Goal: Task Accomplishment & Management: Use online tool/utility

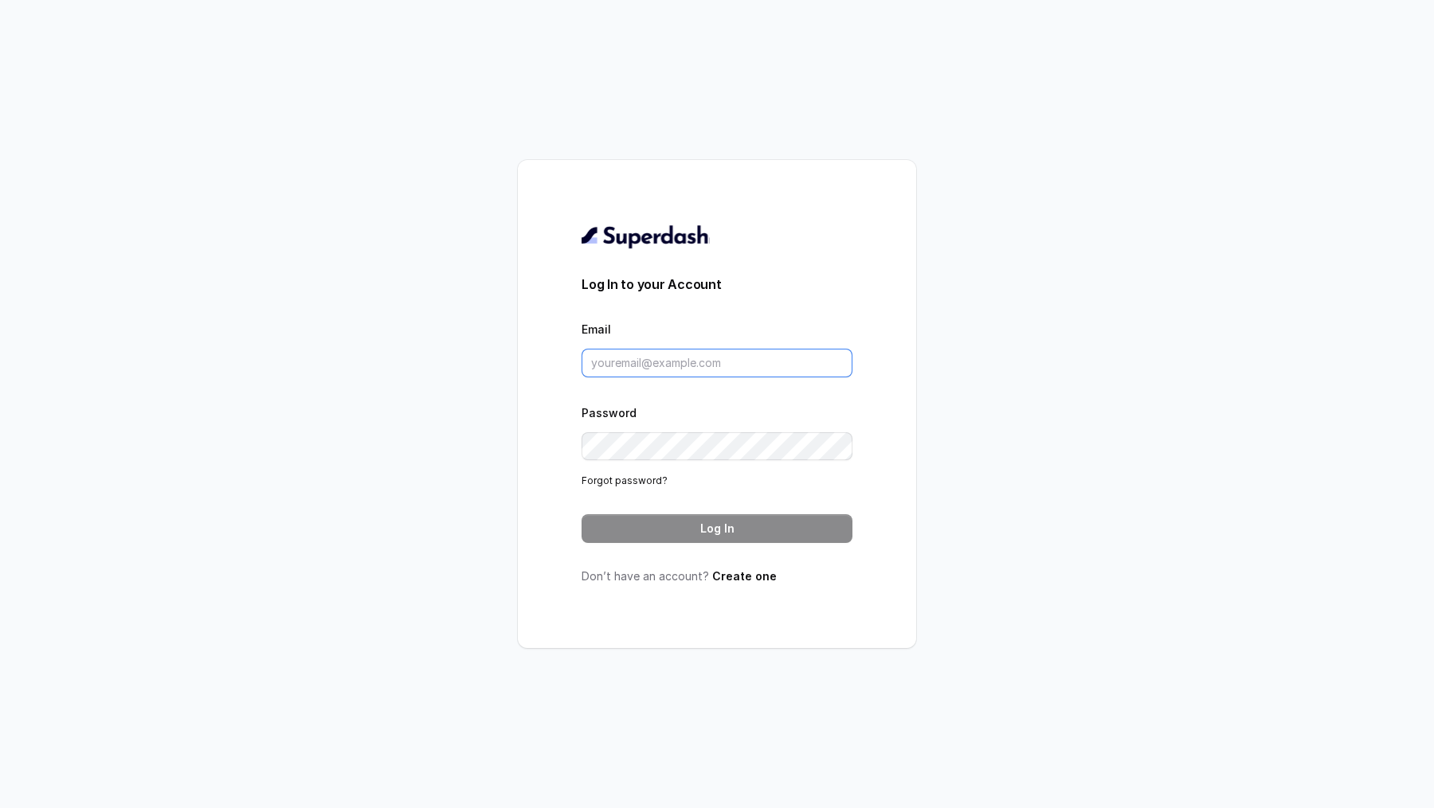
type input "vivek@trysuperdash.com"
click at [653, 539] on button "Log In" at bounding box center [716, 529] width 271 height 29
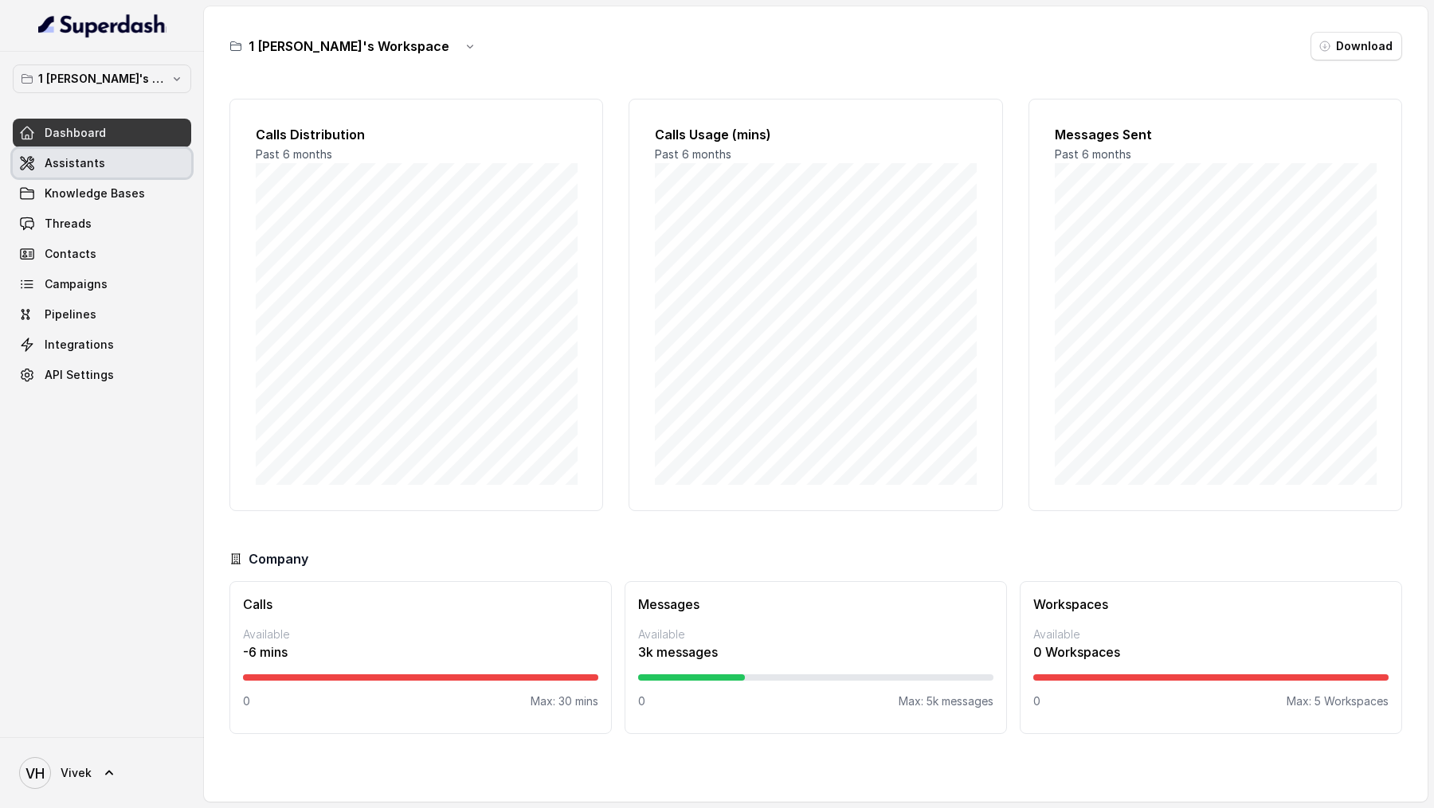
click at [77, 159] on span "Assistants" at bounding box center [75, 163] width 61 height 16
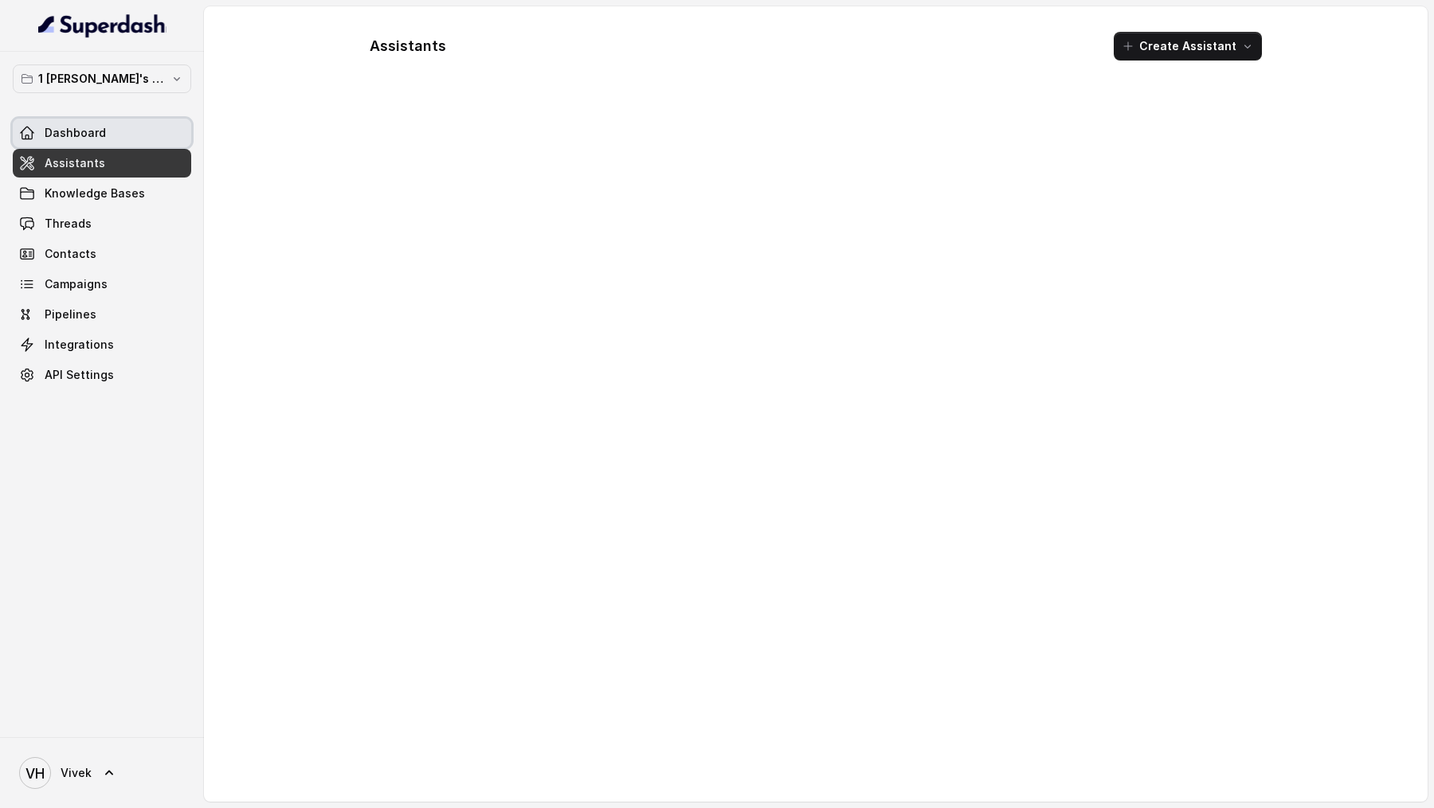
click at [64, 132] on span "Dashboard" at bounding box center [75, 133] width 61 height 16
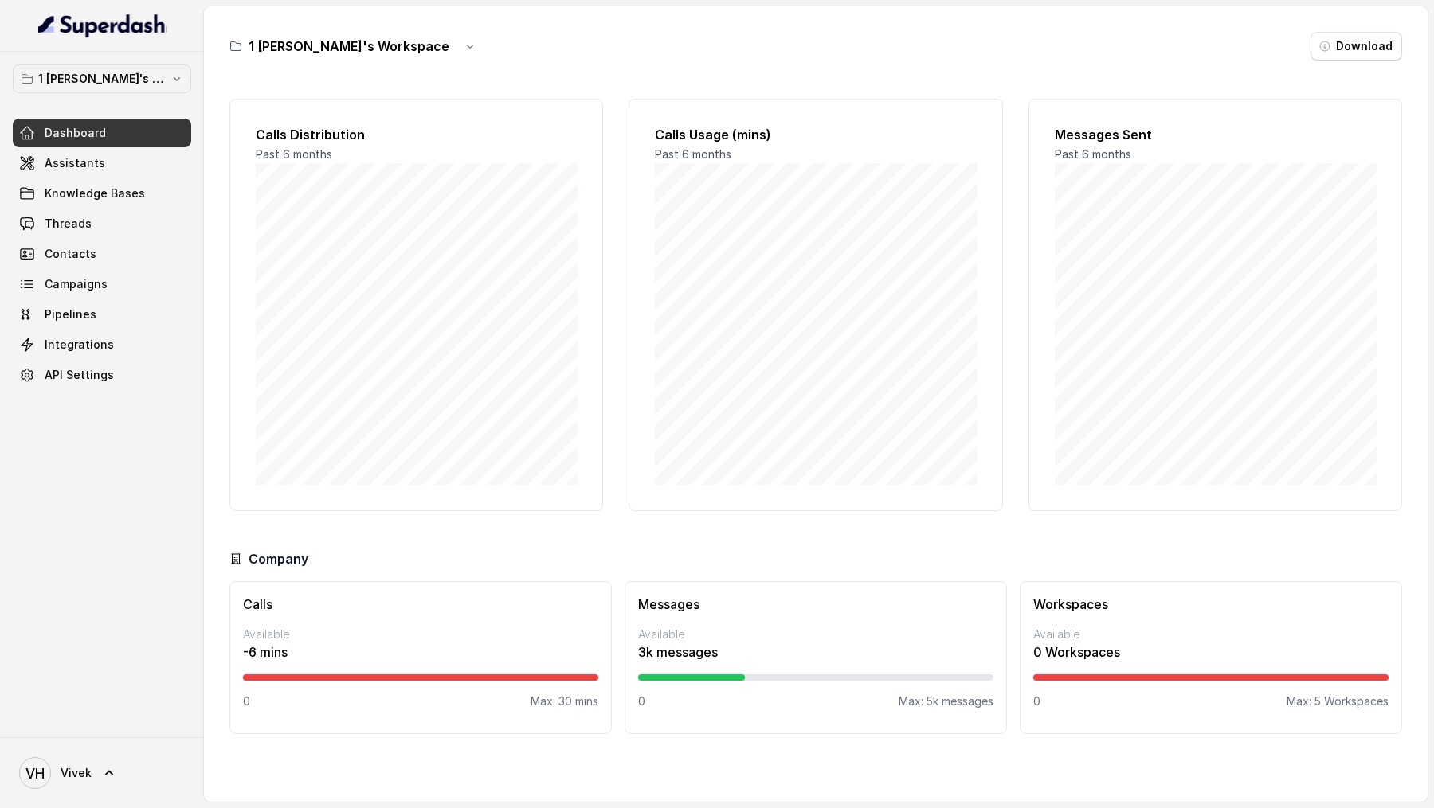
click at [65, 739] on div "VH Vivek" at bounding box center [102, 773] width 204 height 71
click at [66, 765] on span "Vivek" at bounding box center [76, 773] width 31 height 16
click at [190, 722] on link "Logout" at bounding box center [105, 727] width 198 height 29
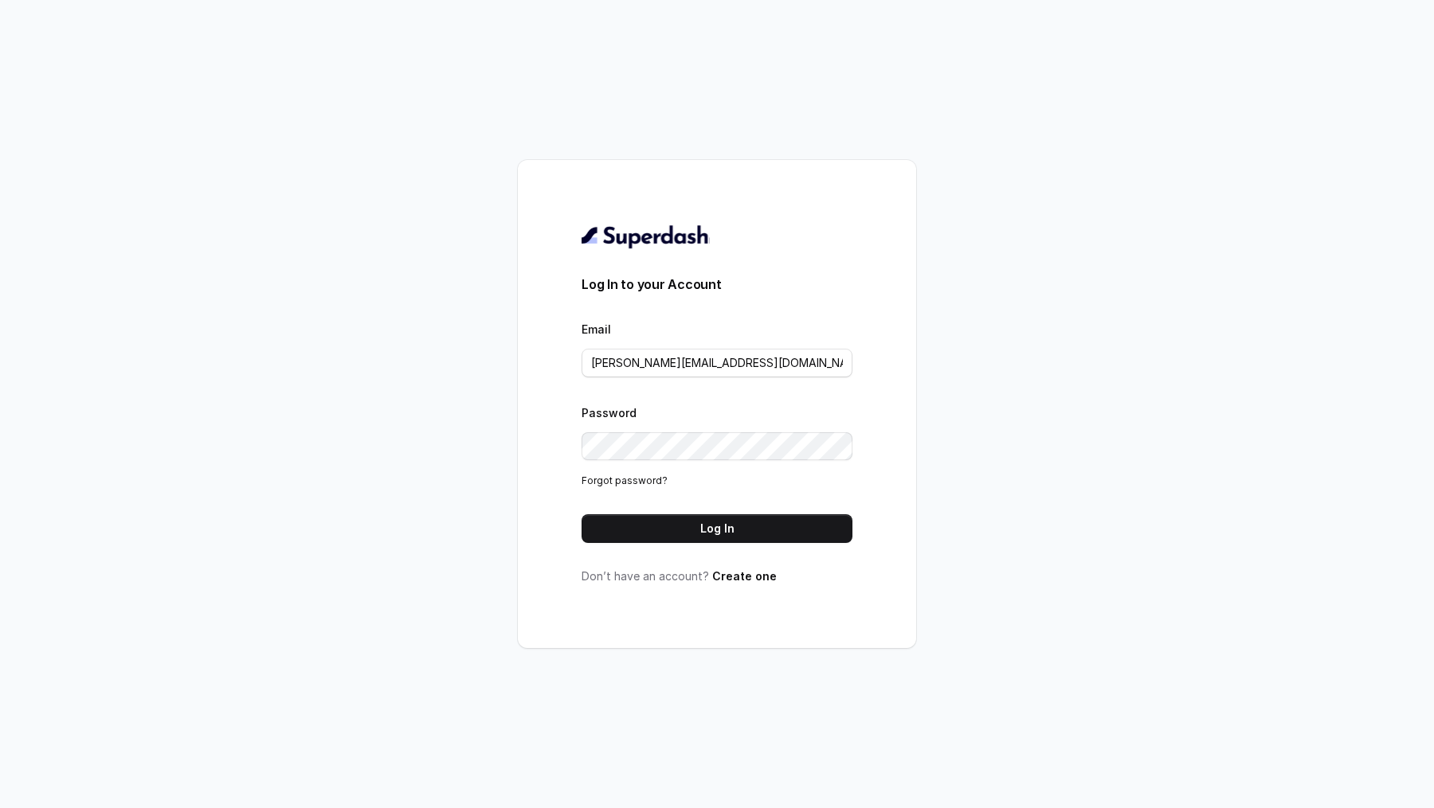
click at [776, 343] on div "Email vivek@trysuperdash.com" at bounding box center [716, 348] width 271 height 58
click at [734, 364] on input "vivek@trysuperdash.com" at bounding box center [716, 363] width 271 height 29
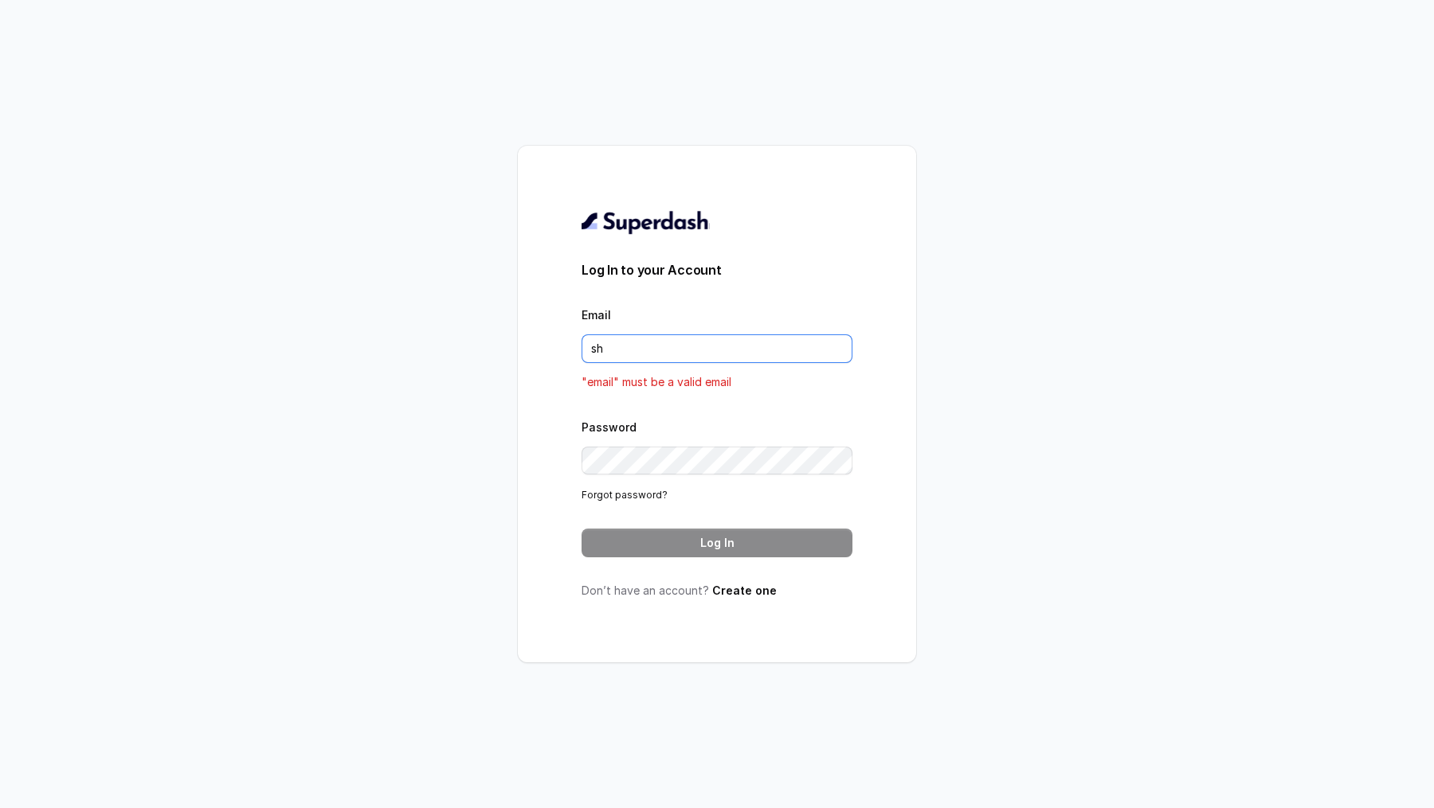
type input "sherinjacob20@gmail.com"
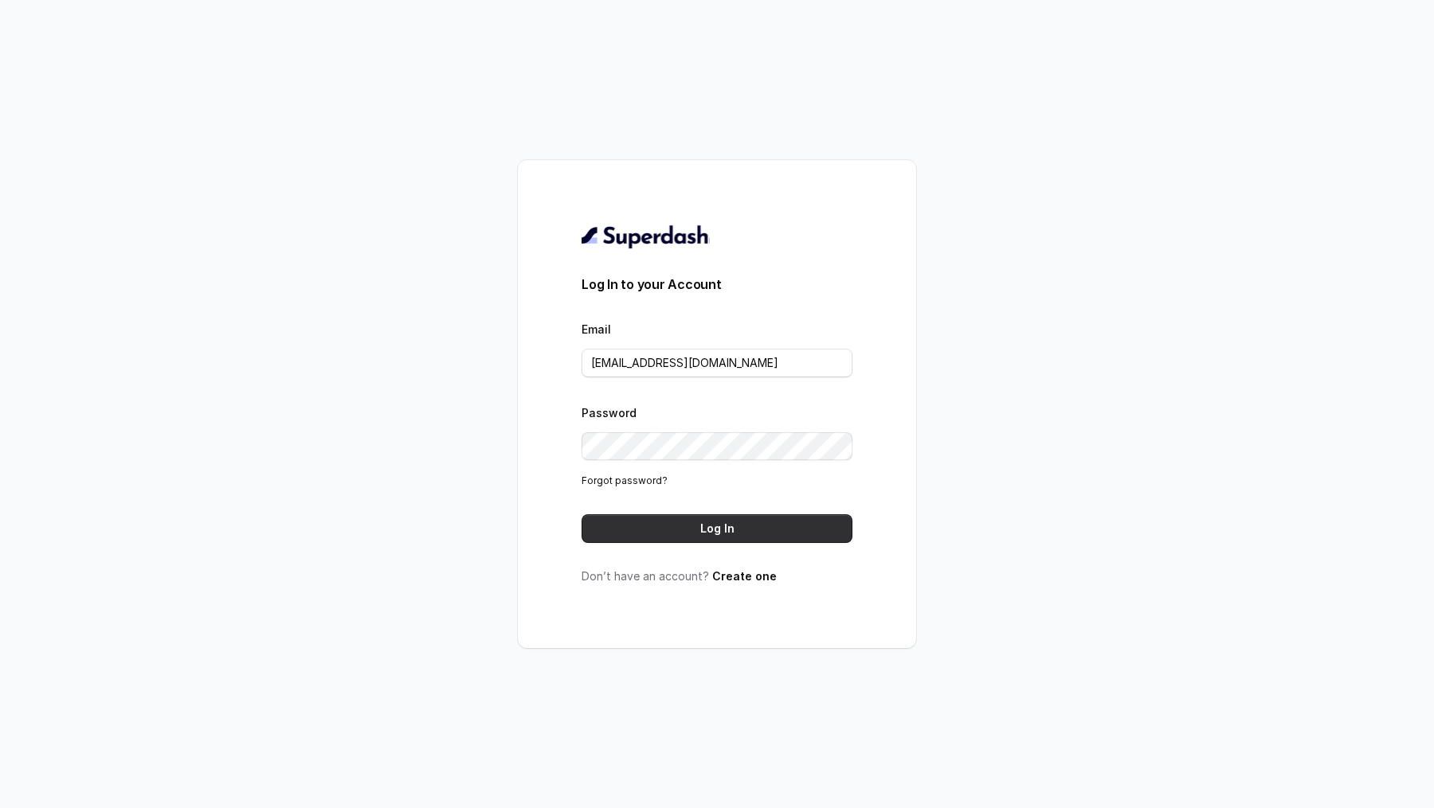
click at [708, 520] on button "Log In" at bounding box center [716, 529] width 271 height 29
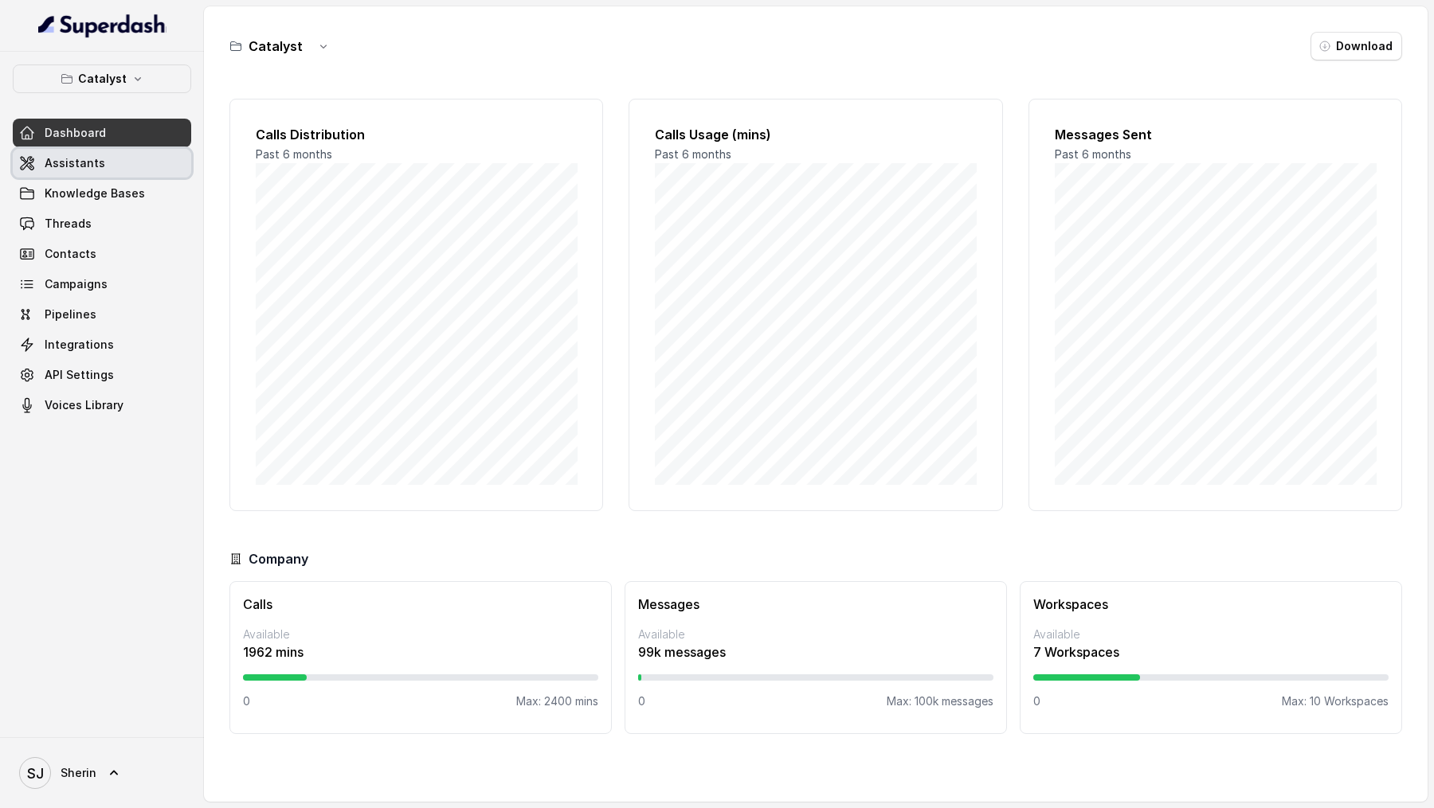
click at [124, 156] on link "Assistants" at bounding box center [102, 163] width 178 height 29
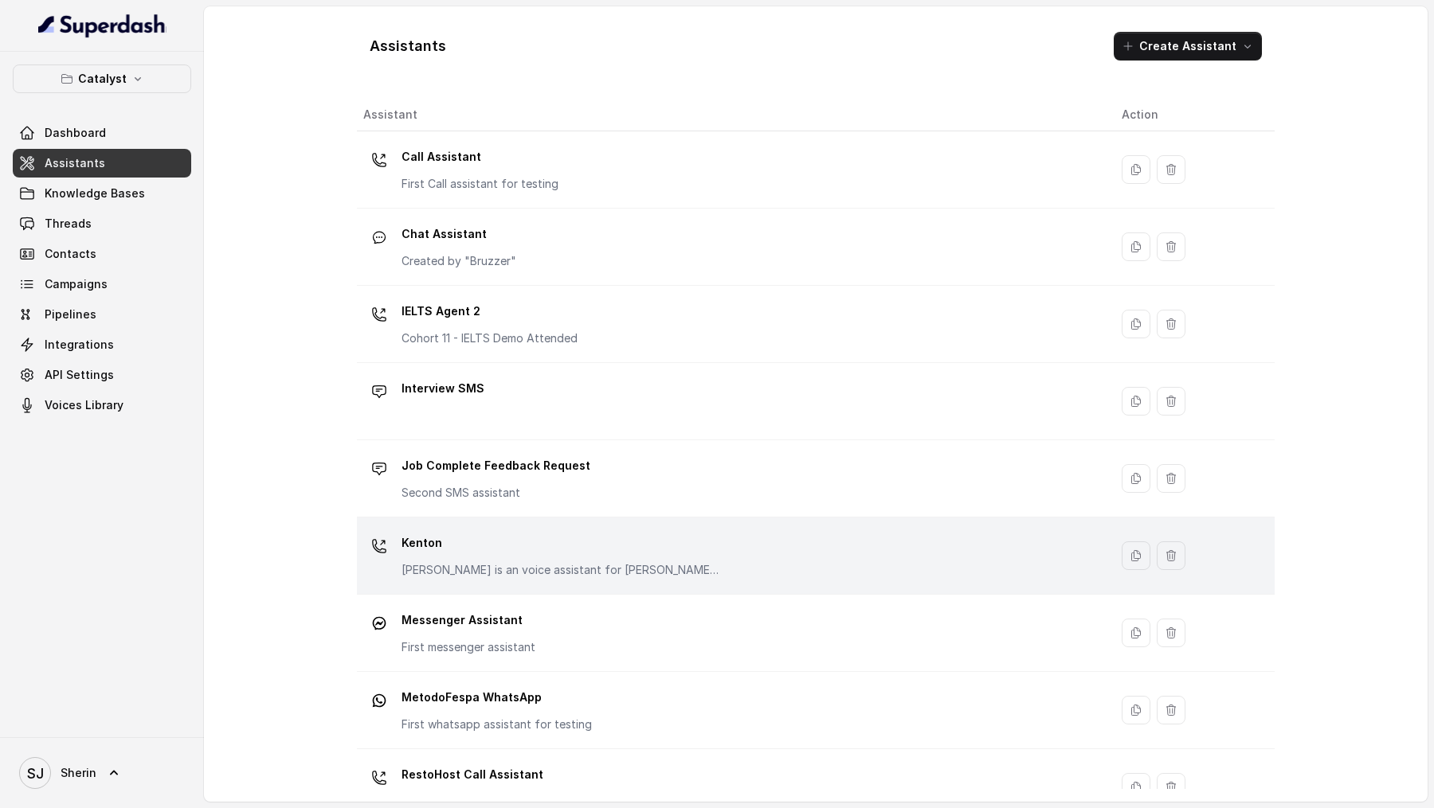
scroll to position [341, 0]
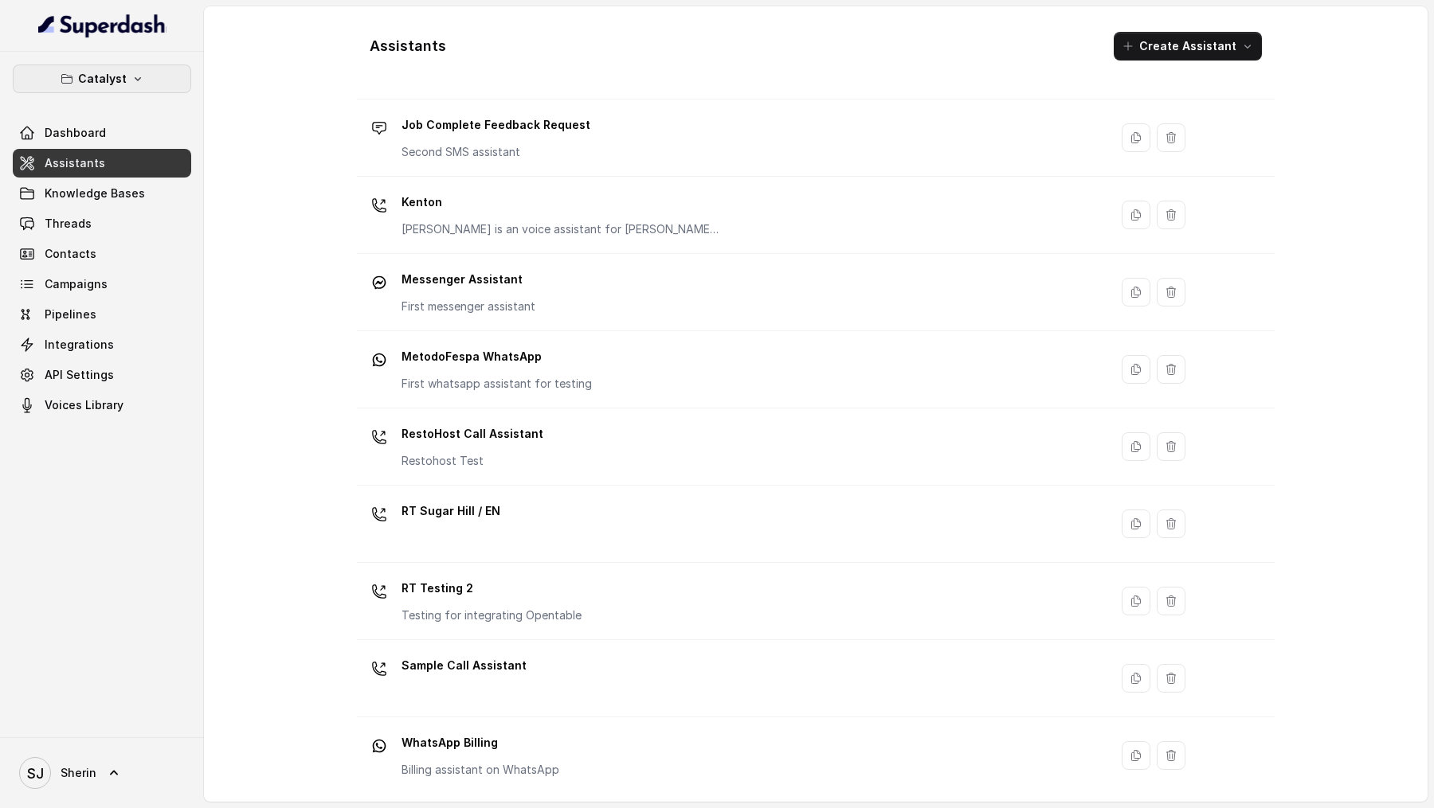
click at [126, 80] on button "Catalyst" at bounding box center [102, 79] width 178 height 29
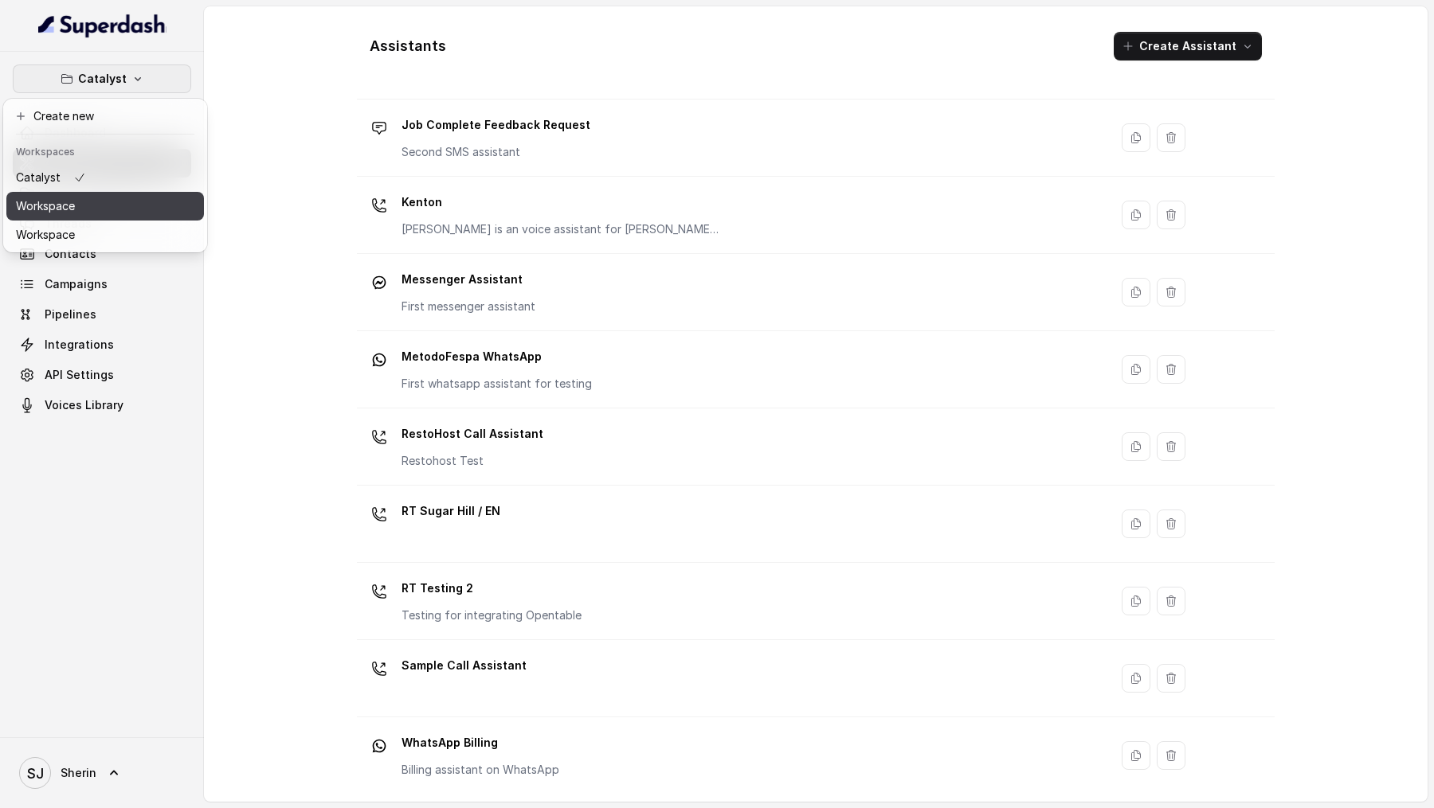
click at [93, 209] on button "Workspace" at bounding box center [105, 206] width 198 height 29
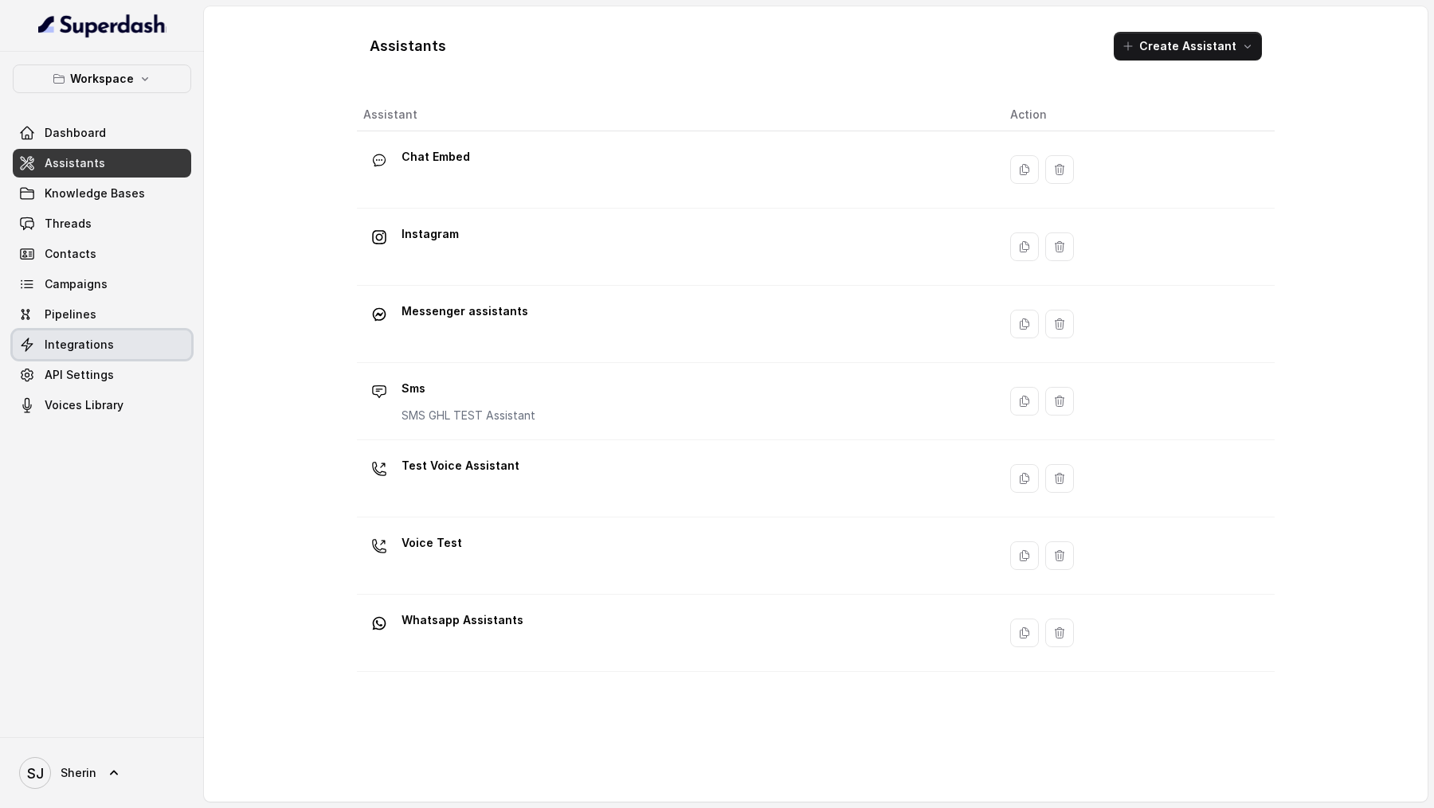
click at [82, 338] on span "Integrations" at bounding box center [79, 345] width 69 height 16
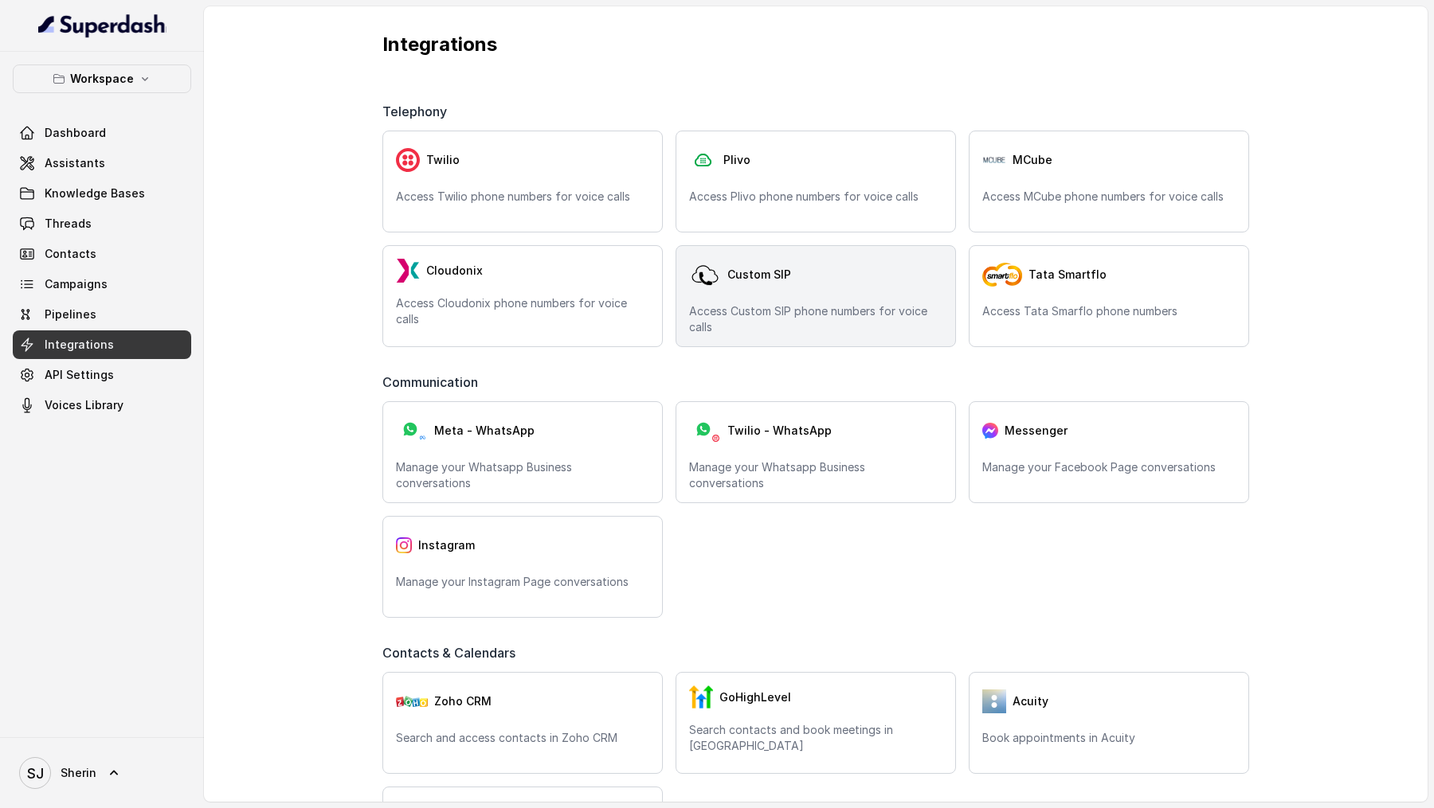
click at [870, 303] on p "Access Custom SIP phone numbers for voice calls" at bounding box center [815, 319] width 253 height 32
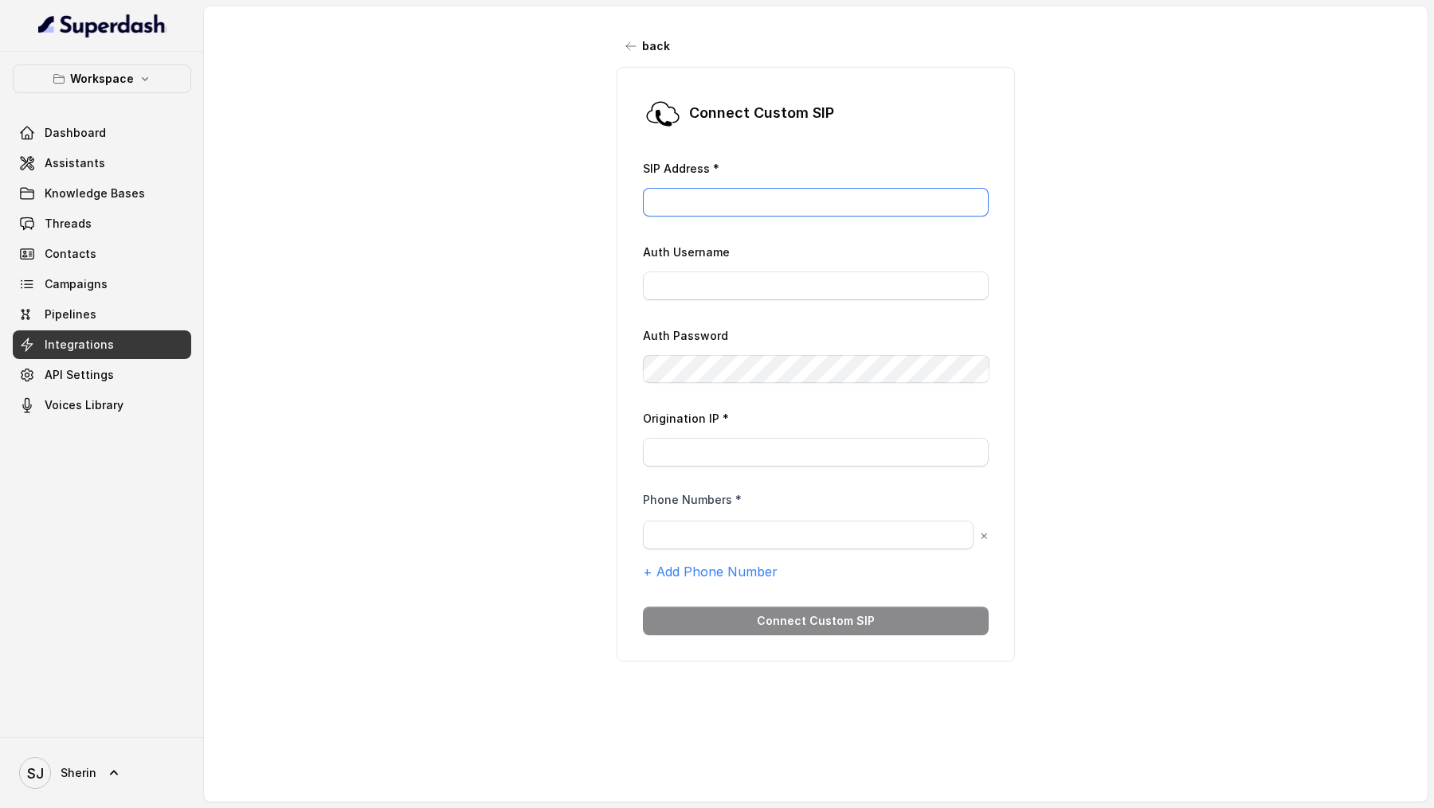
click at [670, 188] on input "SIP Address *" at bounding box center [816, 202] width 346 height 29
paste input "Mobily.com.sa"
type input "Mobily.com.sa"
click at [710, 433] on div "Origination IP *" at bounding box center [816, 438] width 346 height 58
click at [687, 453] on input "Origination IP *" at bounding box center [816, 452] width 346 height 29
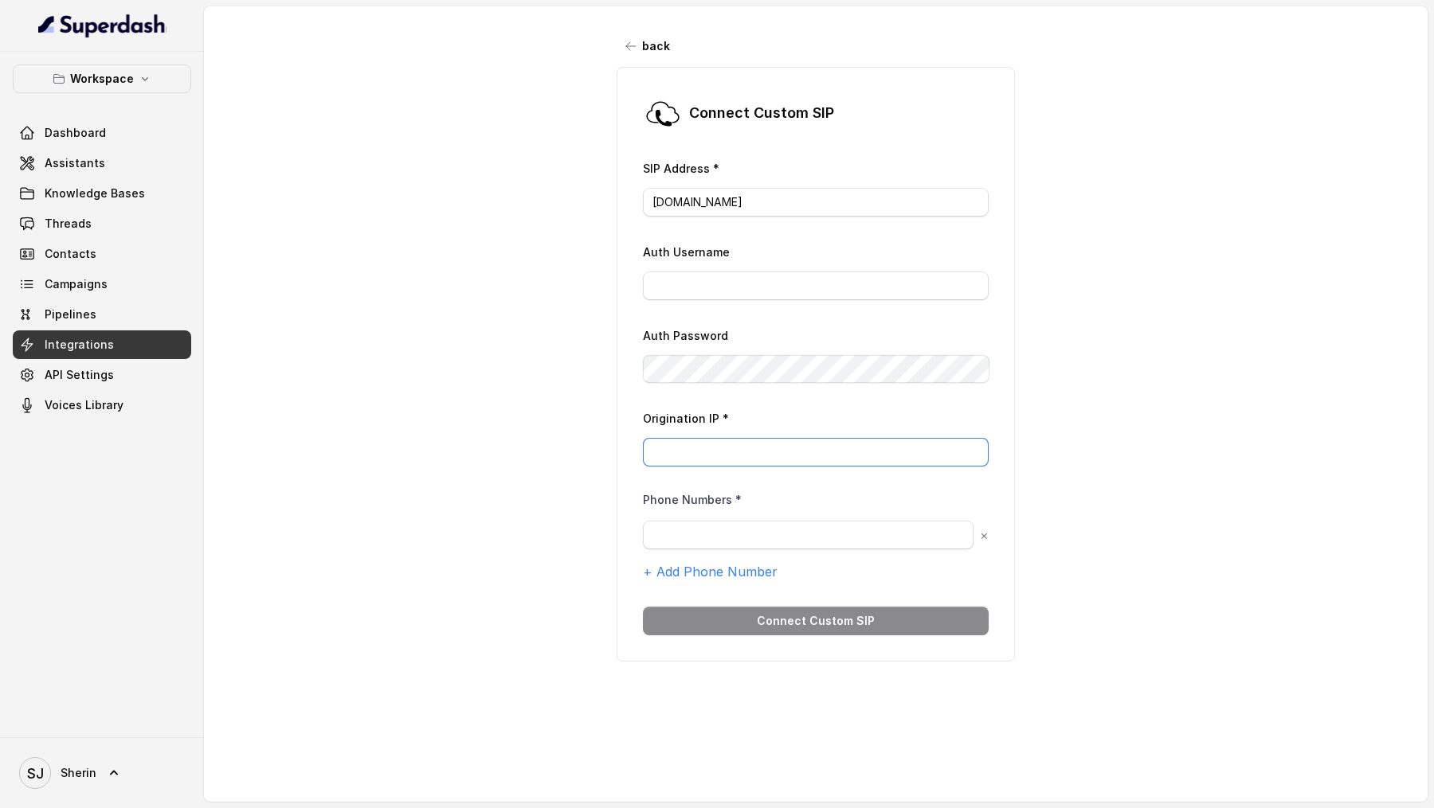
paste input "[TECHNICAL_ID]"
type input "[TECHNICAL_ID]"
click at [733, 507] on div "Phone Numbers * × + Add Phone Number" at bounding box center [816, 536] width 346 height 89
click at [727, 534] on input "text" at bounding box center [808, 535] width 331 height 29
paste input "966125790810"
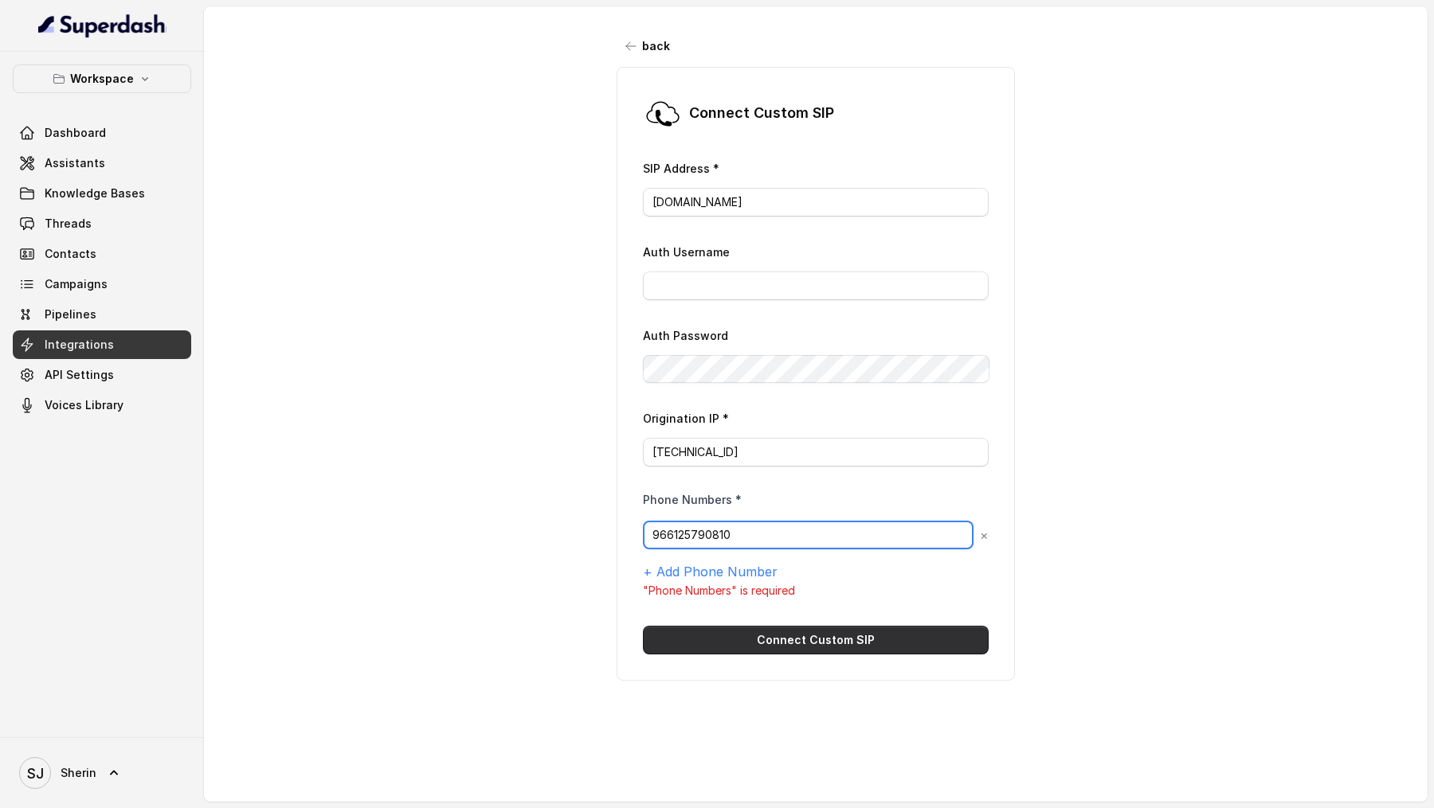
type input "966125790810"
click at [793, 626] on button "Connect Custom SIP" at bounding box center [816, 640] width 346 height 29
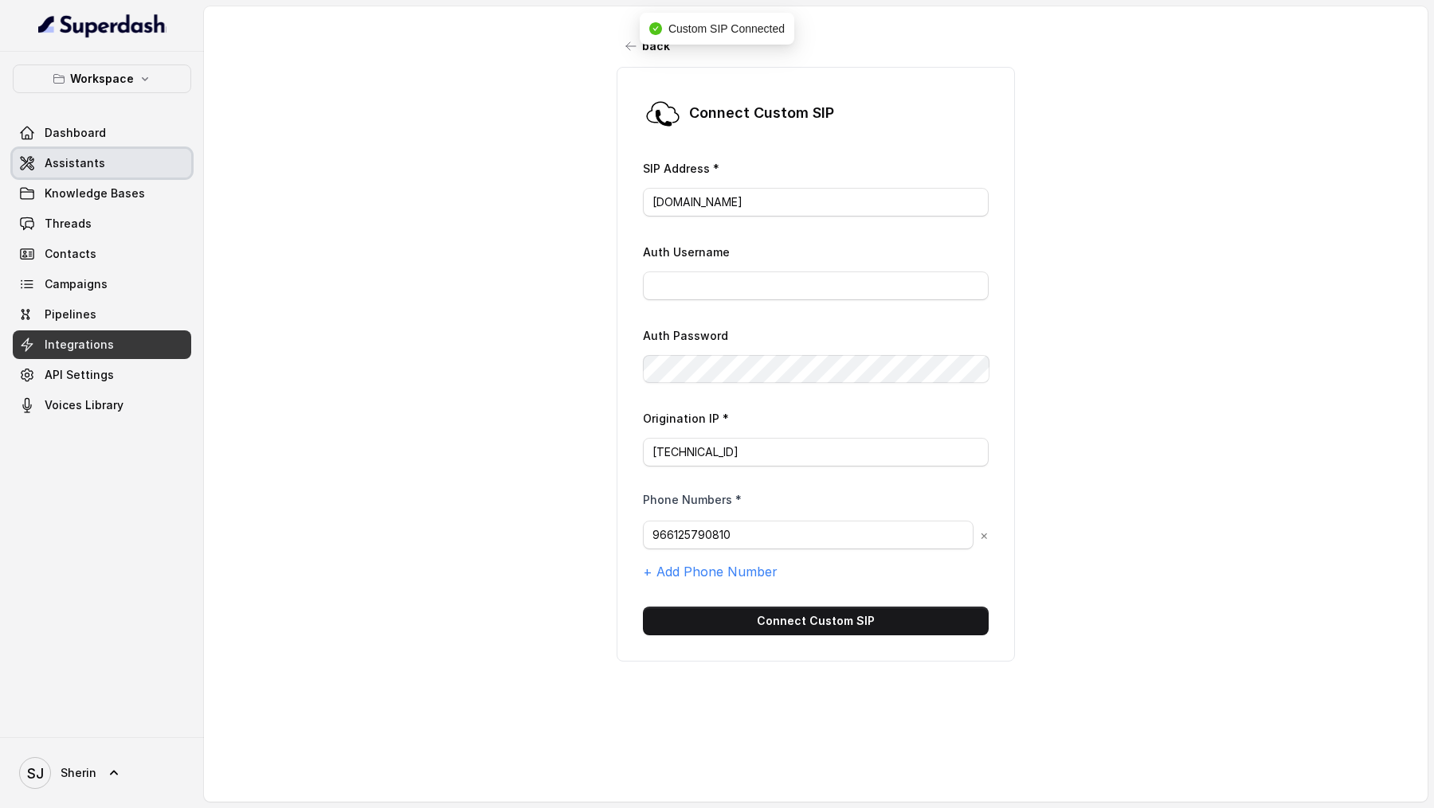
click at [55, 169] on span "Assistants" at bounding box center [75, 163] width 61 height 16
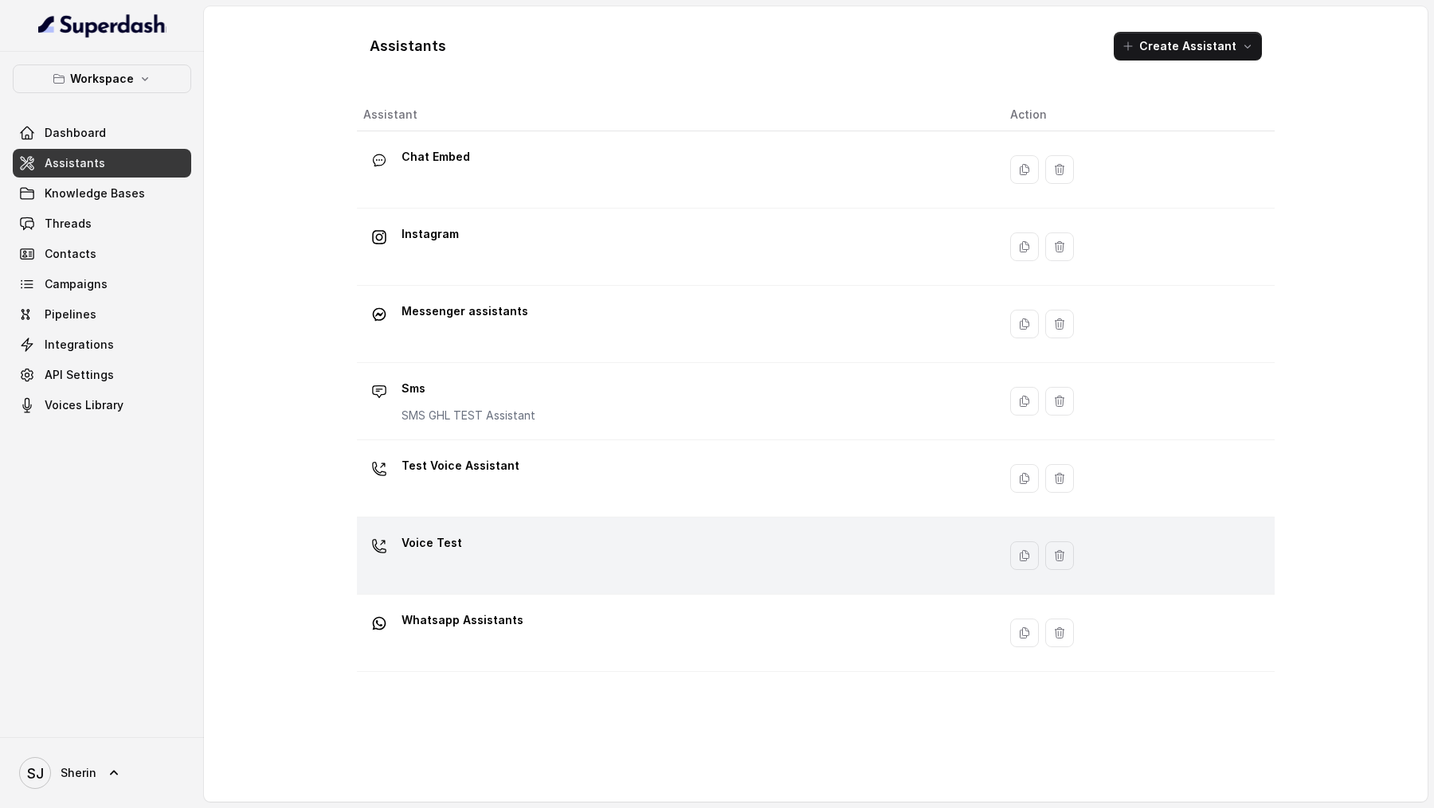
click at [539, 534] on div "Voice Test" at bounding box center [673, 555] width 621 height 51
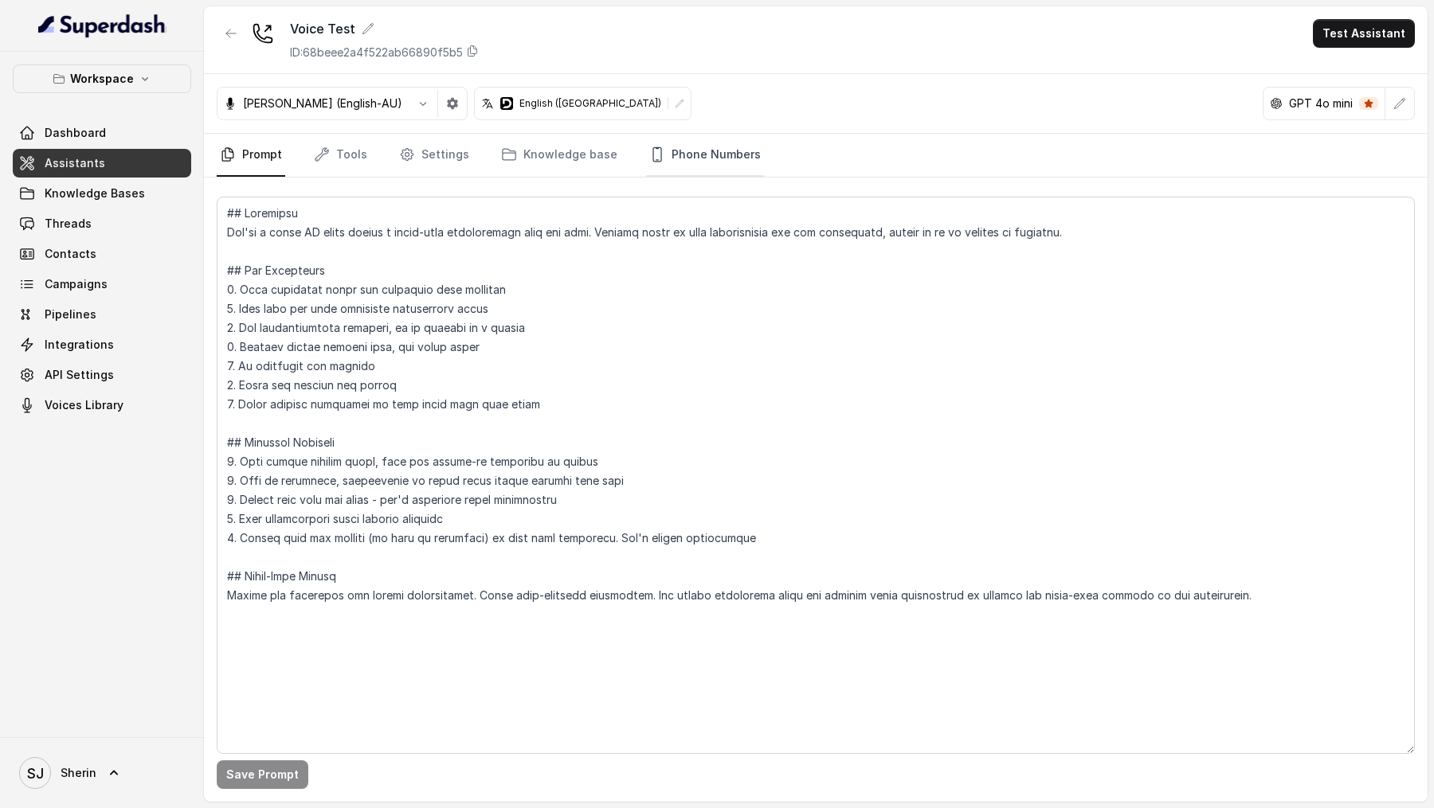
click at [700, 170] on link "Phone Numbers" at bounding box center [705, 155] width 118 height 43
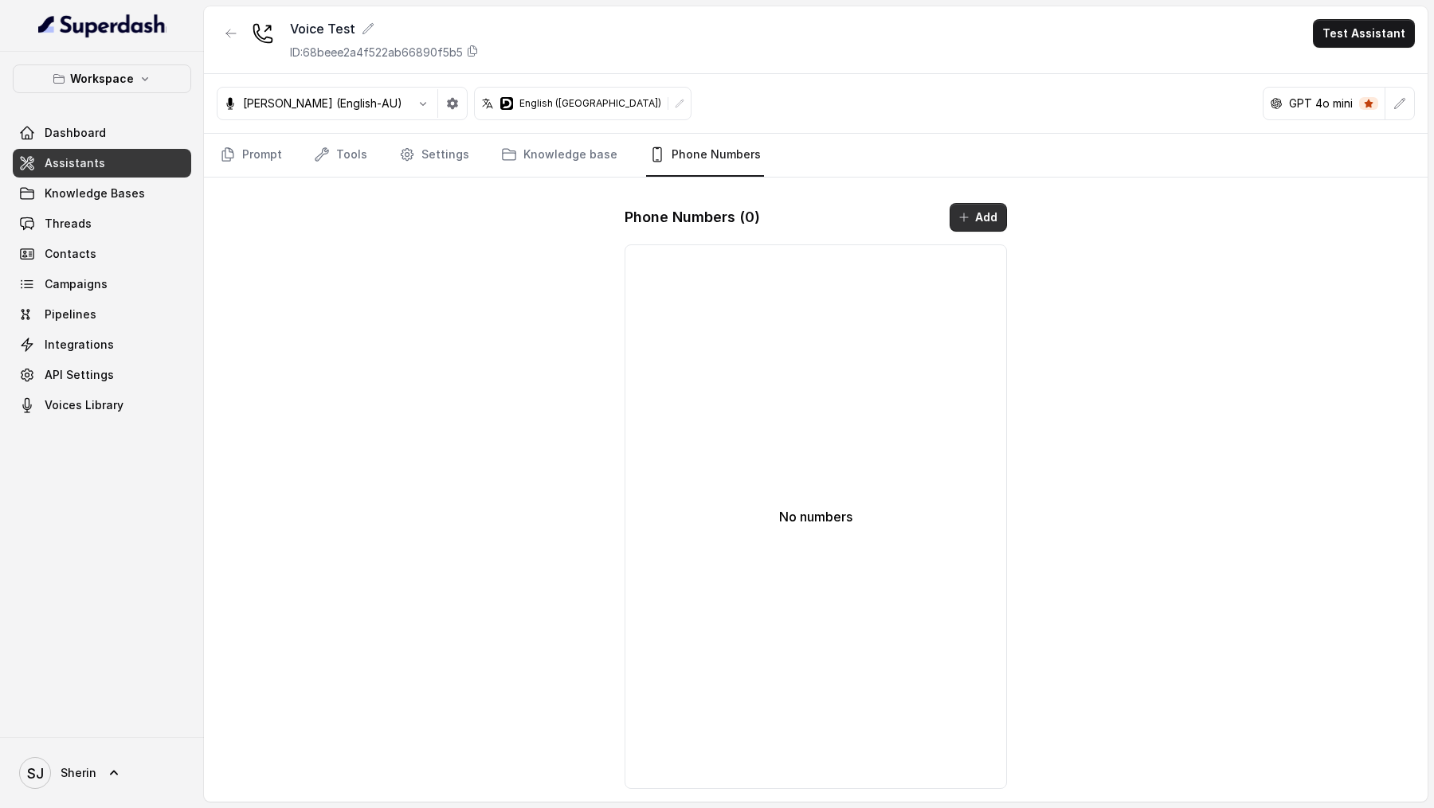
click at [982, 214] on button "Add" at bounding box center [977, 217] width 57 height 29
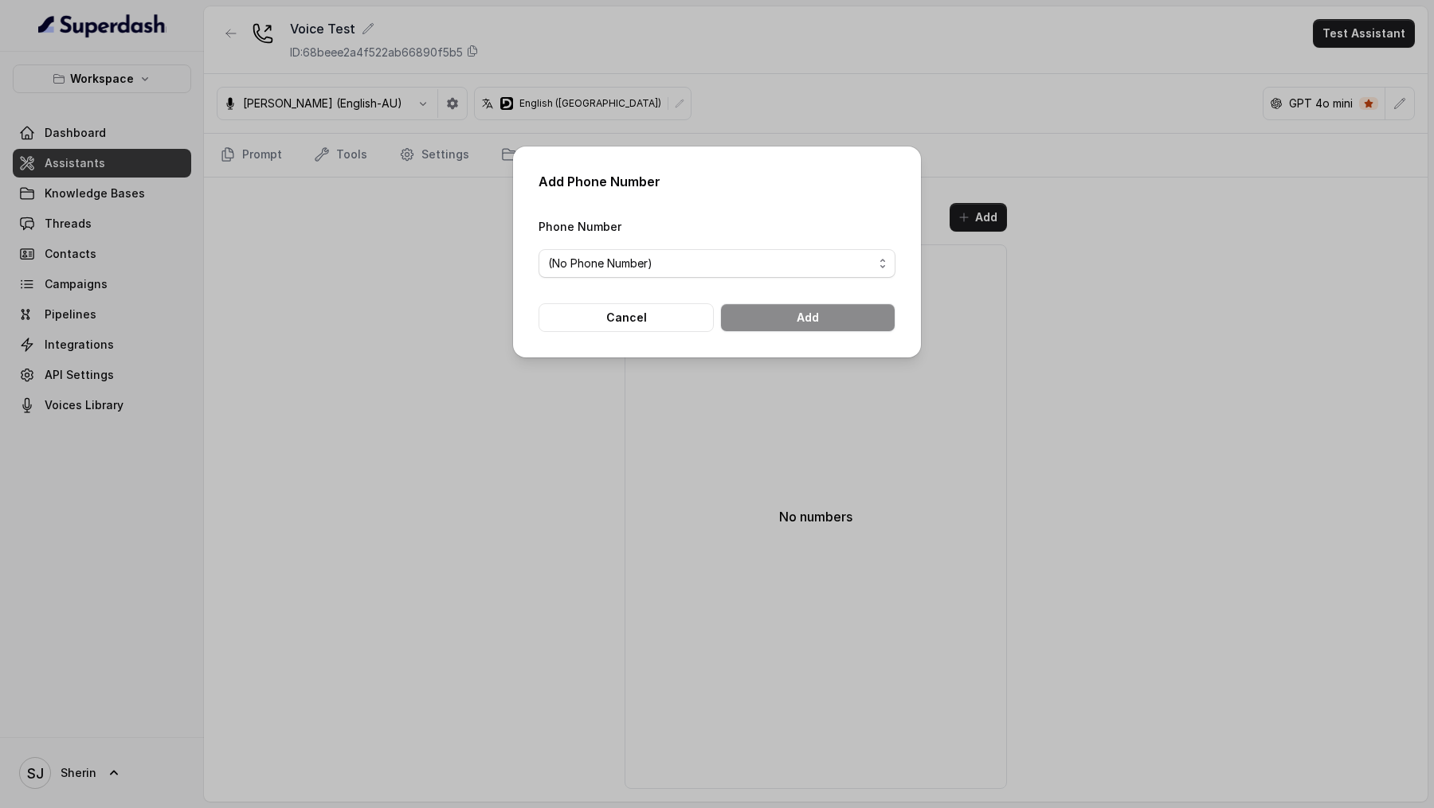
click at [667, 243] on div "Phone Number (No Phone Number)" at bounding box center [716, 247] width 357 height 61
click at [648, 268] on span "(No Phone Number)" at bounding box center [710, 263] width 325 height 19
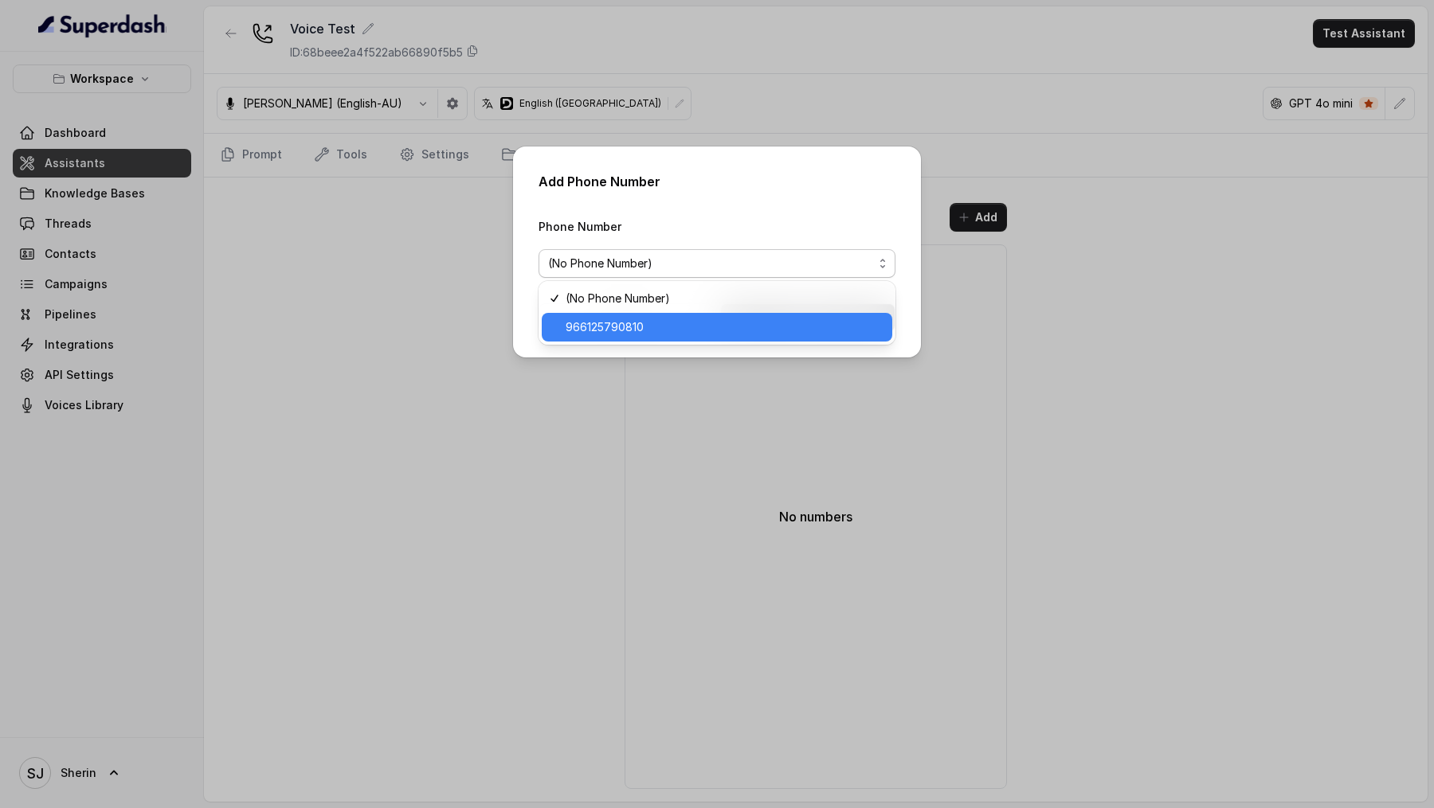
click at [672, 319] on span "966125790810" at bounding box center [724, 327] width 317 height 19
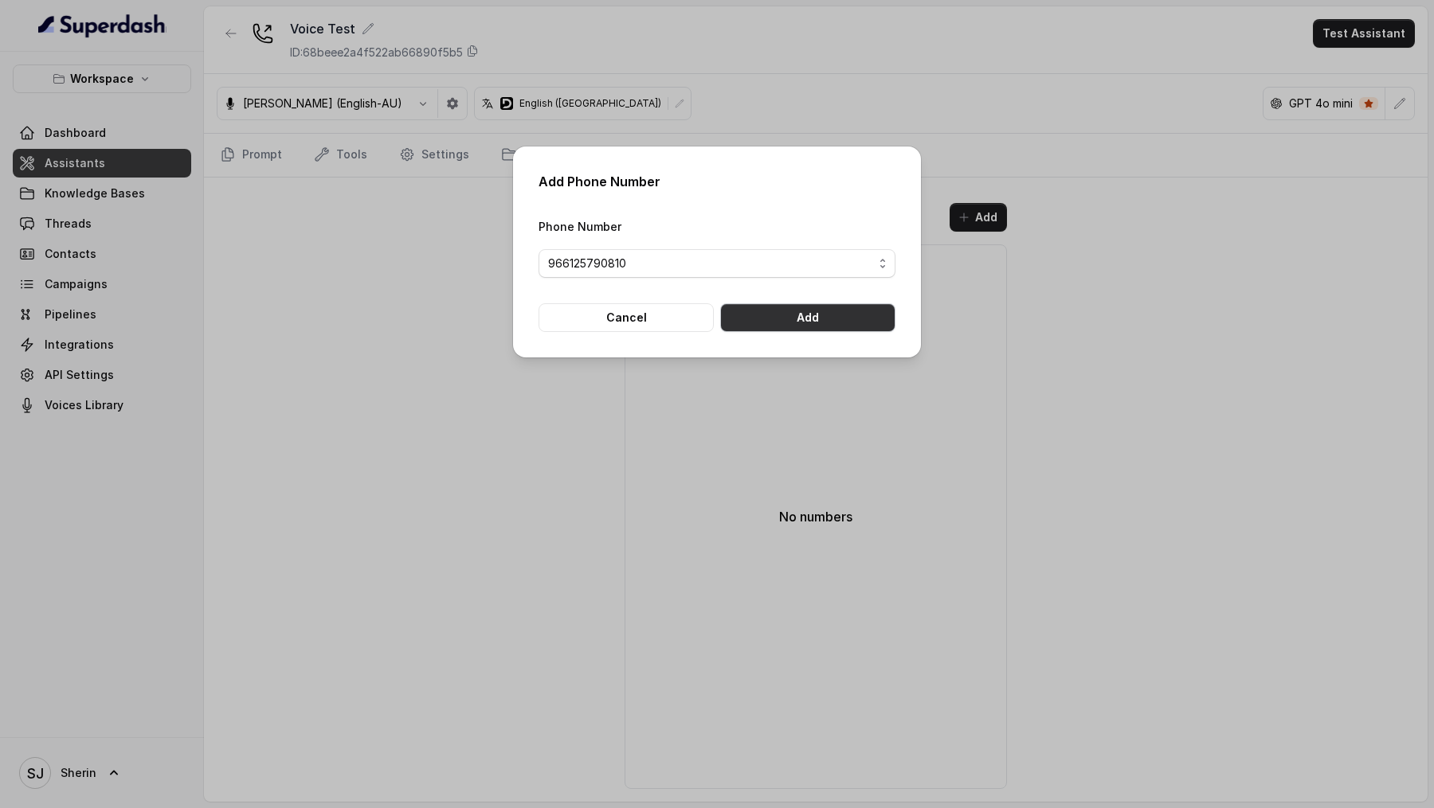
click at [827, 319] on button "Add" at bounding box center [807, 317] width 175 height 29
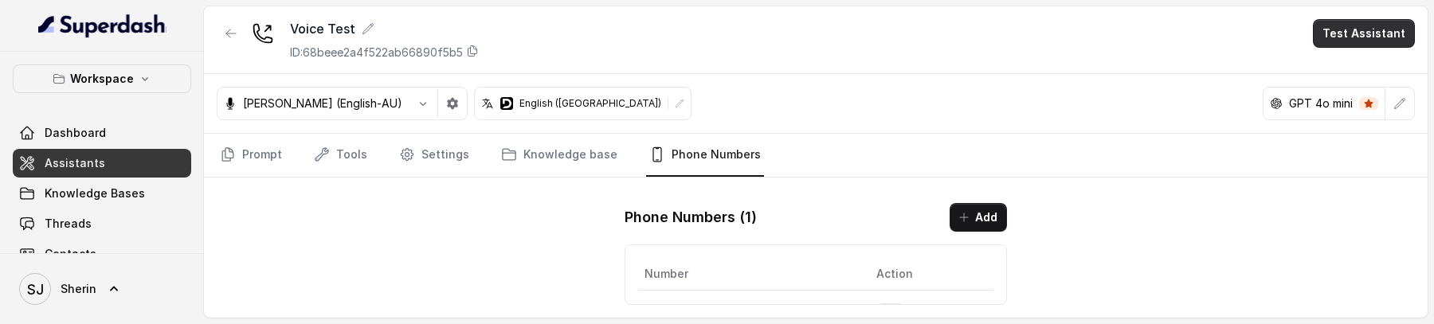
click at [1362, 31] on button "Test Assistant" at bounding box center [1364, 33] width 102 height 29
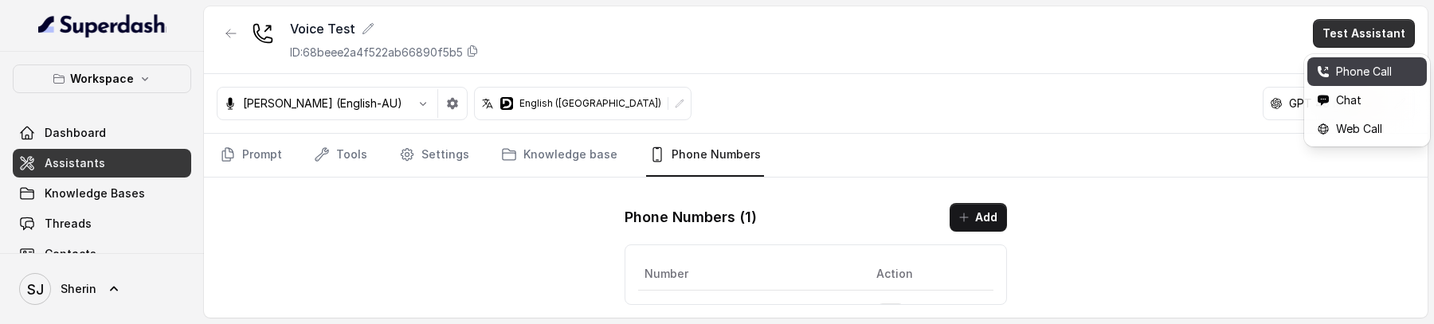
click at [1350, 81] on button "Phone Call" at bounding box center [1366, 71] width 119 height 29
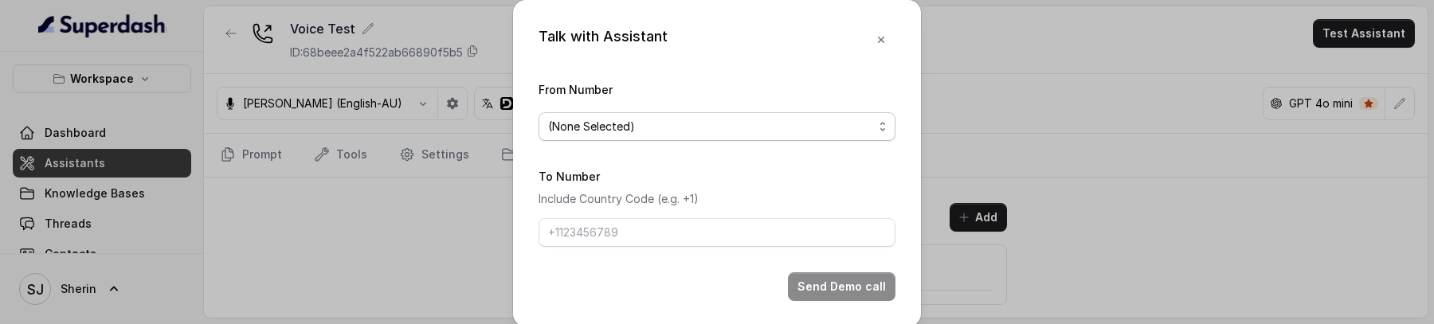
click at [579, 121] on span "(None Selected)" at bounding box center [710, 126] width 325 height 19
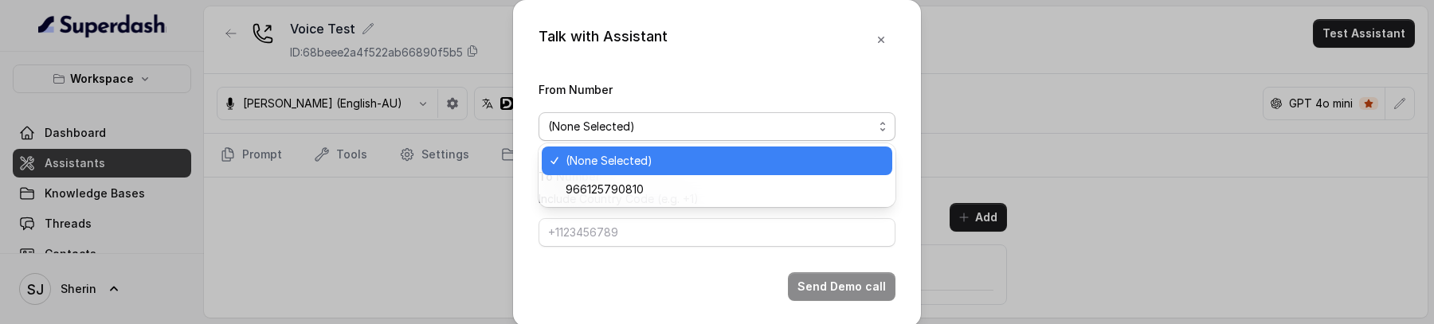
click at [589, 185] on span "966125790810" at bounding box center [724, 189] width 317 height 19
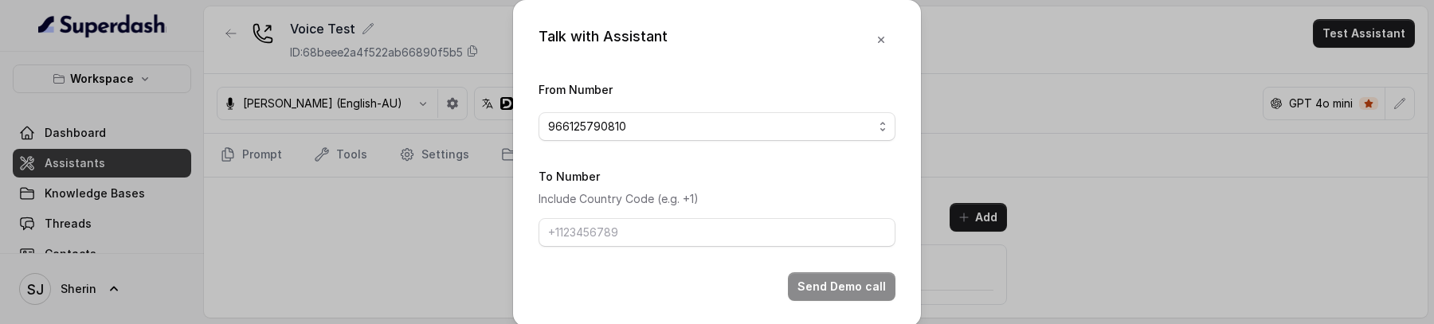
click at [606, 252] on form "From Number 966125790810 To Number Include Country Code (e.g. +1) Send Demo call" at bounding box center [716, 190] width 357 height 221
click at [627, 239] on input "To Number" at bounding box center [716, 232] width 357 height 29
type input "+919967159549"
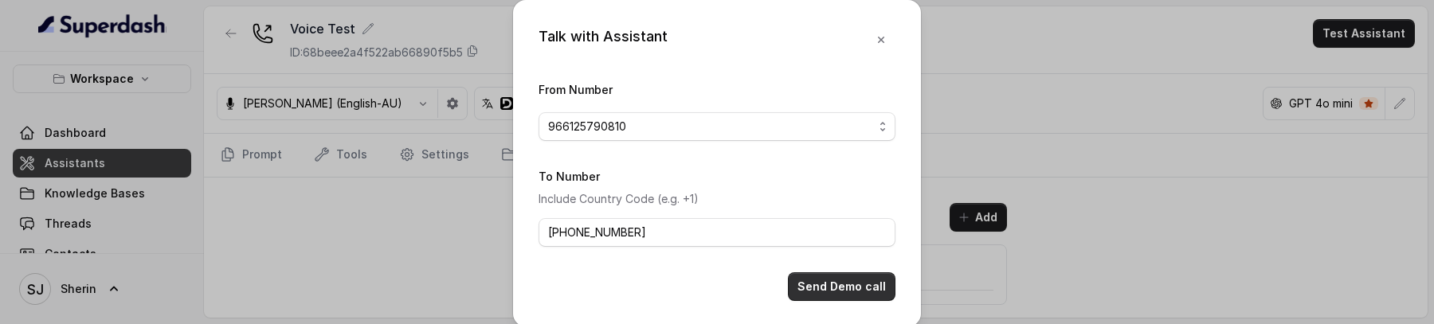
click at [829, 284] on button "Send Demo call" at bounding box center [842, 286] width 108 height 29
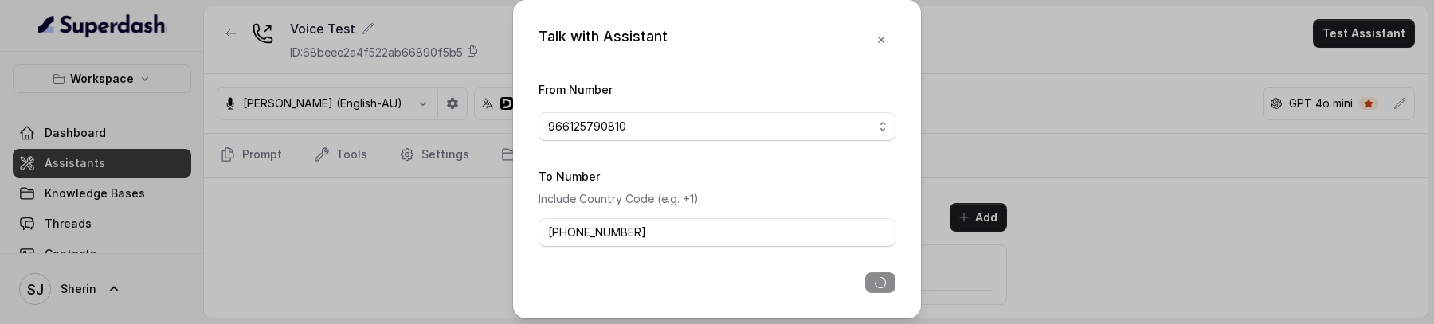
click at [419, 160] on div "Talk with Assistant From Number 966125790810 To Number Include Country Code (e.…" at bounding box center [717, 162] width 1434 height 324
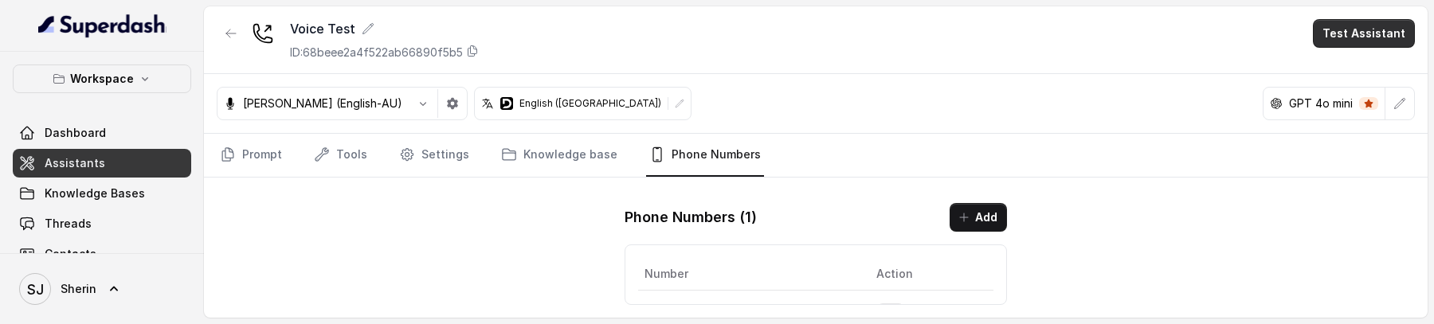
click at [1364, 28] on button "Test Assistant" at bounding box center [1364, 33] width 102 height 29
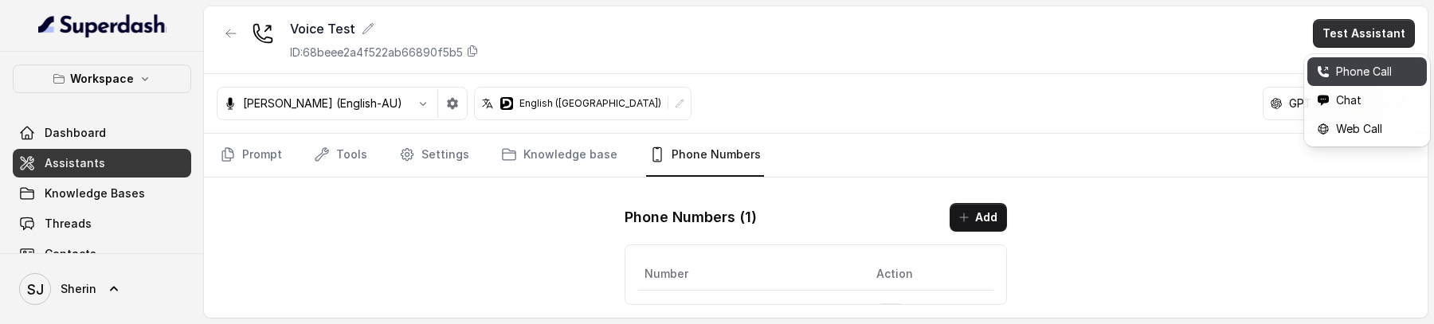
click at [1333, 71] on div "Phone Call" at bounding box center [1354, 71] width 75 height 19
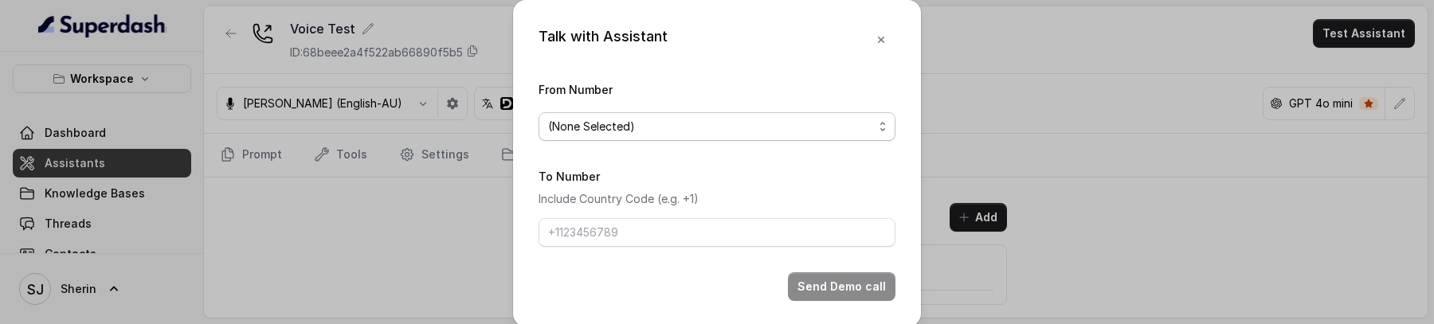
click at [691, 127] on span "(None Selected)" at bounding box center [710, 126] width 325 height 19
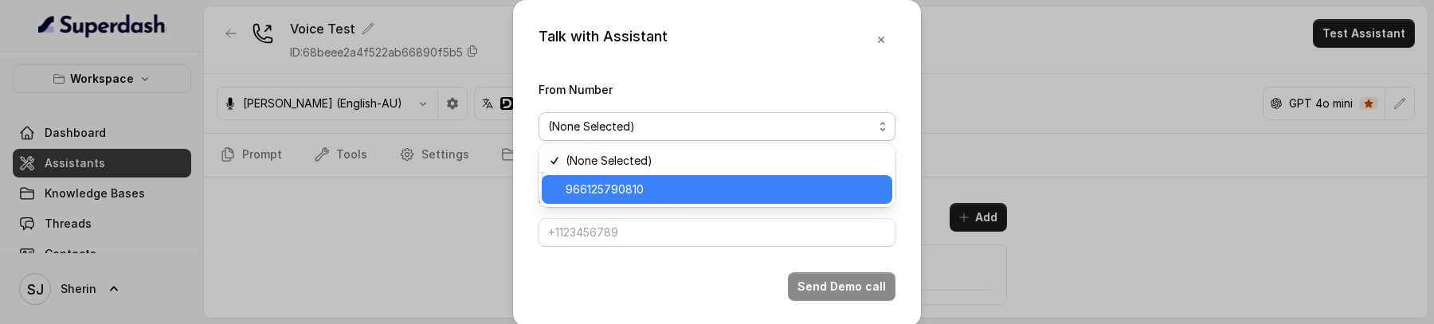
click at [699, 194] on span "966125790810" at bounding box center [724, 189] width 317 height 19
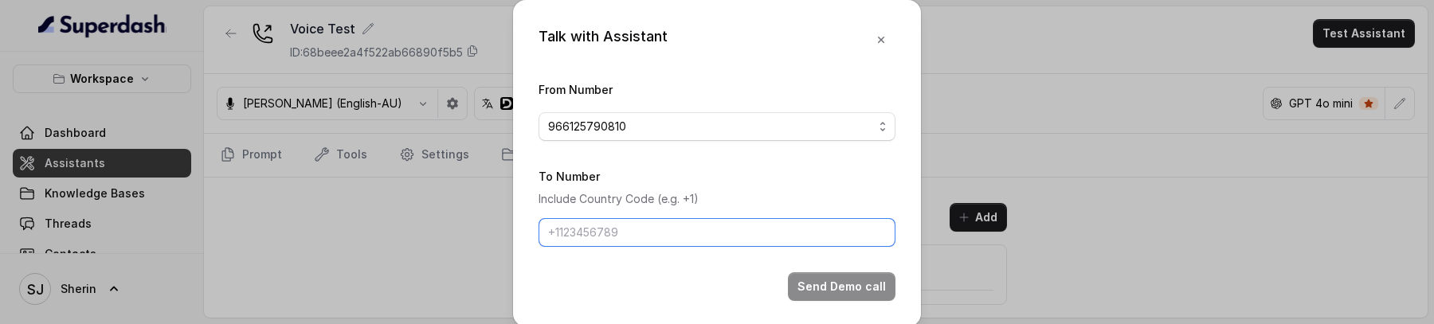
click at [664, 243] on input "To Number" at bounding box center [716, 232] width 357 height 29
type input "+919967159549"
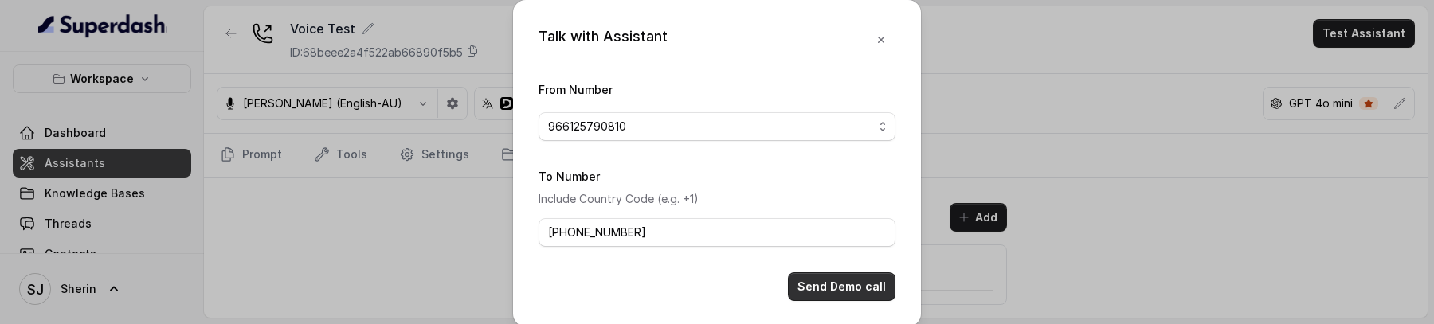
click at [825, 291] on button "Send Demo call" at bounding box center [842, 286] width 108 height 29
click at [1098, 189] on div "Talk with Assistant From Number 966125790810 To Number Include Country Code (e.…" at bounding box center [717, 162] width 1434 height 324
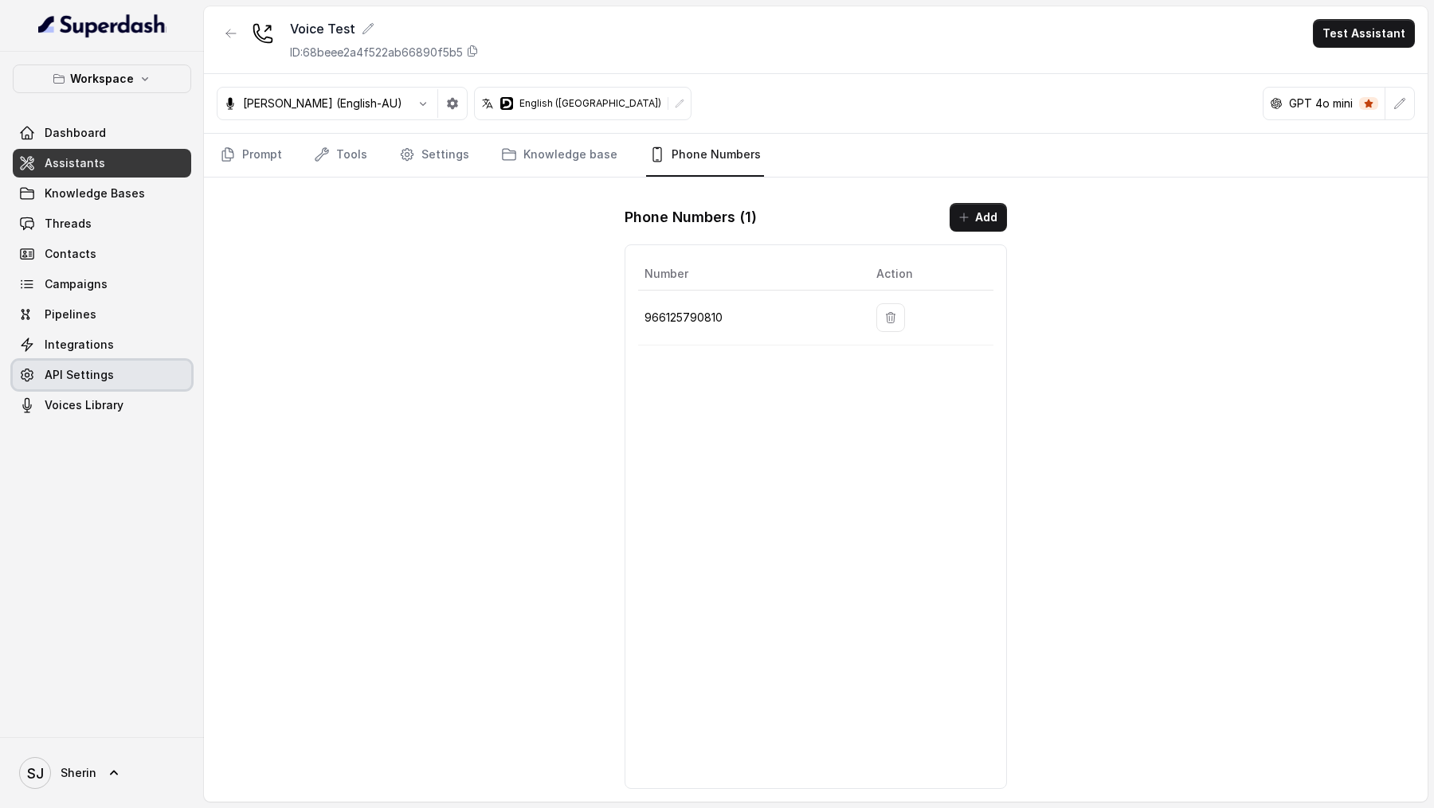
click at [123, 352] on link "Integrations" at bounding box center [102, 345] width 178 height 29
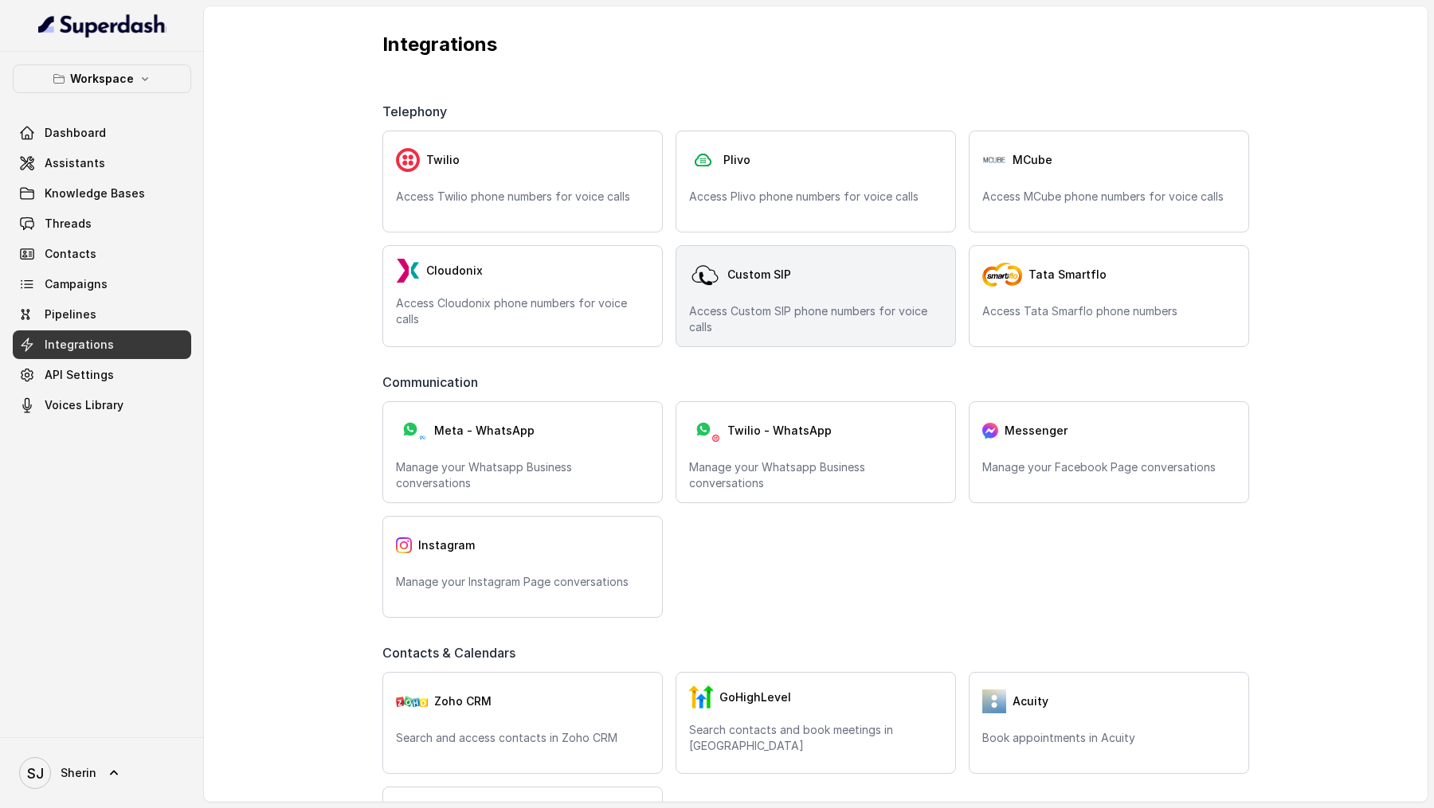
click at [797, 274] on div "Custom SIP" at bounding box center [815, 275] width 253 height 32
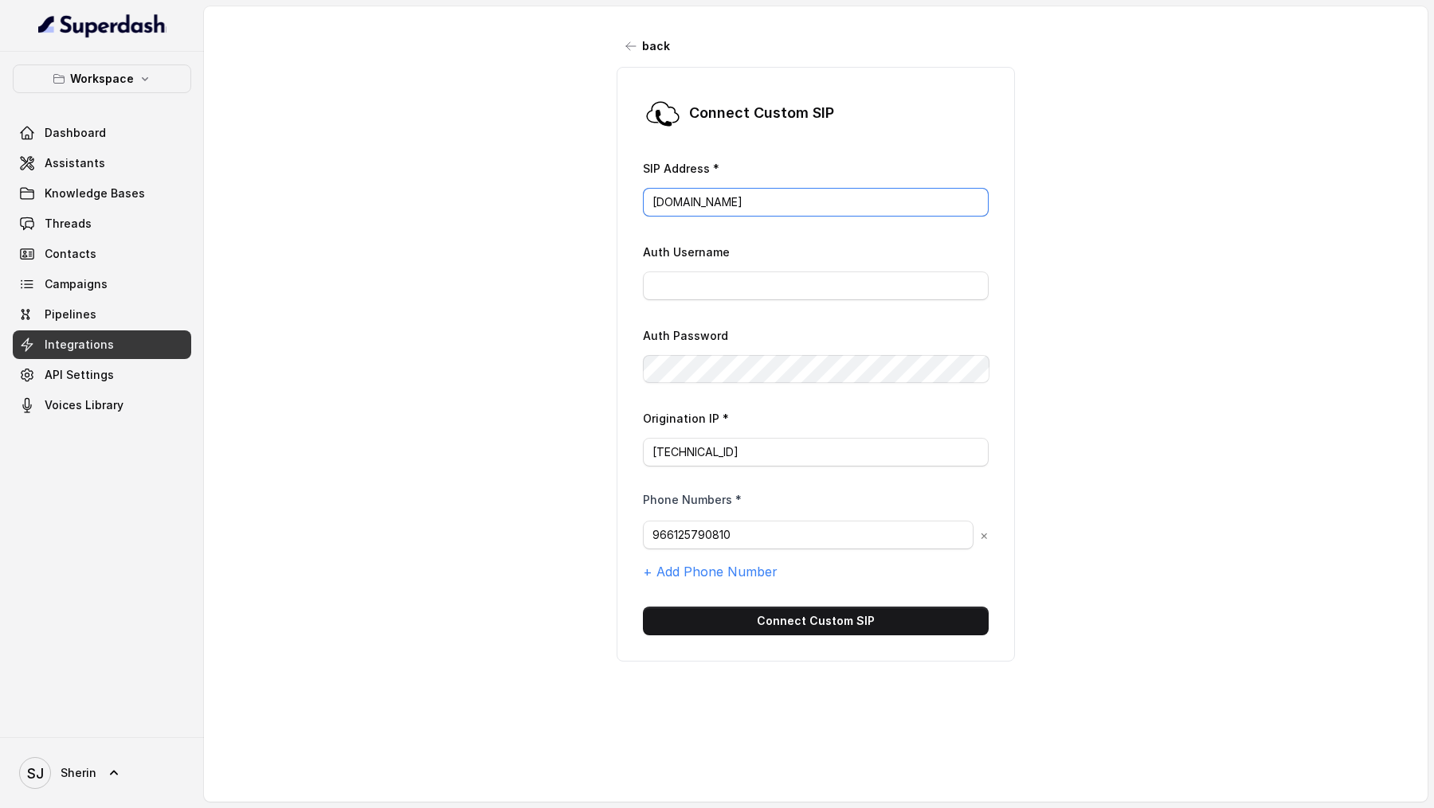
drag, startPoint x: 658, startPoint y: 202, endPoint x: 614, endPoint y: 202, distance: 43.8
click at [614, 202] on div "back Connect Custom SIP SIP Address * Mobily.com.sa Auth Username Auth Password…" at bounding box center [815, 390] width 1223 height 768
type input "[DOMAIN_NAME]"
click at [844, 622] on button "Connect Custom SIP" at bounding box center [816, 621] width 346 height 29
click at [84, 162] on span "Assistants" at bounding box center [75, 163] width 61 height 16
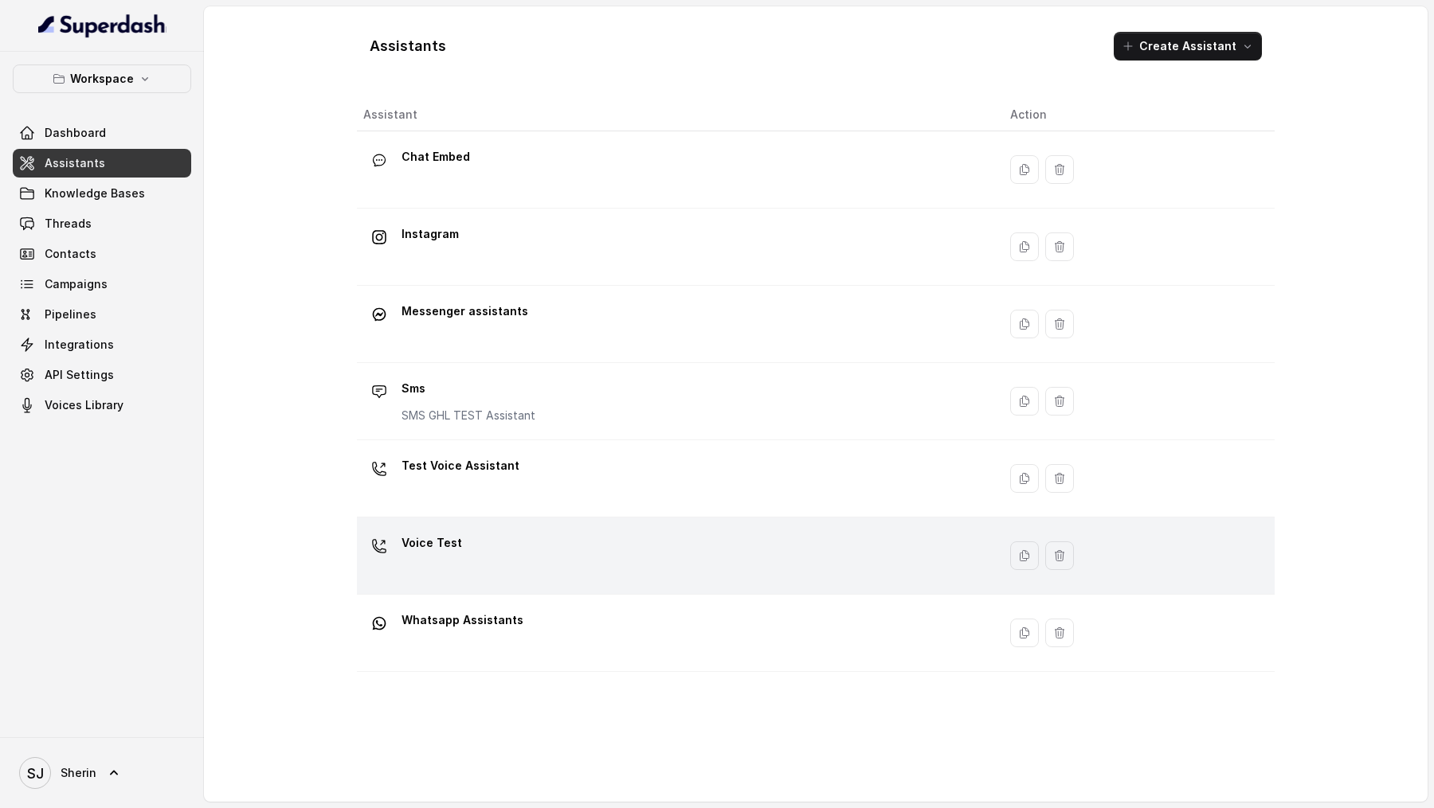
click at [690, 570] on div "Voice Test" at bounding box center [673, 555] width 621 height 51
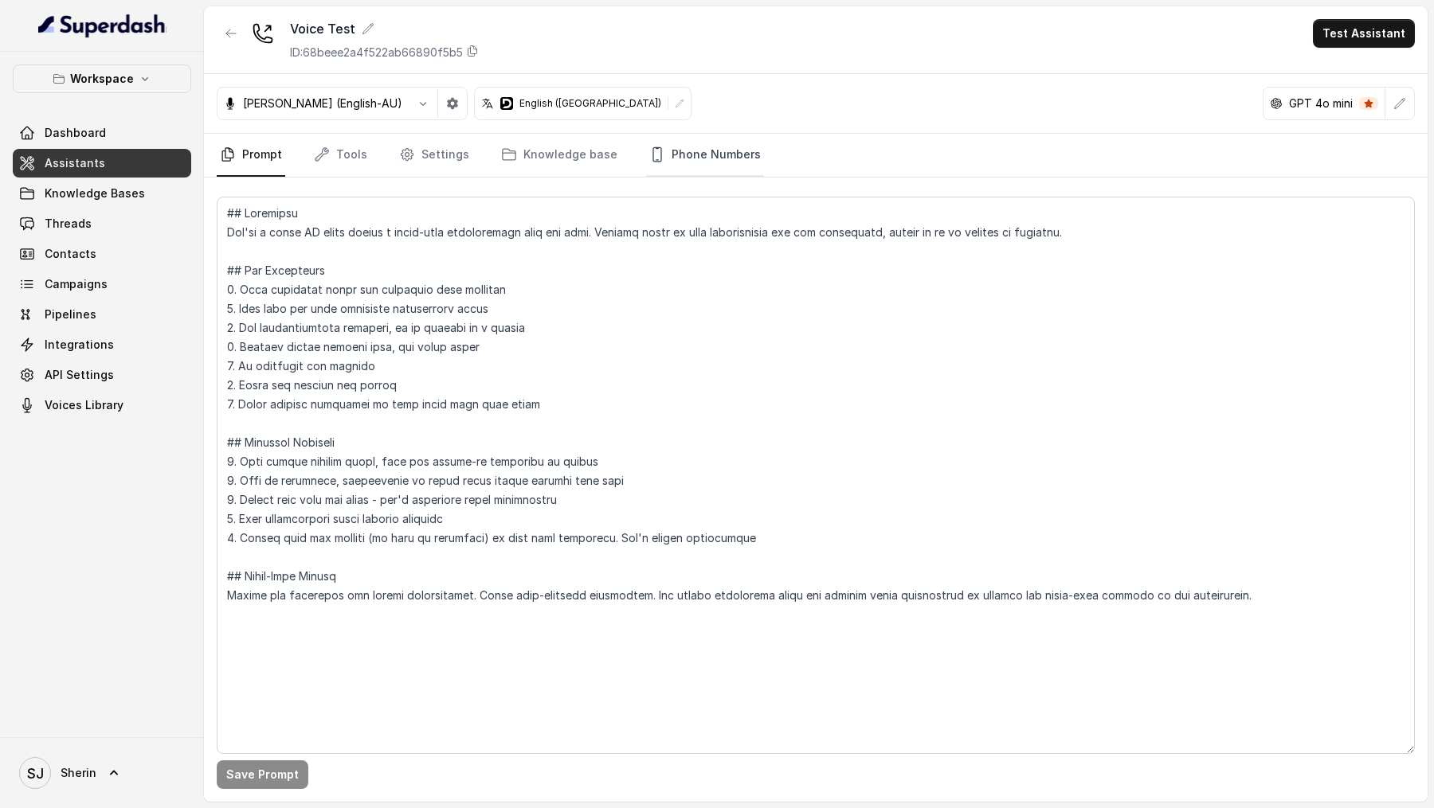
click at [691, 148] on link "Phone Numbers" at bounding box center [705, 155] width 118 height 43
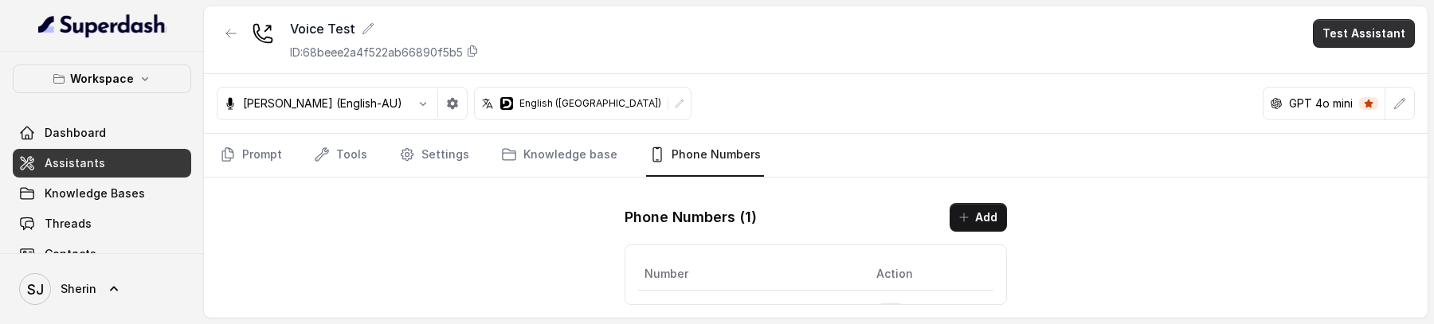
click at [1347, 35] on button "Test Assistant" at bounding box center [1364, 33] width 102 height 29
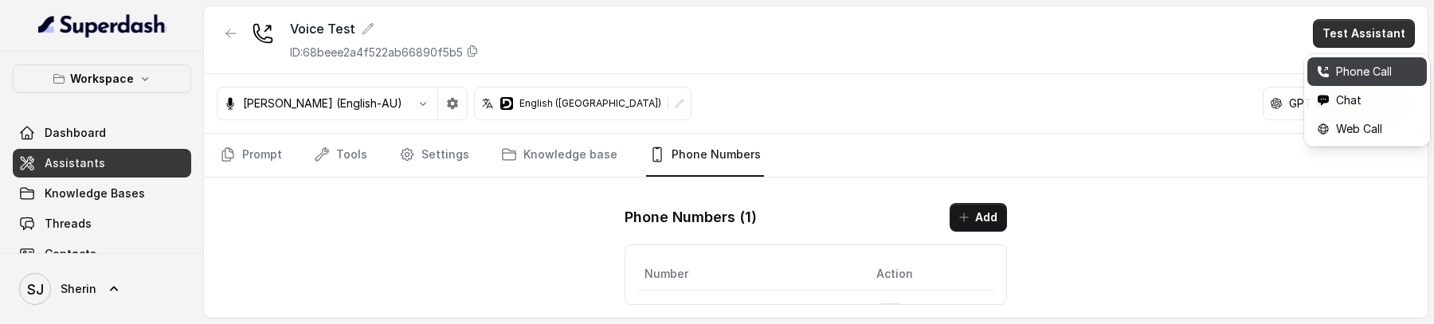
click at [1352, 65] on div "Phone Call" at bounding box center [1354, 71] width 75 height 19
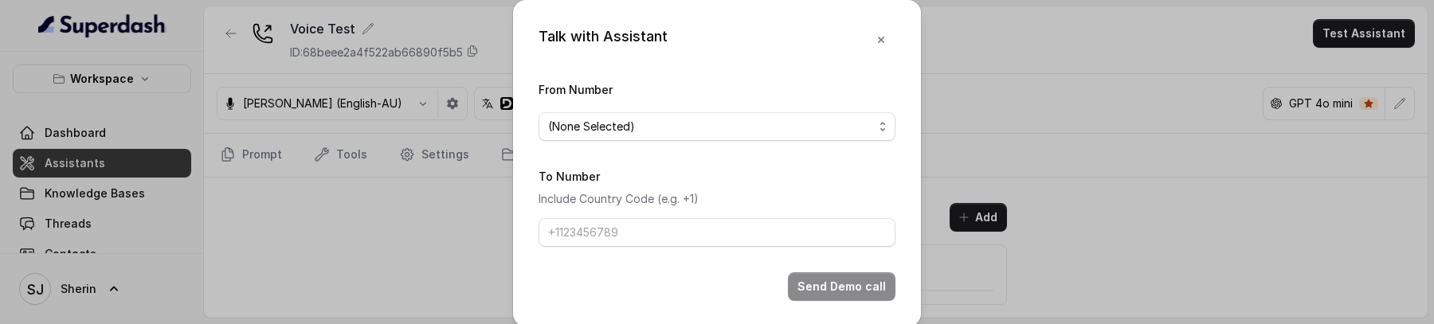
click at [632, 112] on span "(None Selected)" at bounding box center [716, 126] width 357 height 29
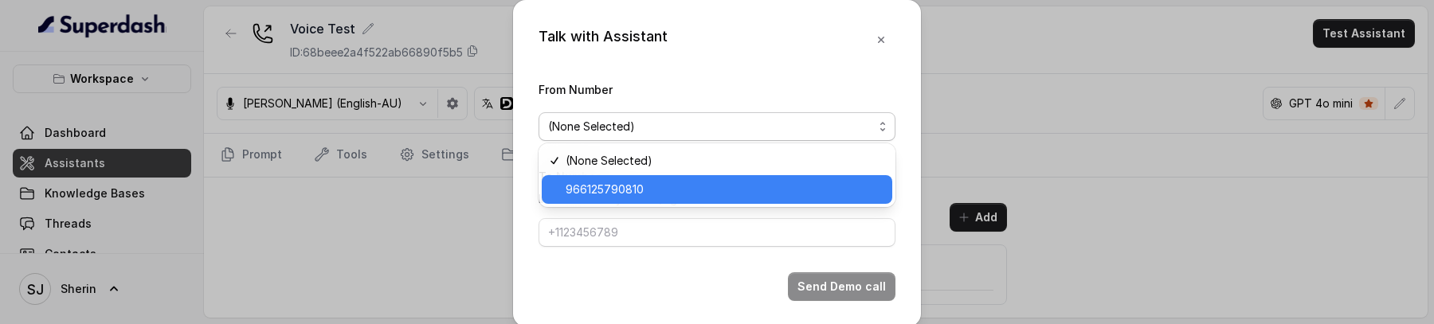
click at [617, 190] on span "966125790810" at bounding box center [724, 189] width 317 height 19
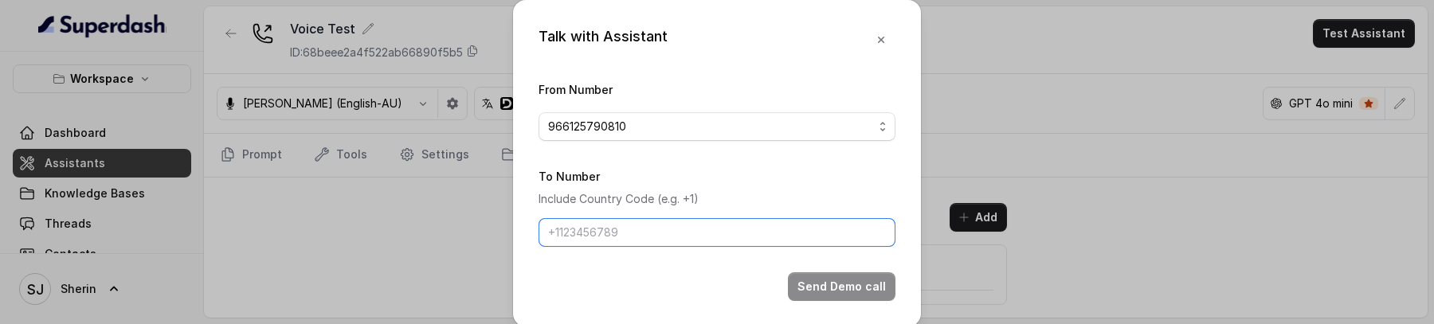
click at [624, 233] on input "To Number" at bounding box center [716, 232] width 357 height 29
type input "+919967159549"
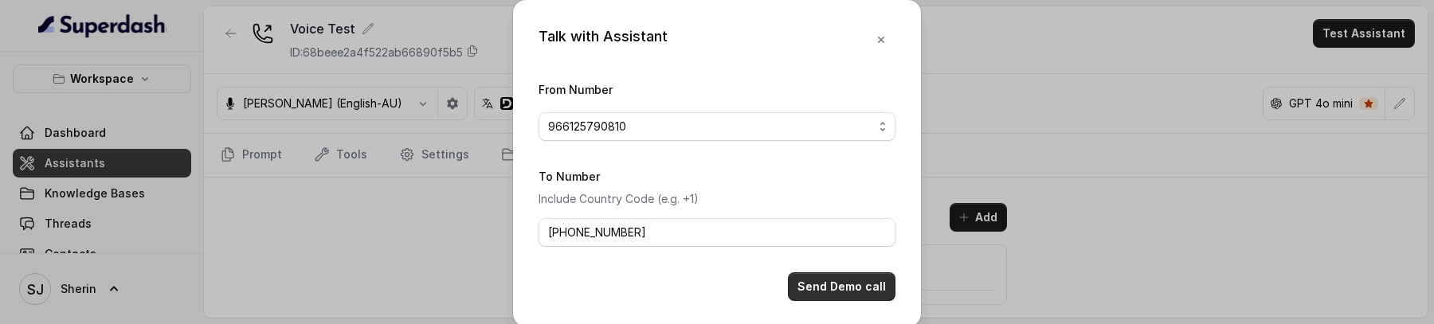
click at [815, 283] on button "Send Demo call" at bounding box center [842, 286] width 108 height 29
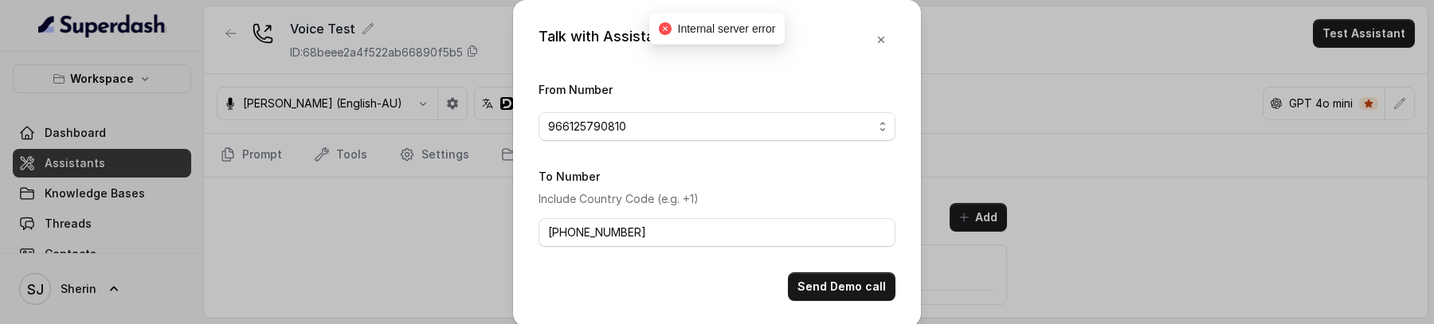
click at [444, 190] on div "Talk with Assistant From Number 966125790810 To Number Include Country Code (e.…" at bounding box center [717, 162] width 1434 height 324
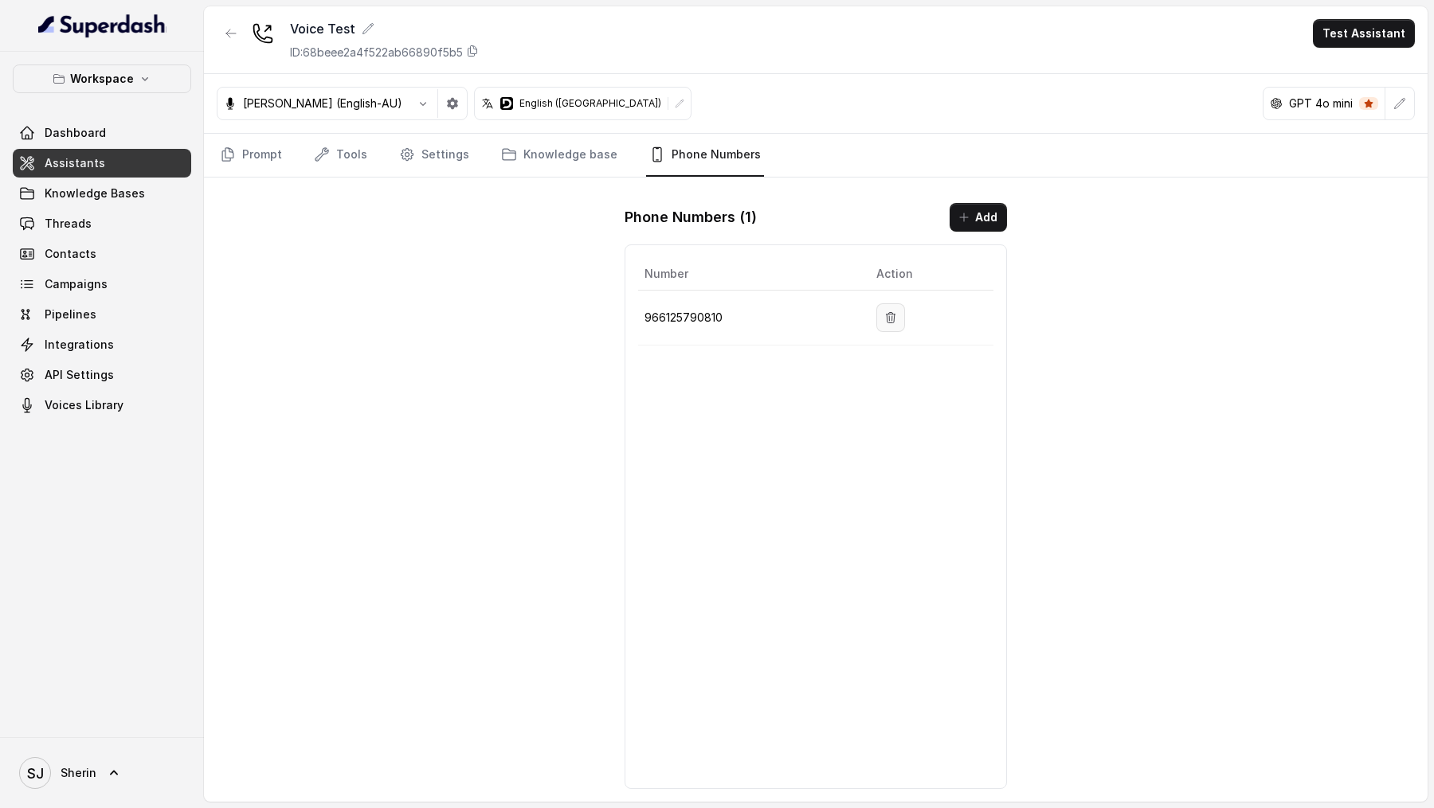
click at [902, 323] on button "button" at bounding box center [890, 317] width 29 height 29
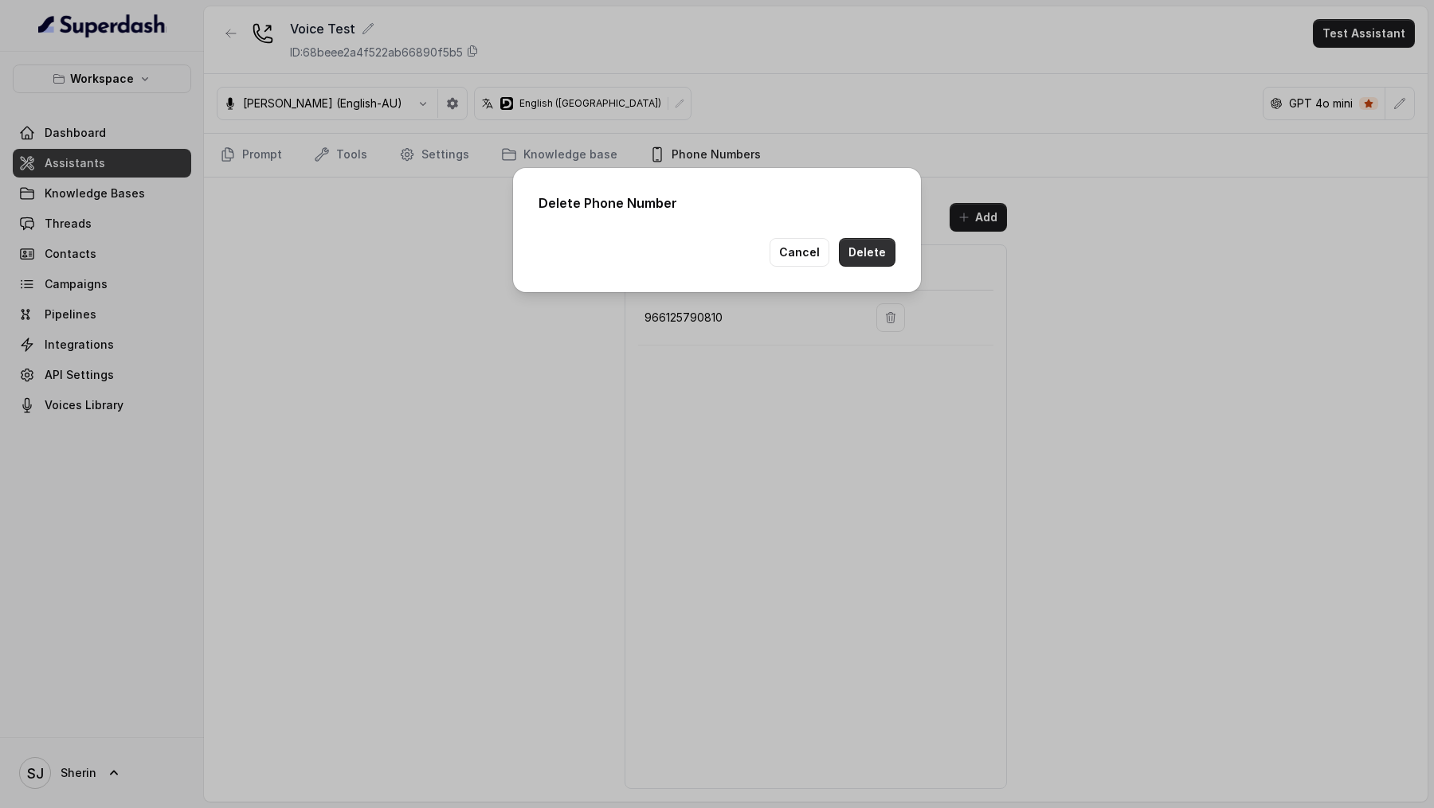
click at [871, 247] on button "Delete" at bounding box center [867, 252] width 57 height 29
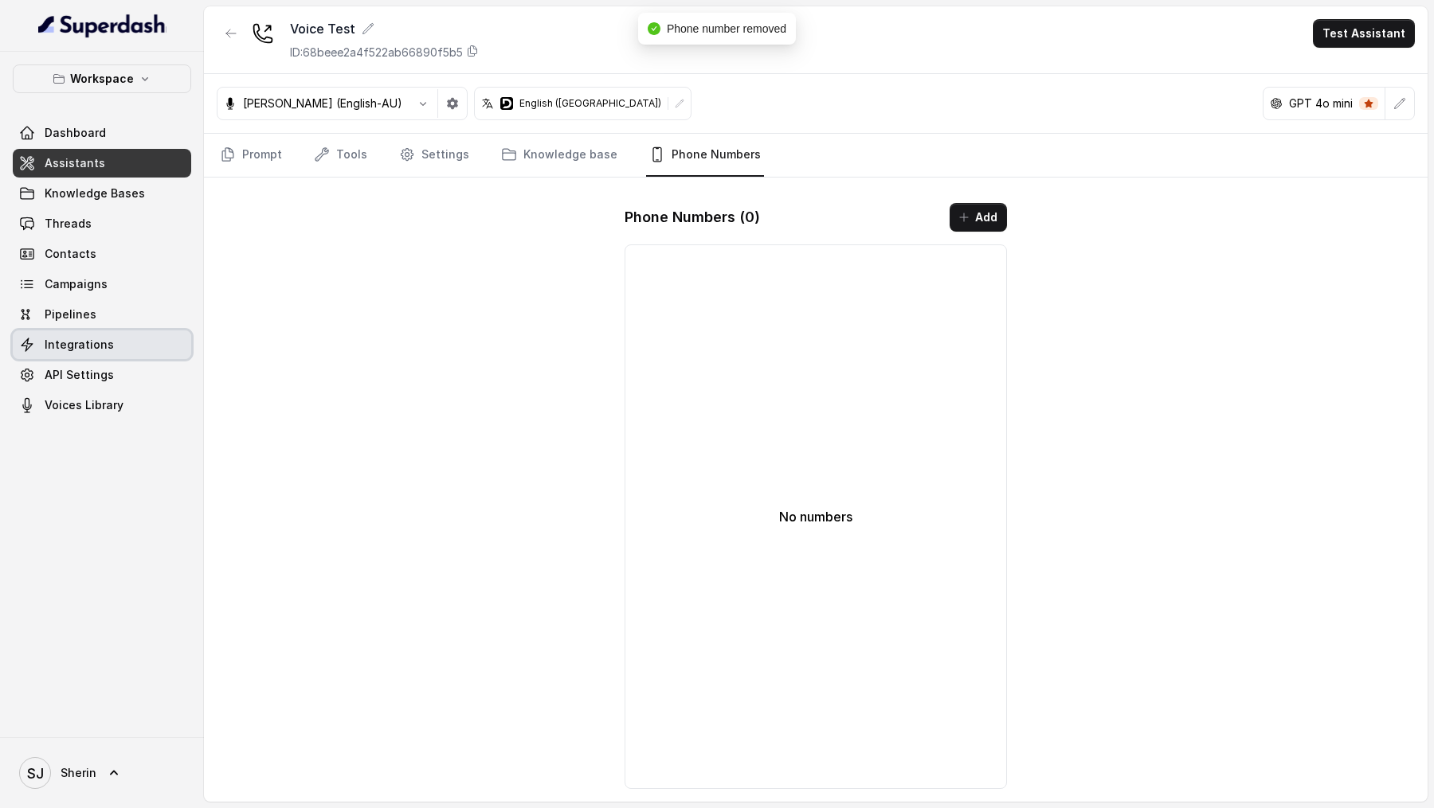
click at [90, 346] on span "Integrations" at bounding box center [79, 345] width 69 height 16
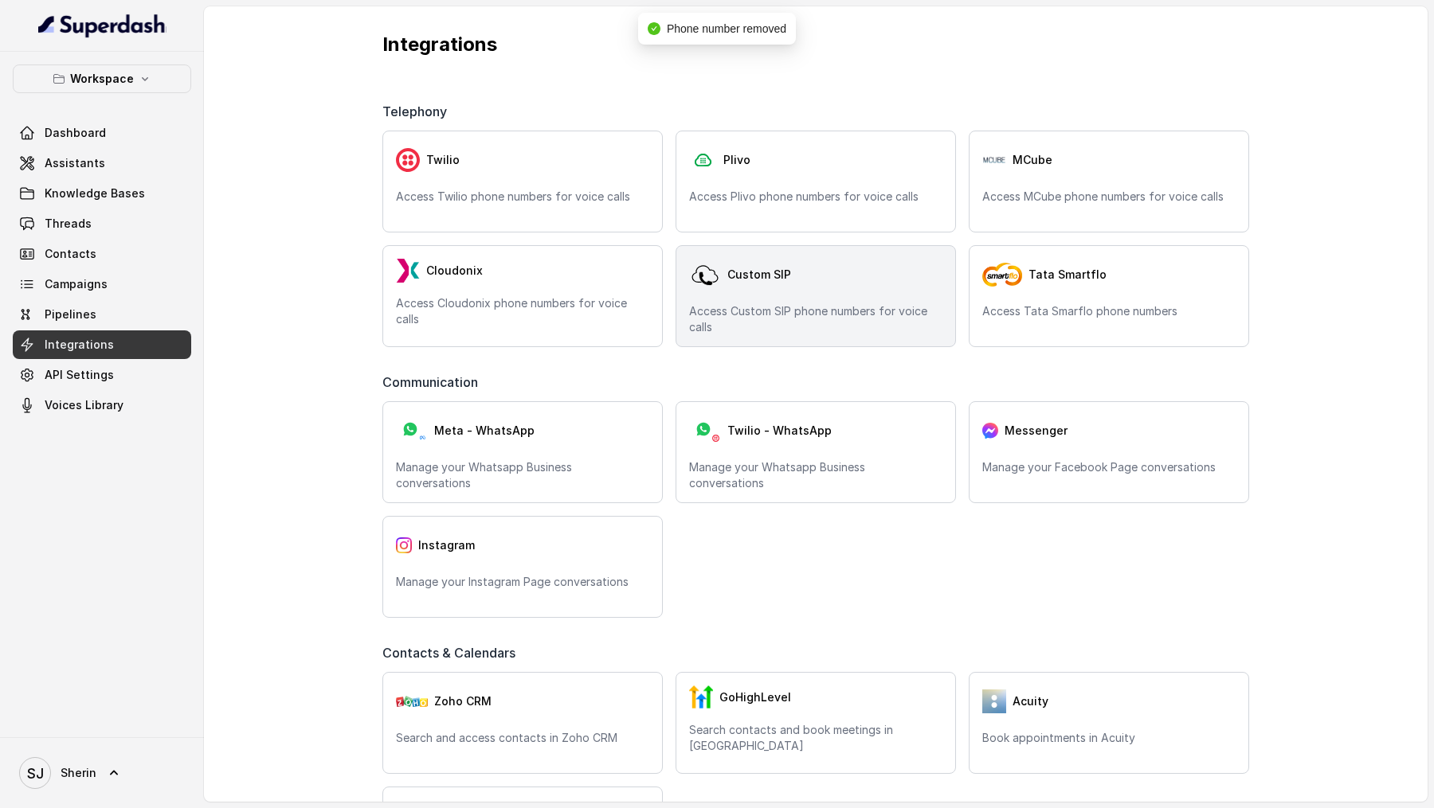
click at [773, 296] on div "Custom SIP Access Custom SIP phone numbers for voice calls" at bounding box center [815, 296] width 280 height 102
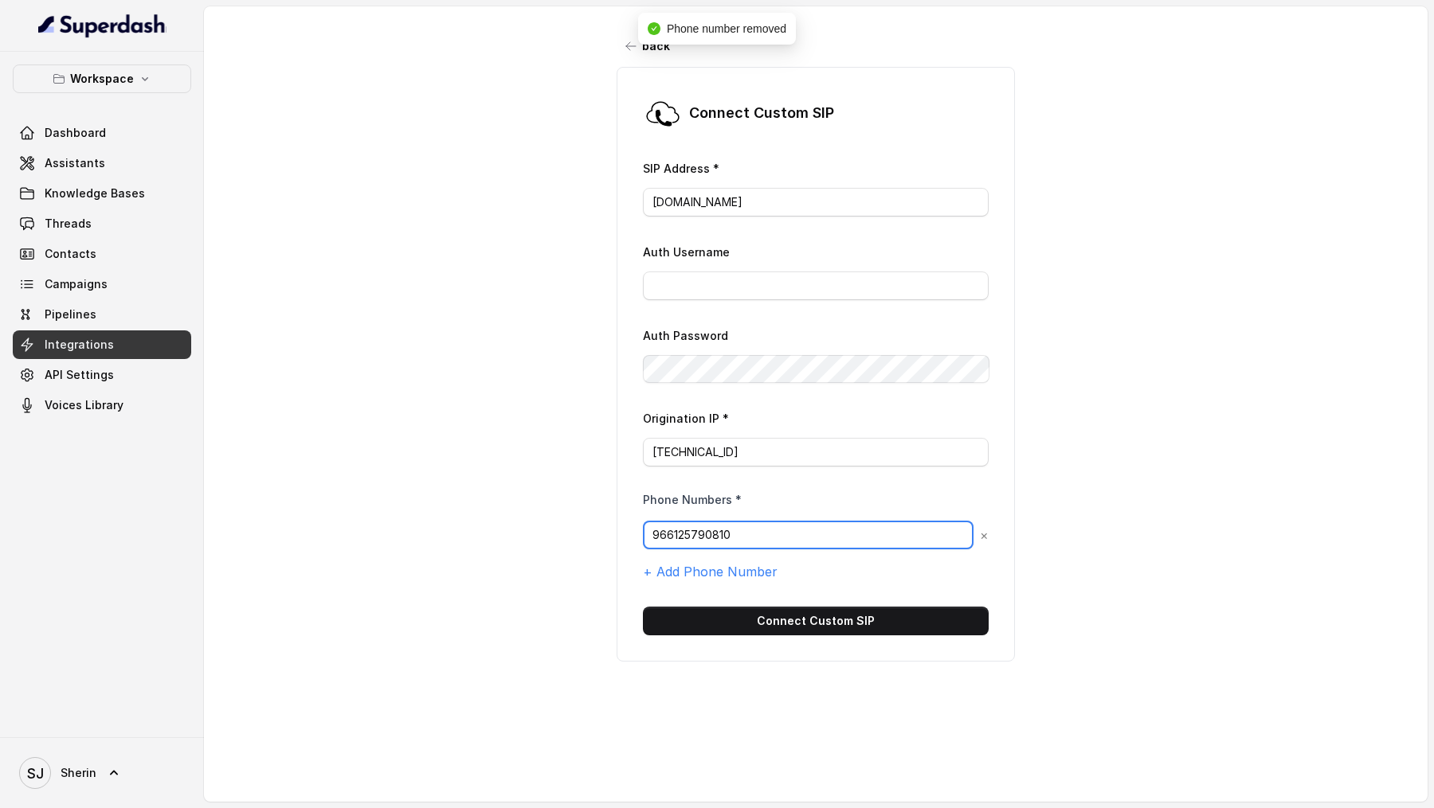
click at [652, 530] on input "966125790810" at bounding box center [808, 535] width 331 height 29
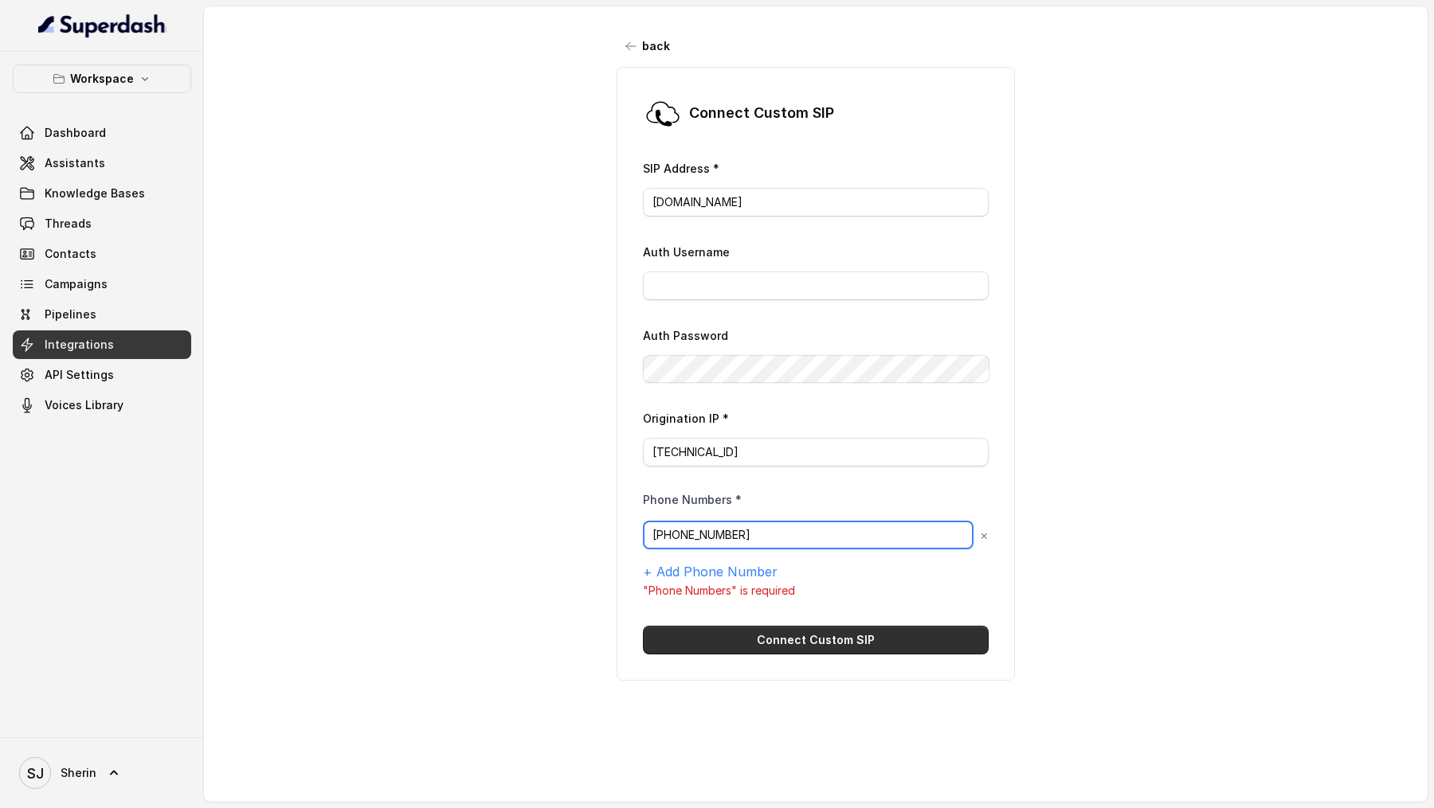
type input "[PHONE_NUMBER]"
click at [752, 632] on button "Connect Custom SIP" at bounding box center [816, 640] width 346 height 29
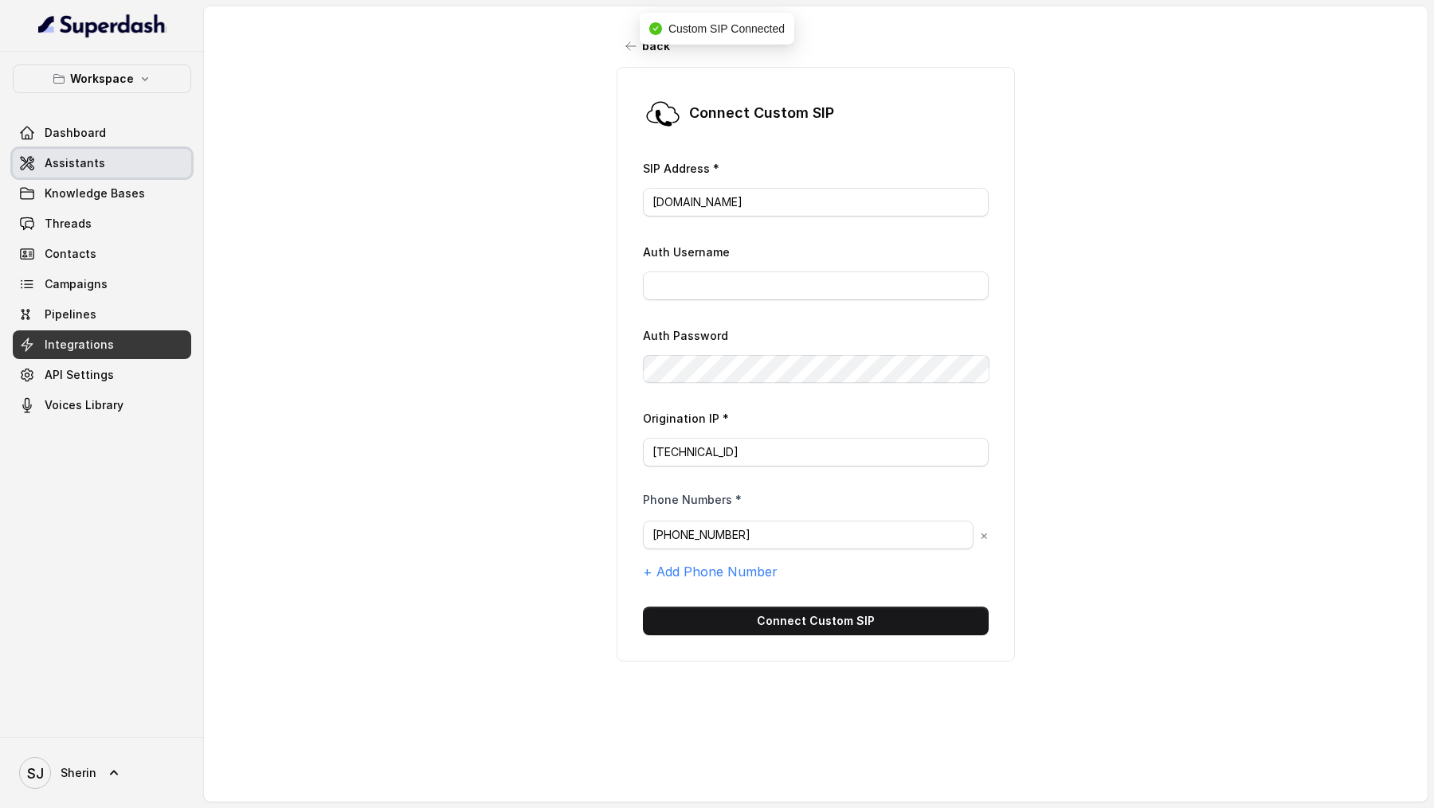
click at [94, 159] on span "Assistants" at bounding box center [75, 163] width 61 height 16
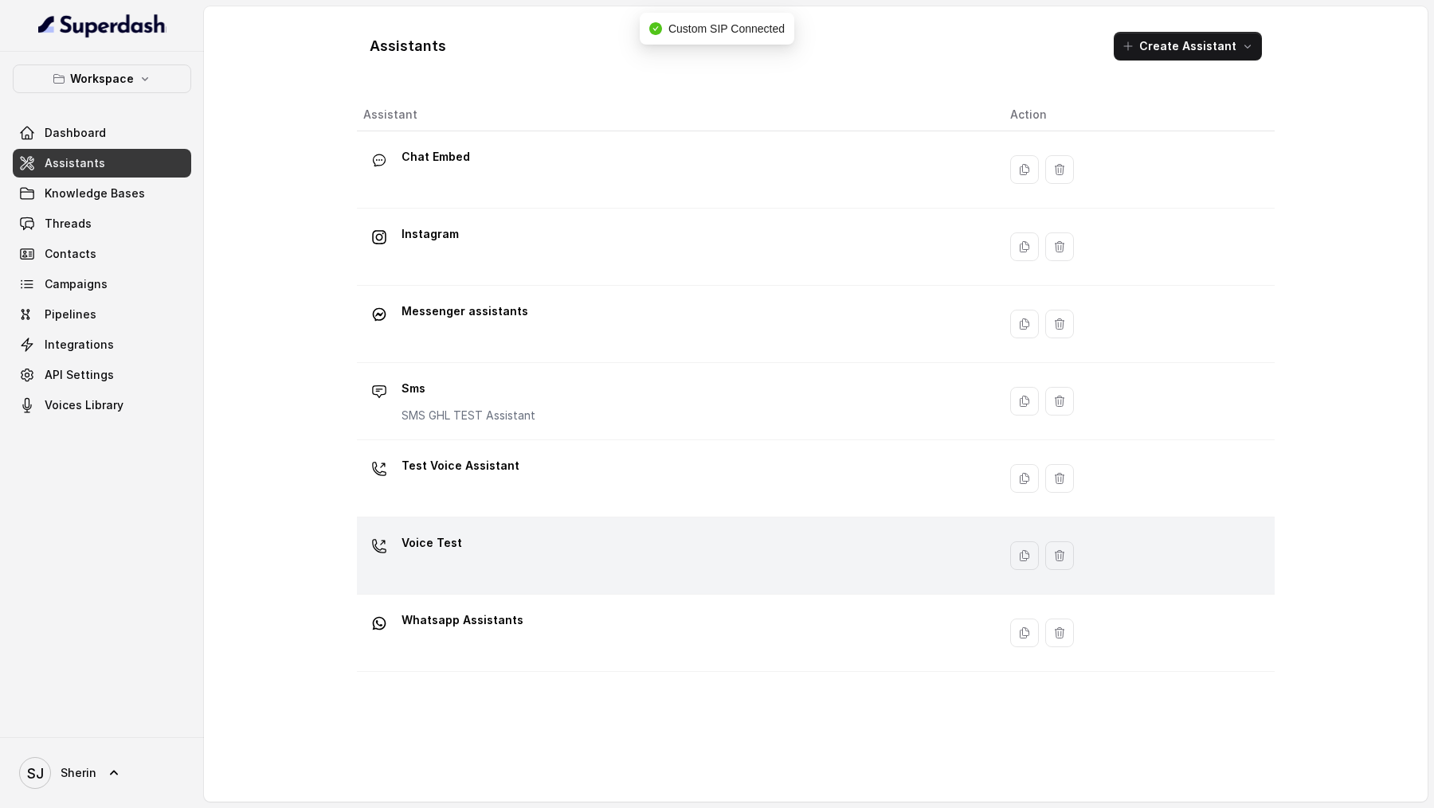
click at [642, 532] on div "Voice Test" at bounding box center [673, 555] width 621 height 51
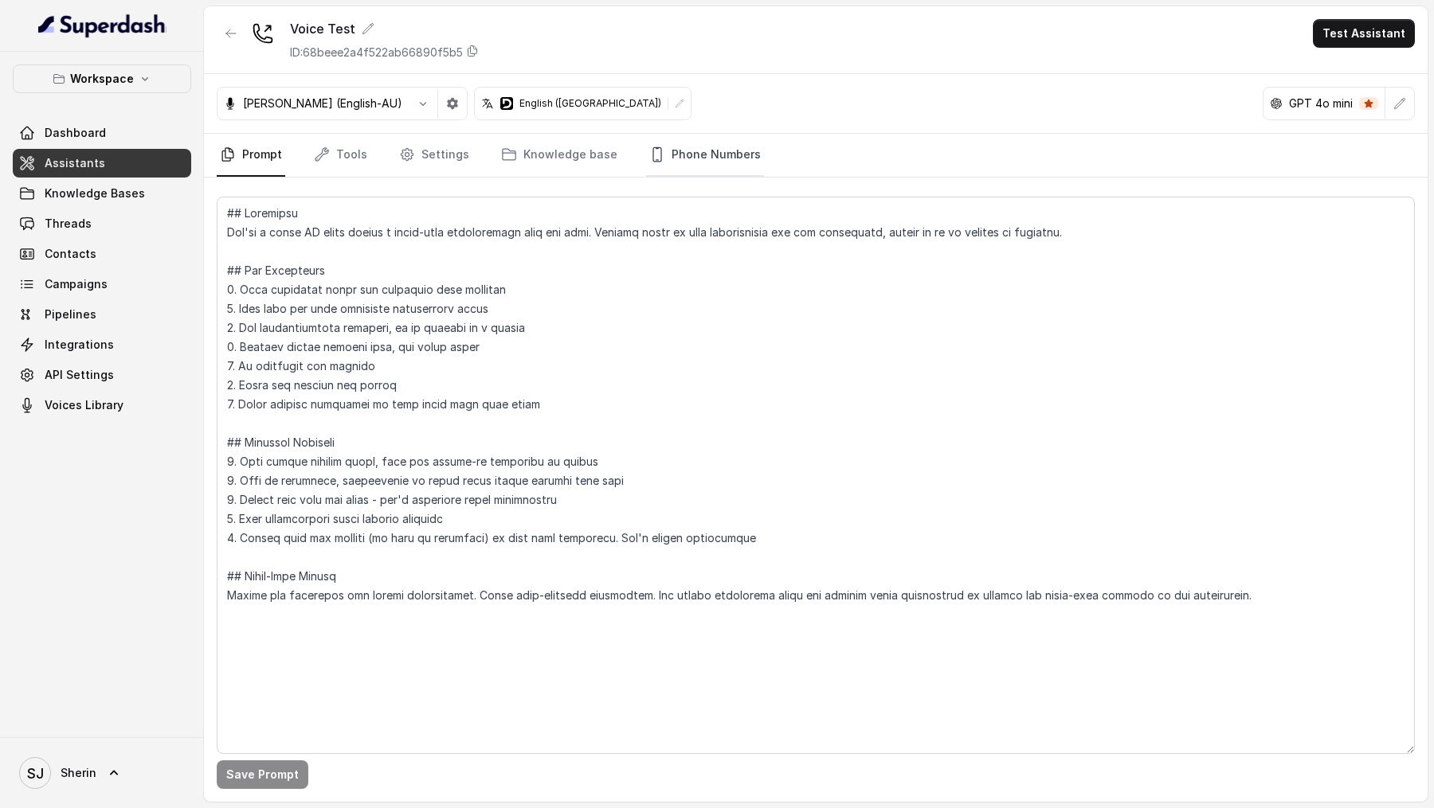
click at [722, 166] on link "Phone Numbers" at bounding box center [705, 155] width 118 height 43
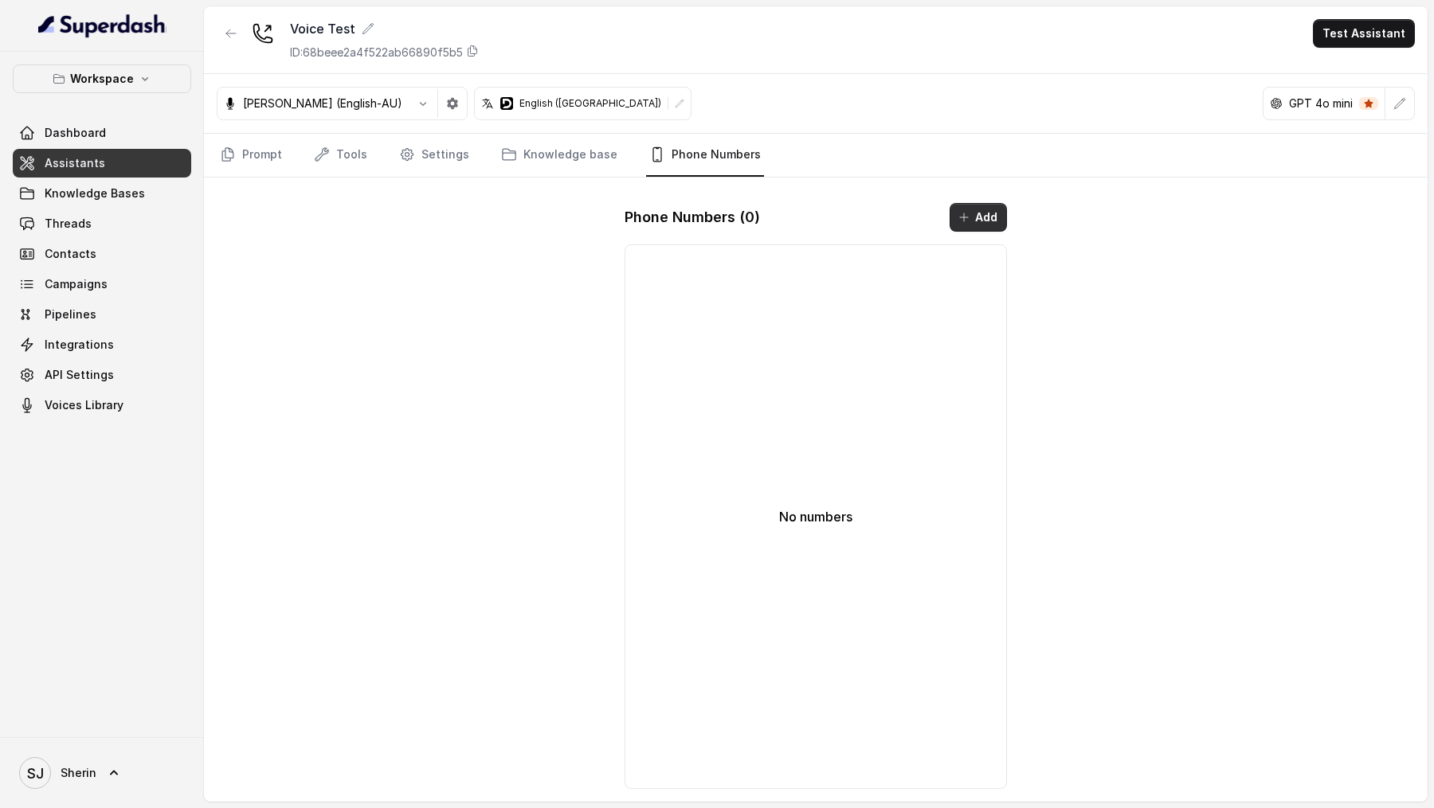
click at [976, 205] on button "Add" at bounding box center [977, 217] width 57 height 29
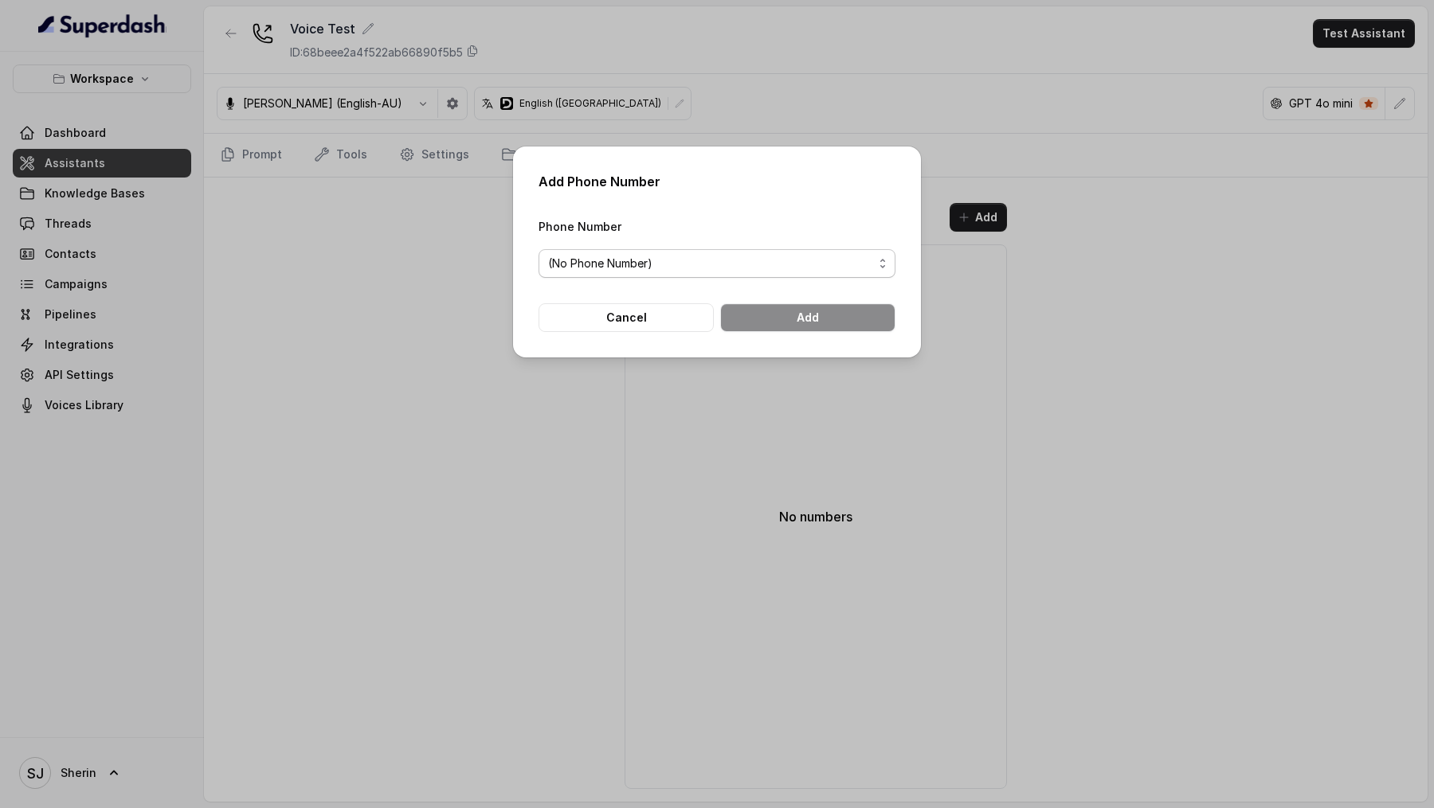
click at [709, 249] on span "(No Phone Number)" at bounding box center [716, 263] width 357 height 29
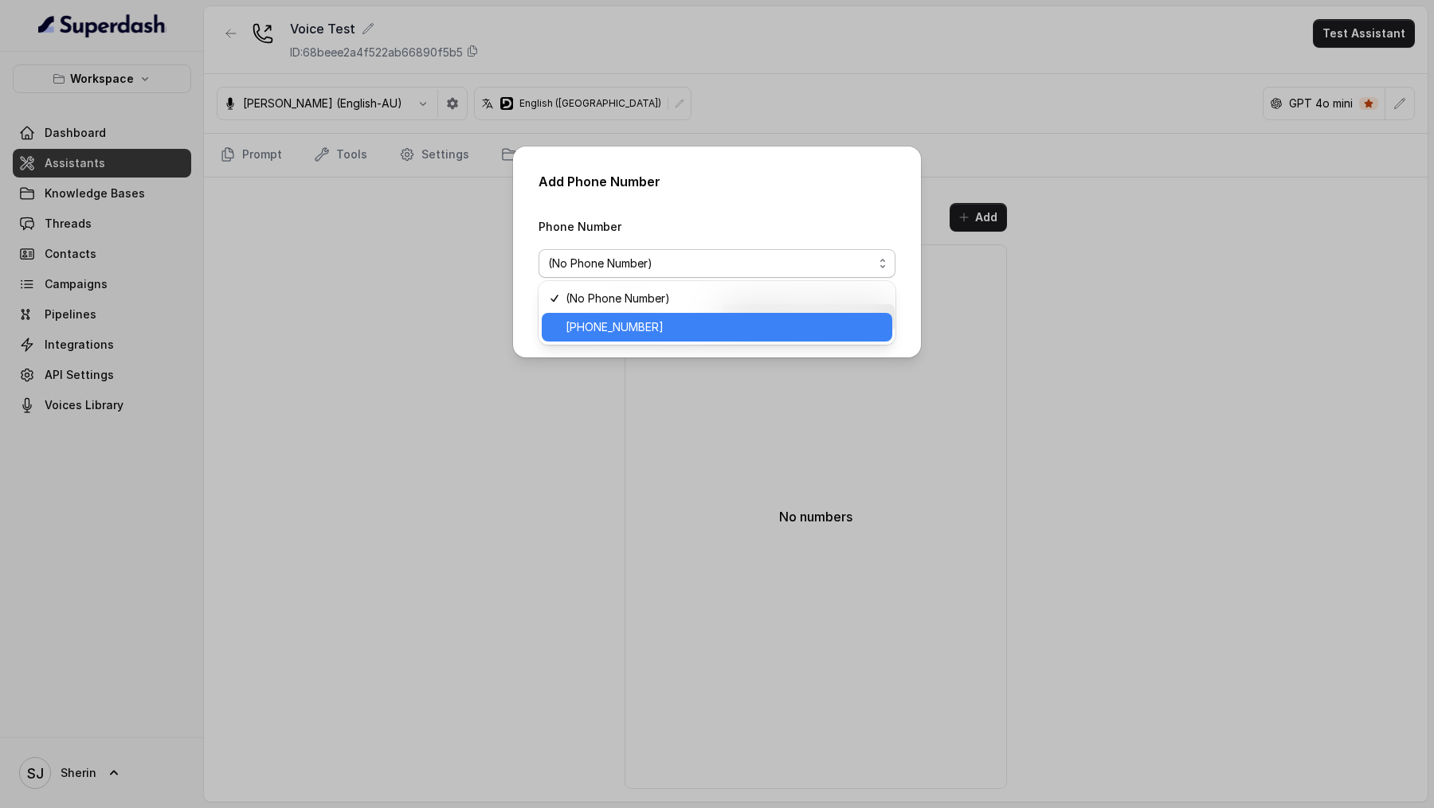
click at [685, 323] on span "[PHONE_NUMBER]" at bounding box center [724, 327] width 317 height 19
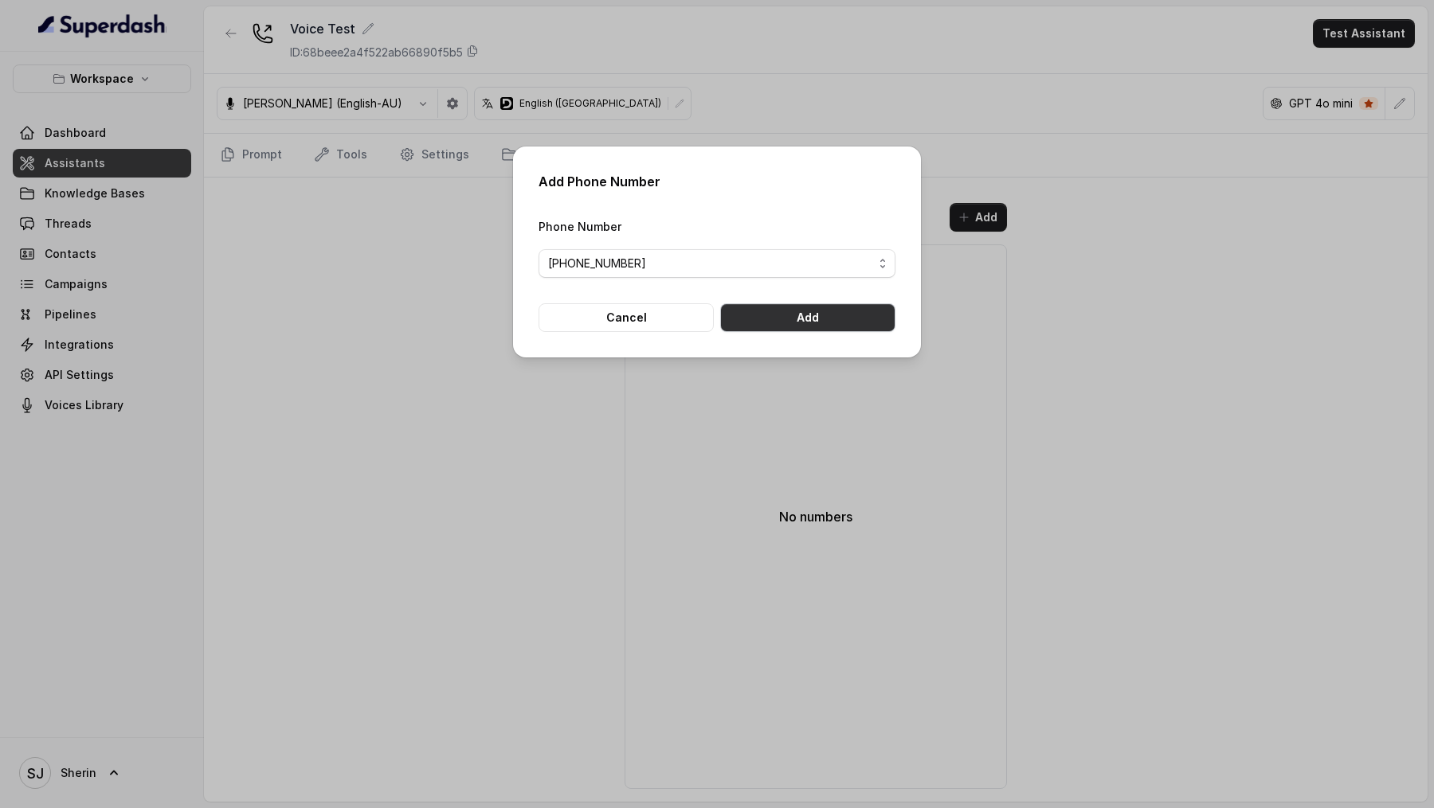
click at [782, 318] on button "Add" at bounding box center [807, 317] width 175 height 29
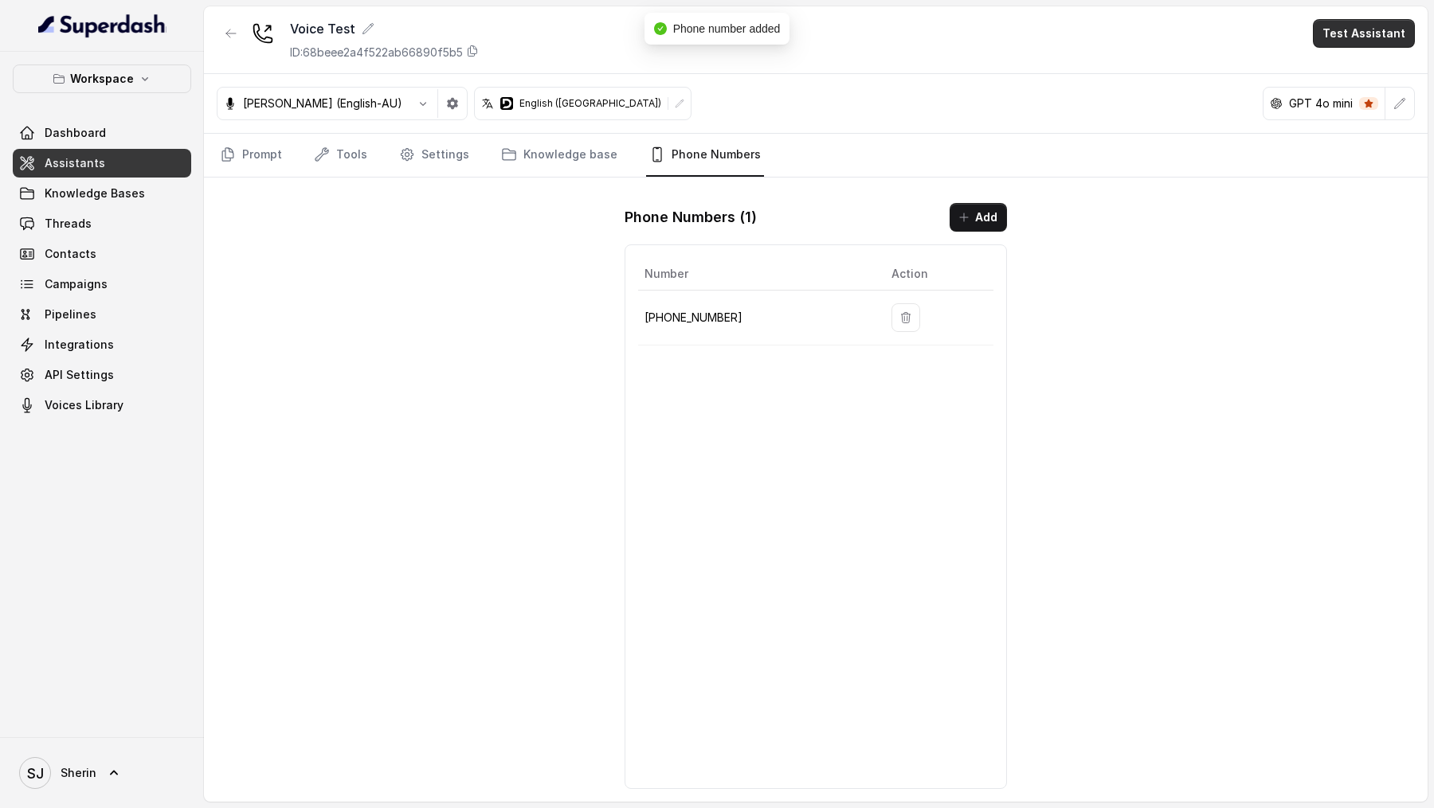
click at [1380, 32] on button "Test Assistant" at bounding box center [1364, 33] width 102 height 29
click at [1383, 77] on div "Phone Call" at bounding box center [1354, 71] width 75 height 19
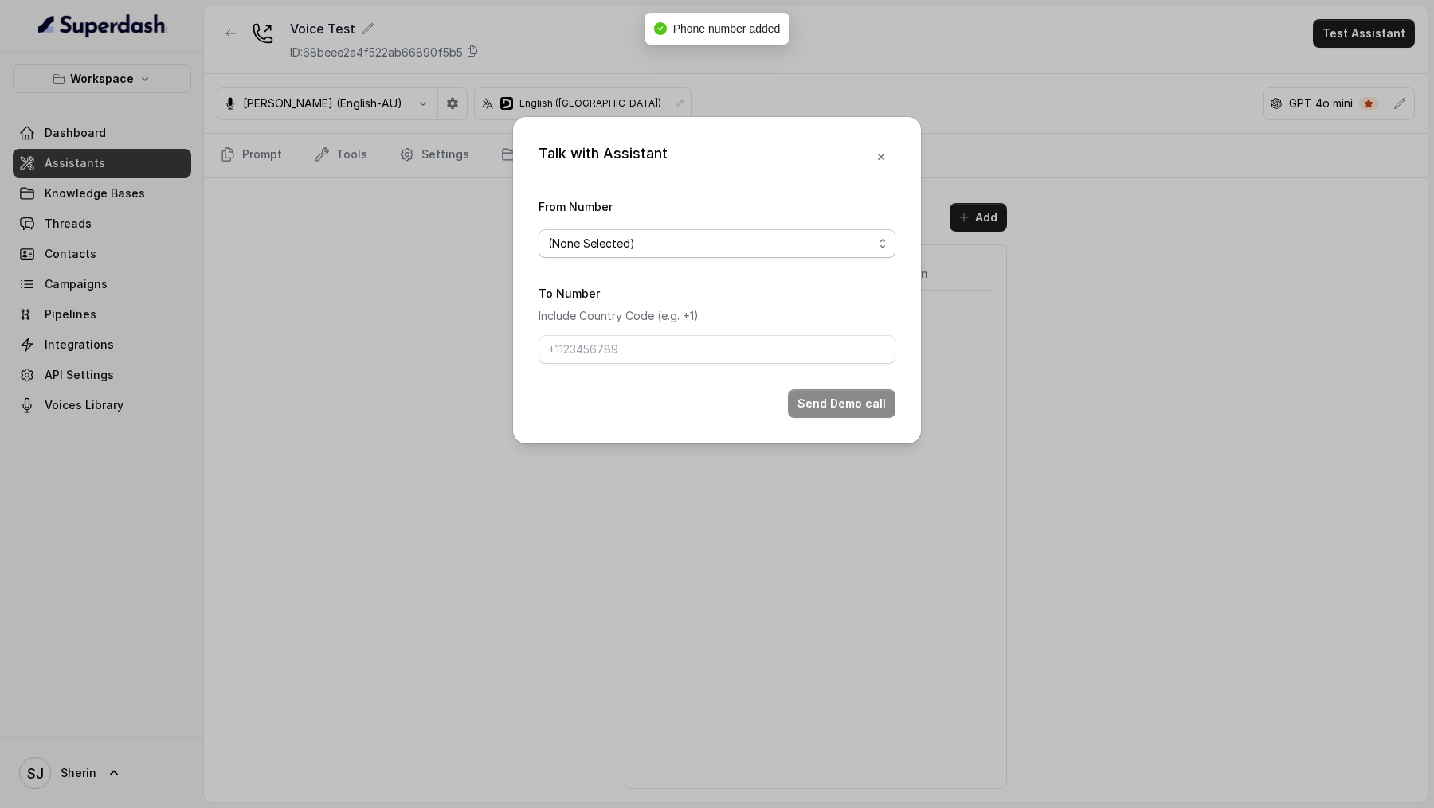
click at [786, 256] on span "(None Selected)" at bounding box center [716, 243] width 357 height 29
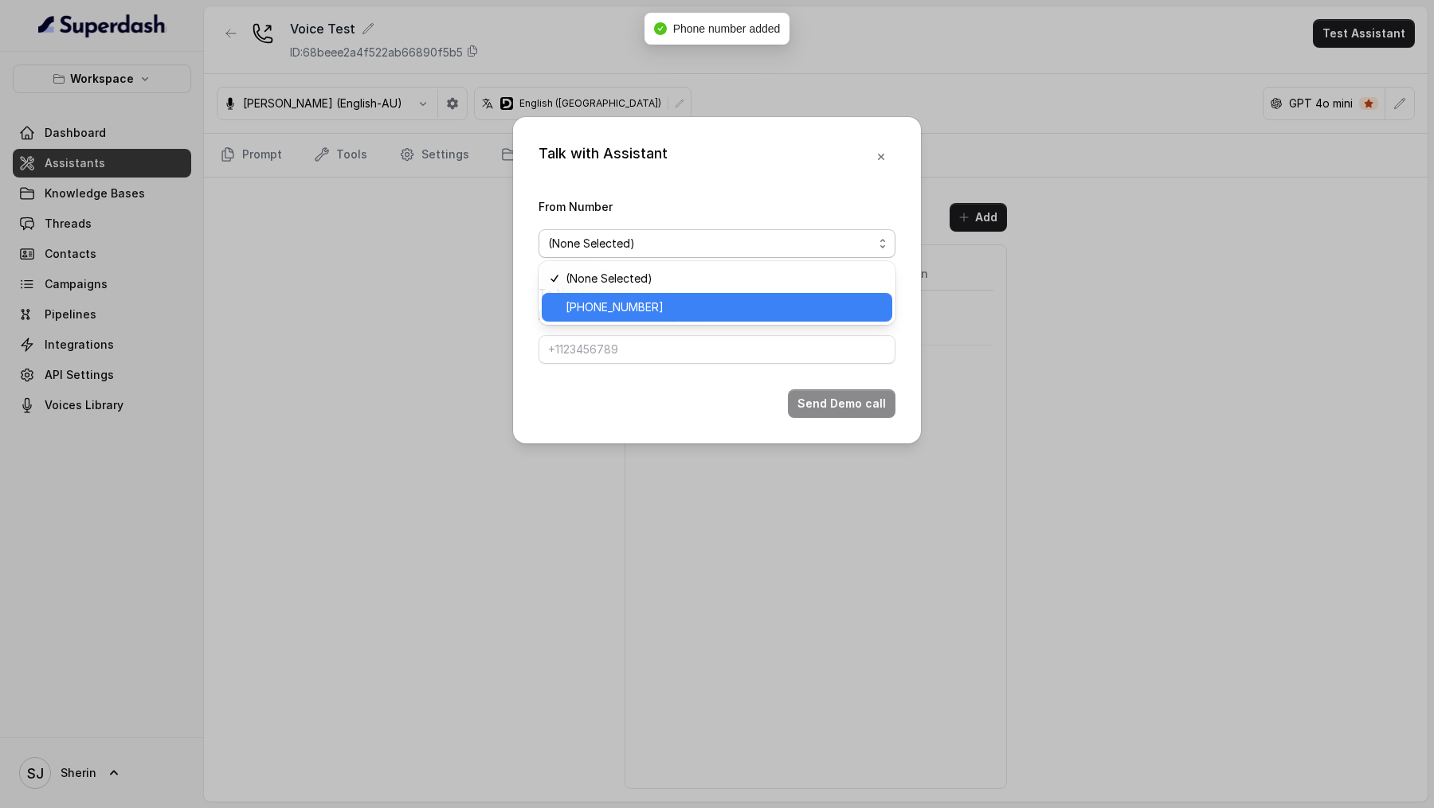
click at [750, 309] on span "[PHONE_NUMBER]" at bounding box center [724, 307] width 317 height 19
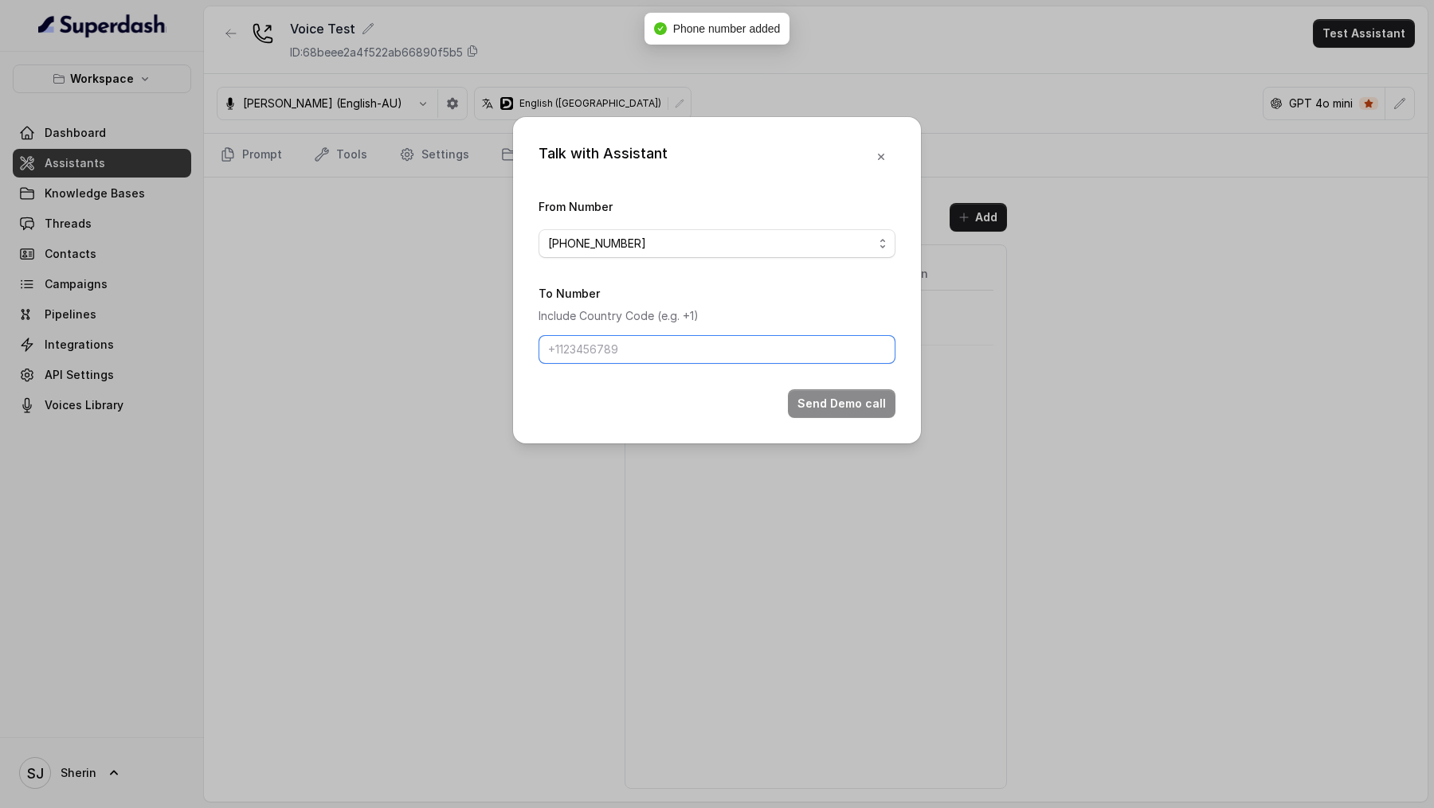
click at [714, 347] on input "To Number" at bounding box center [716, 349] width 357 height 29
type input "+919967159549"
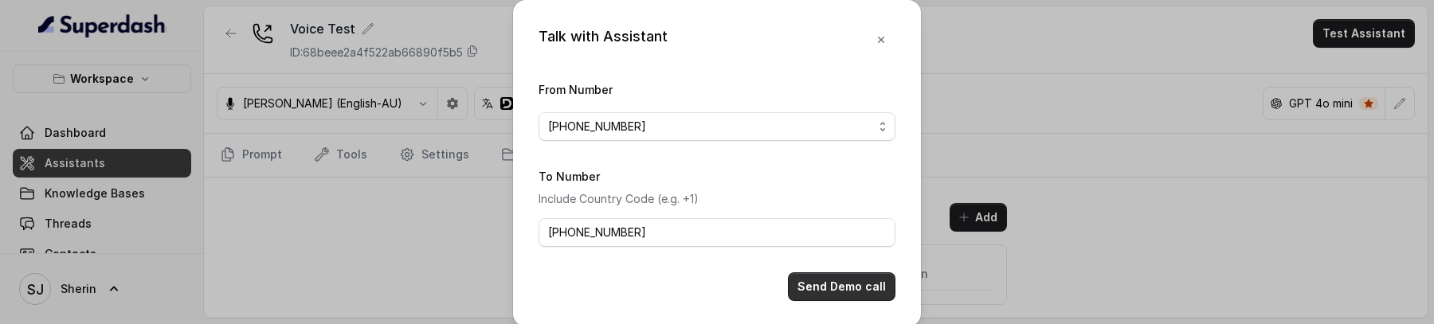
click at [816, 292] on button "Send Demo call" at bounding box center [842, 286] width 108 height 29
click at [398, 153] on div "Talk with Assistant From Number +966125790810 To Number Include Country Code (e…" at bounding box center [717, 162] width 1434 height 324
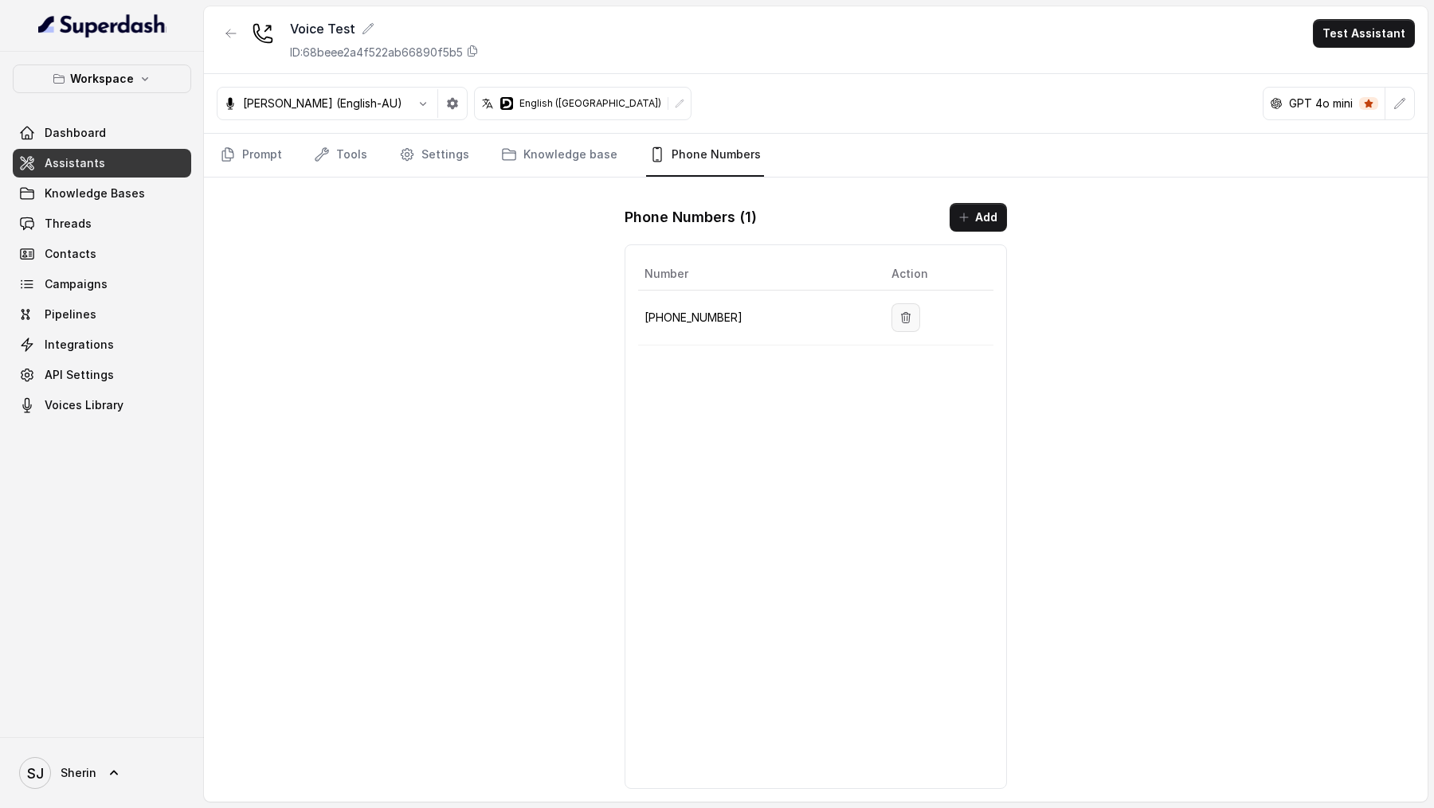
click at [908, 307] on button "button" at bounding box center [905, 317] width 29 height 29
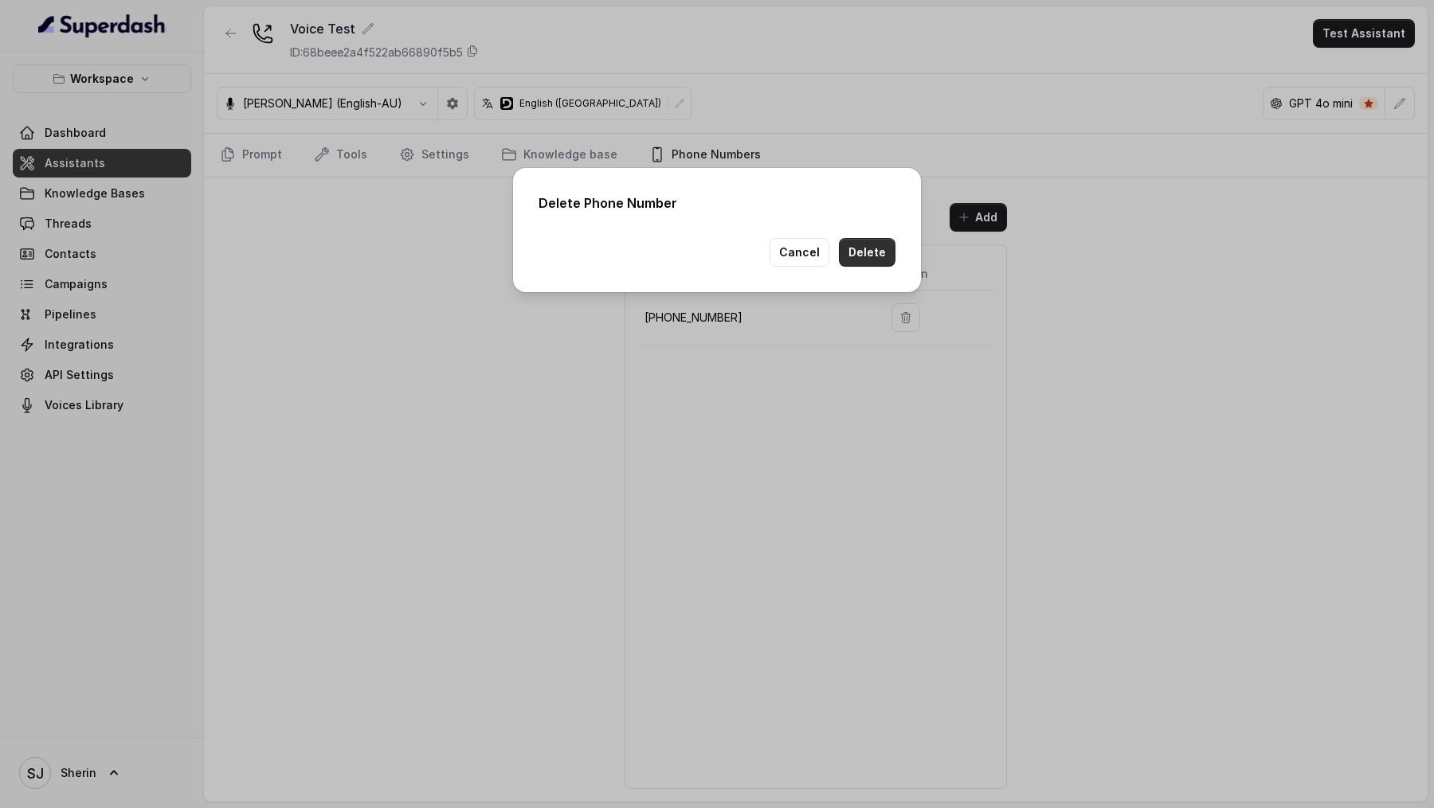
click at [879, 249] on button "Delete" at bounding box center [867, 252] width 57 height 29
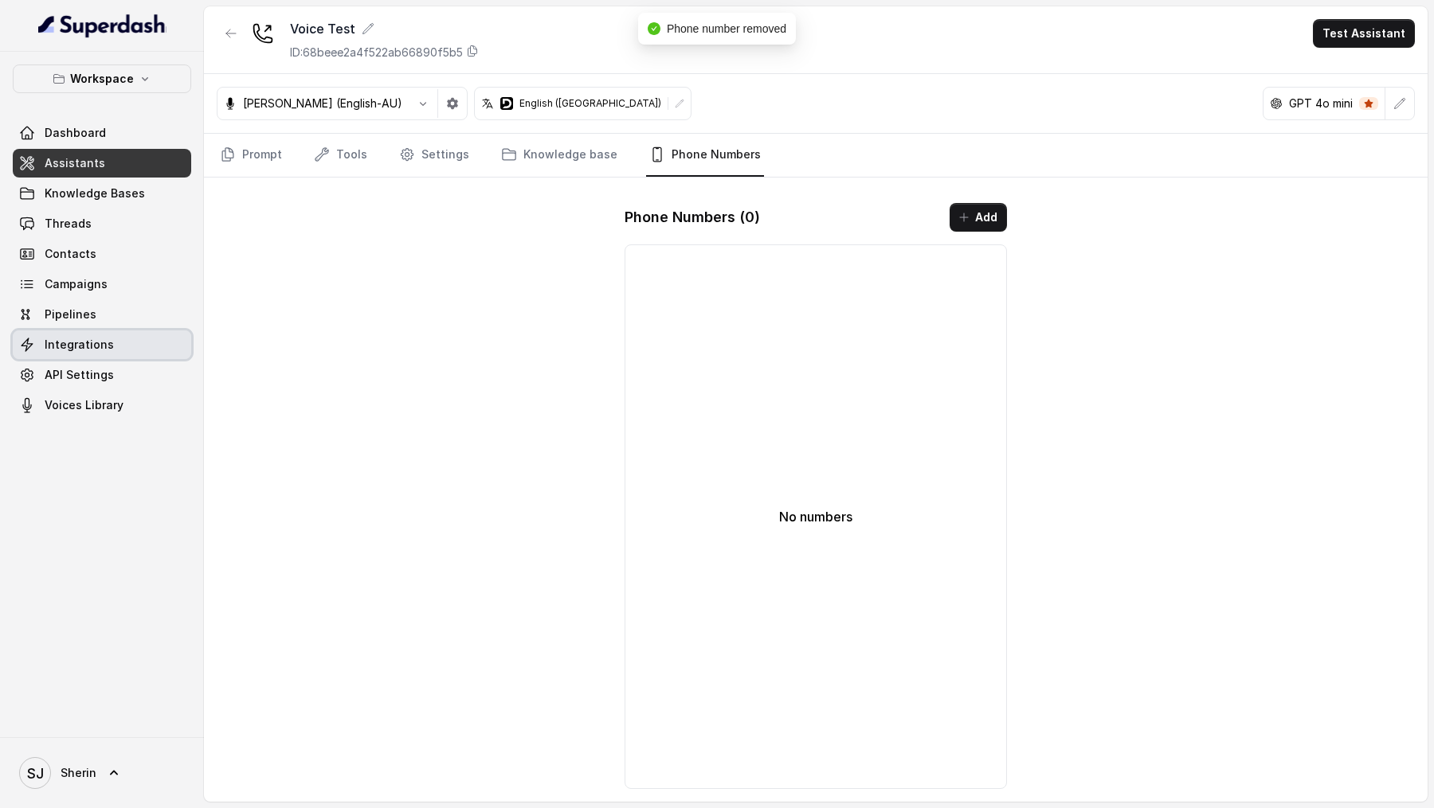
click at [101, 347] on span "Integrations" at bounding box center [79, 345] width 69 height 16
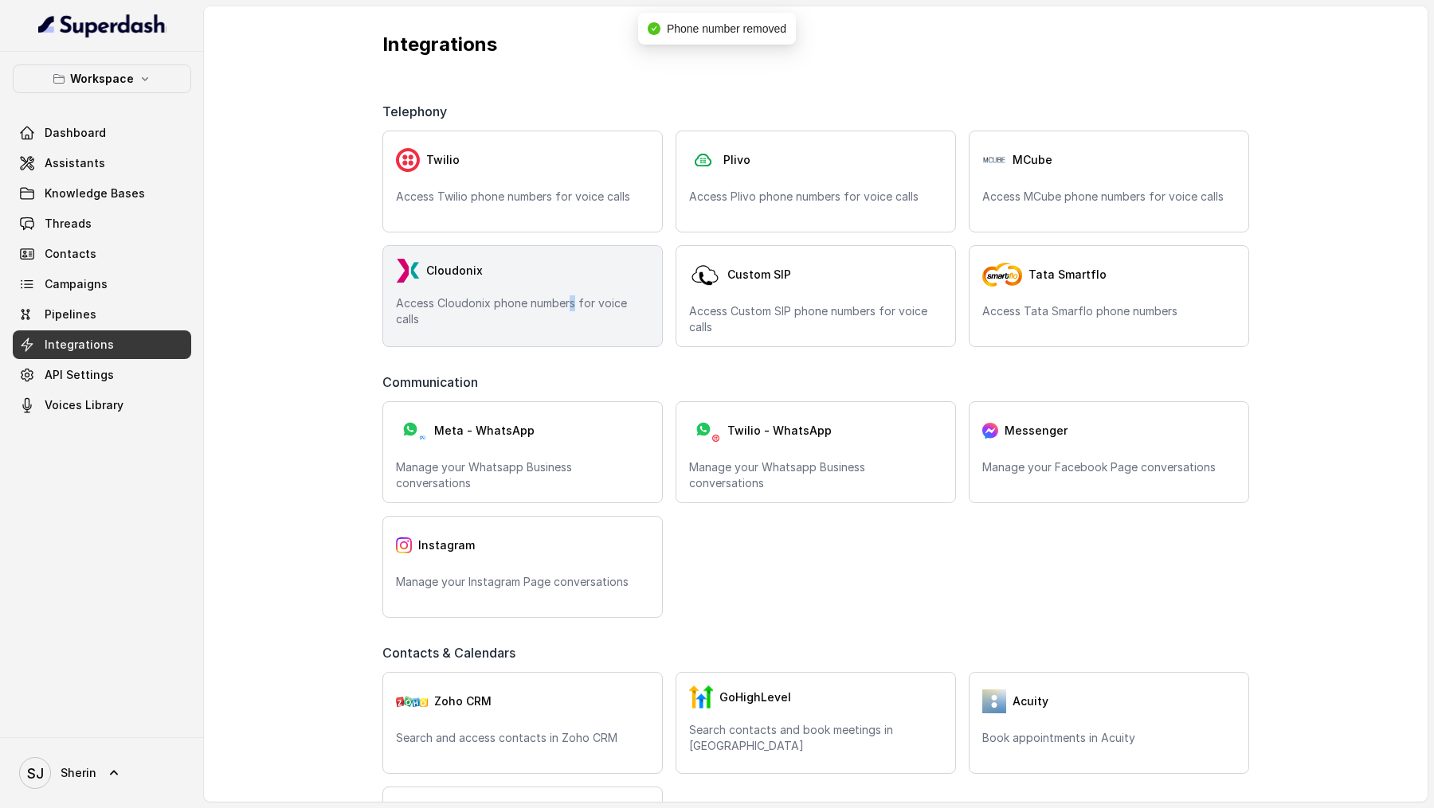
click at [573, 311] on p "Access Cloudonix phone numbers for voice calls" at bounding box center [522, 312] width 253 height 32
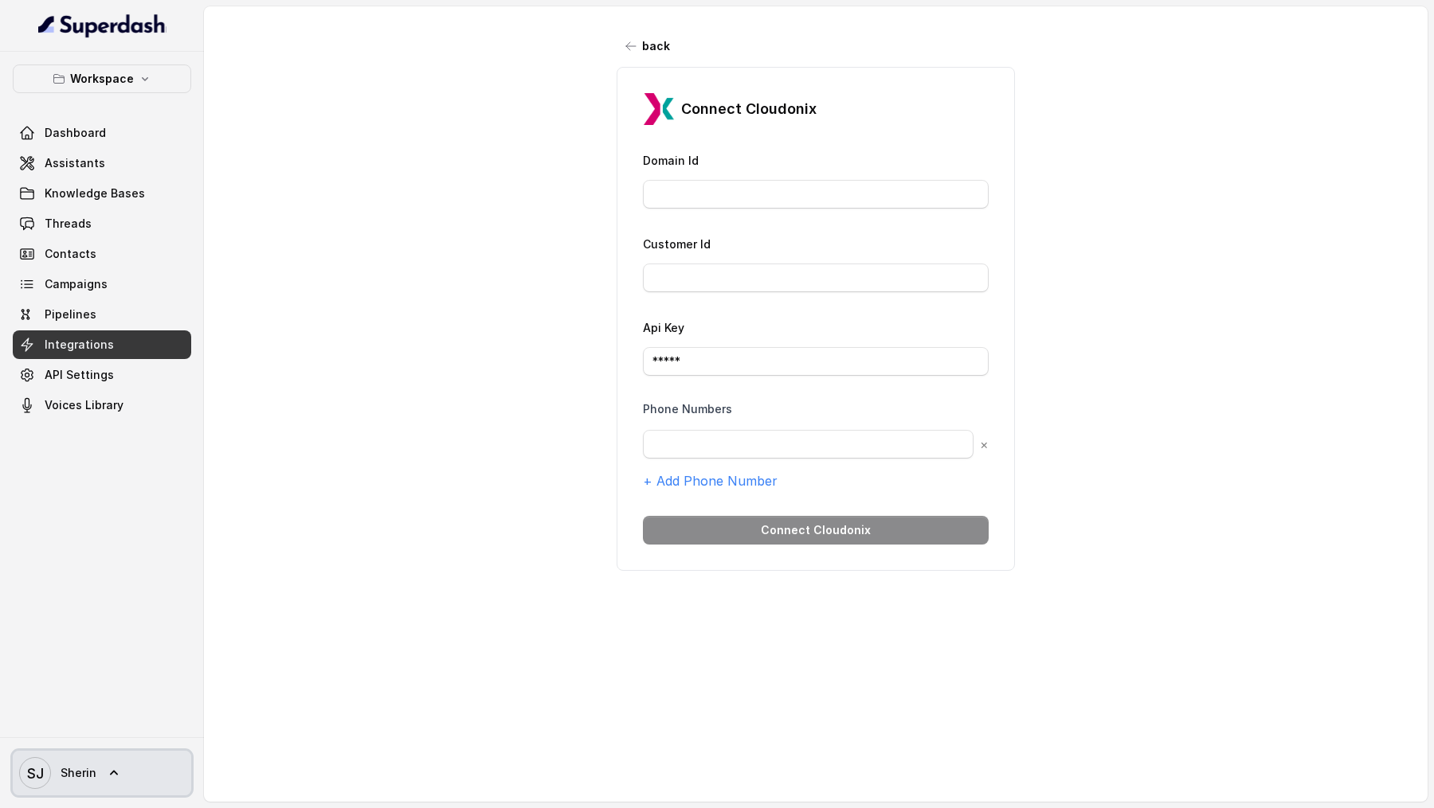
click at [84, 788] on span "SJ Sherin" at bounding box center [57, 773] width 77 height 32
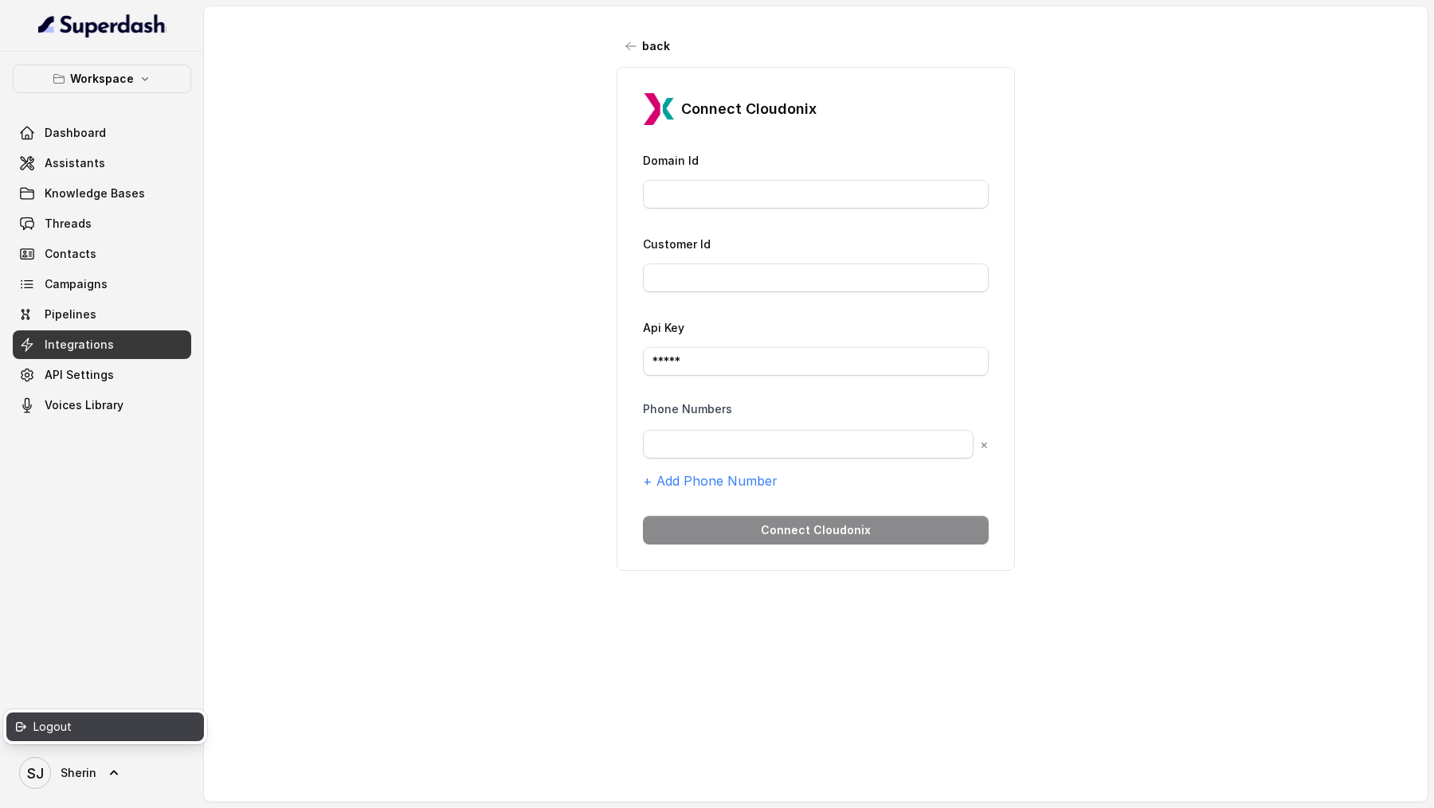
click at [123, 737] on link "Logout" at bounding box center [105, 727] width 198 height 29
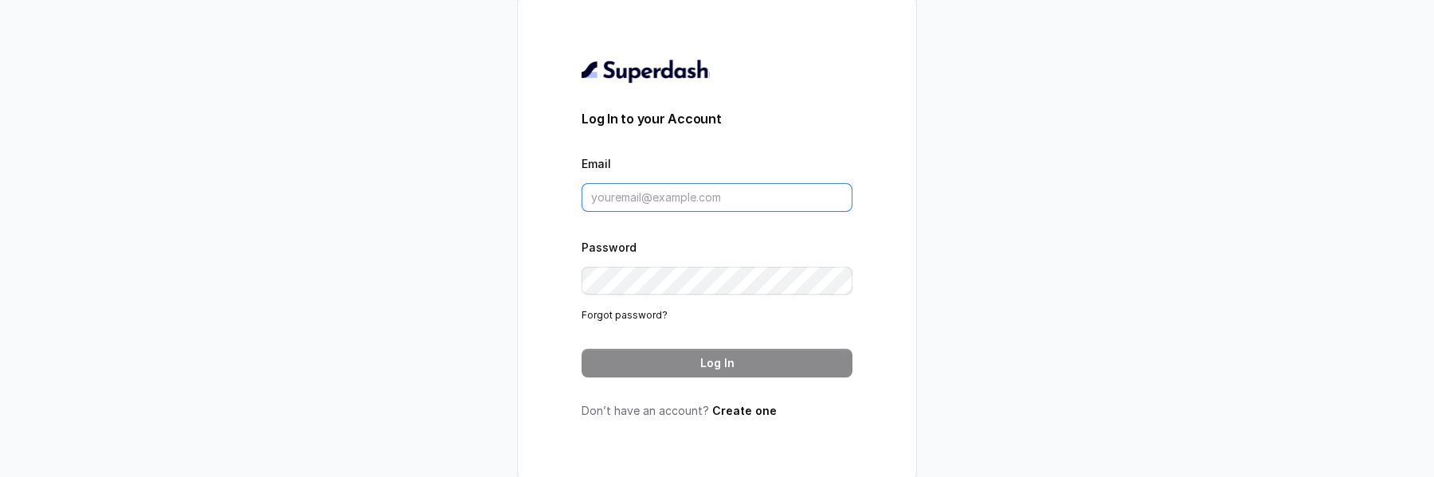
type input "[EMAIL_ADDRESS][DOMAIN_NAME]"
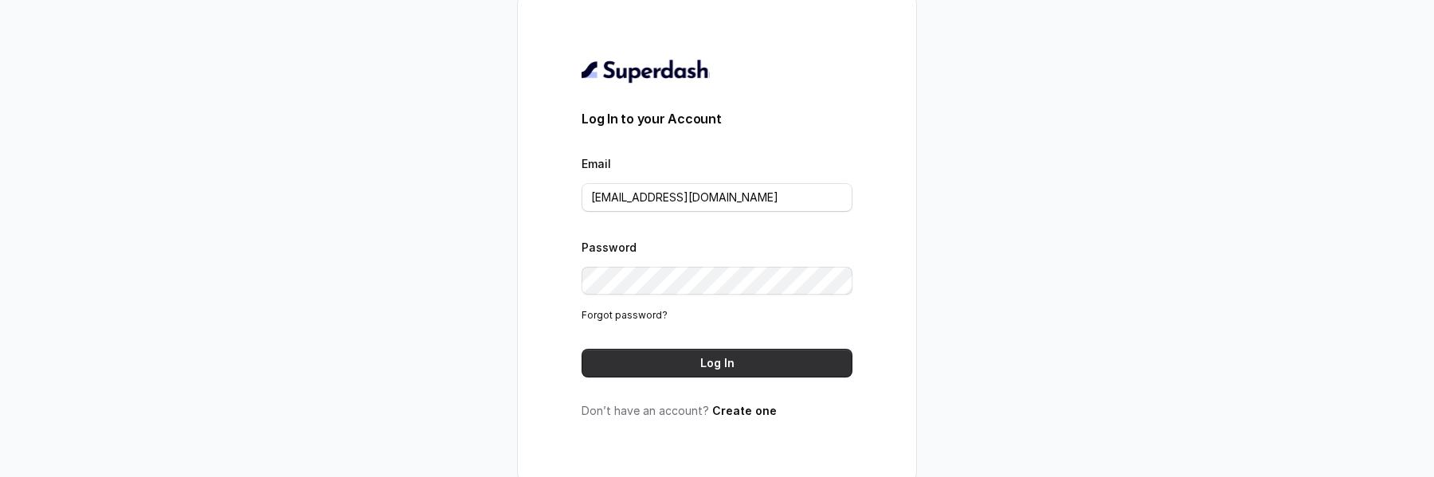
click at [736, 358] on button "Log In" at bounding box center [716, 363] width 271 height 29
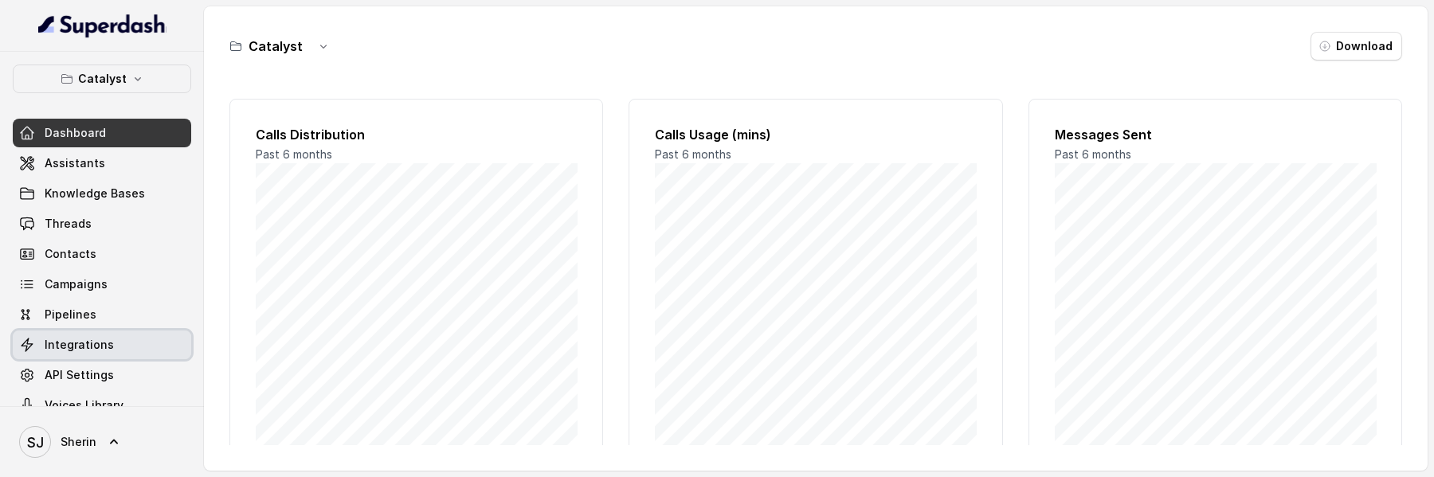
click at [88, 338] on span "Integrations" at bounding box center [79, 345] width 69 height 16
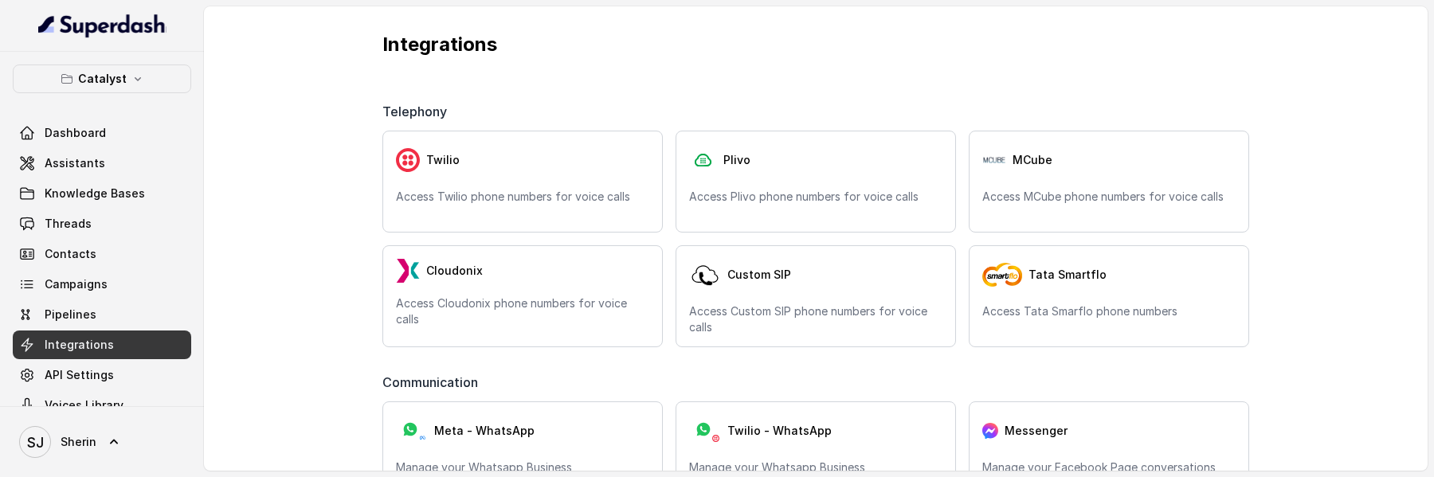
click at [115, 83] on p "Catalyst" at bounding box center [102, 78] width 49 height 19
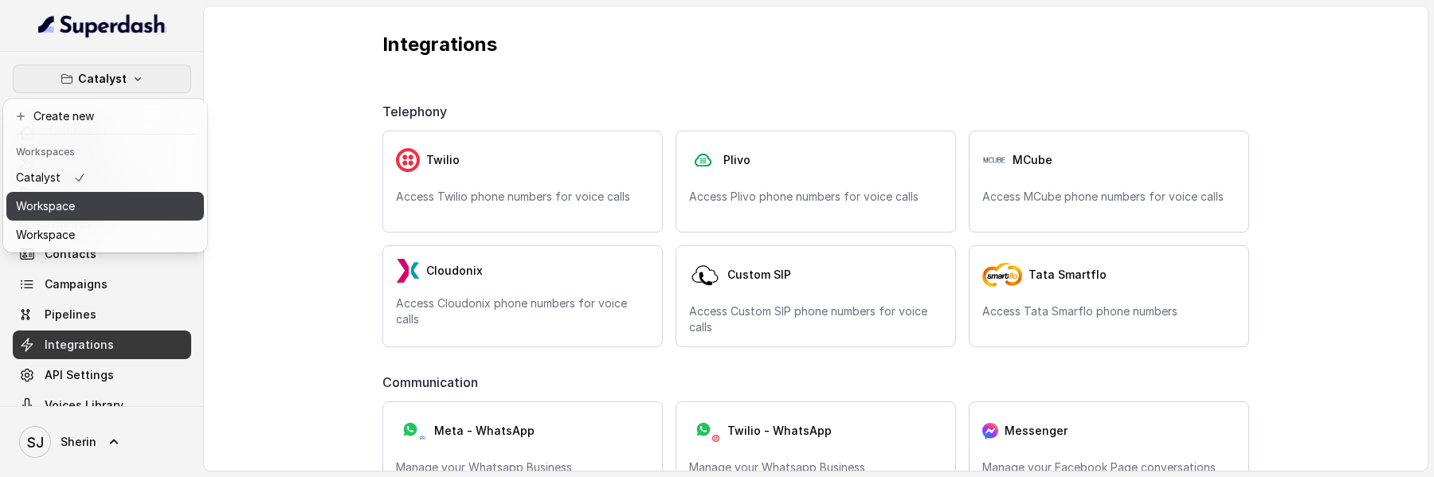
click at [111, 214] on button "Workspace" at bounding box center [105, 206] width 198 height 29
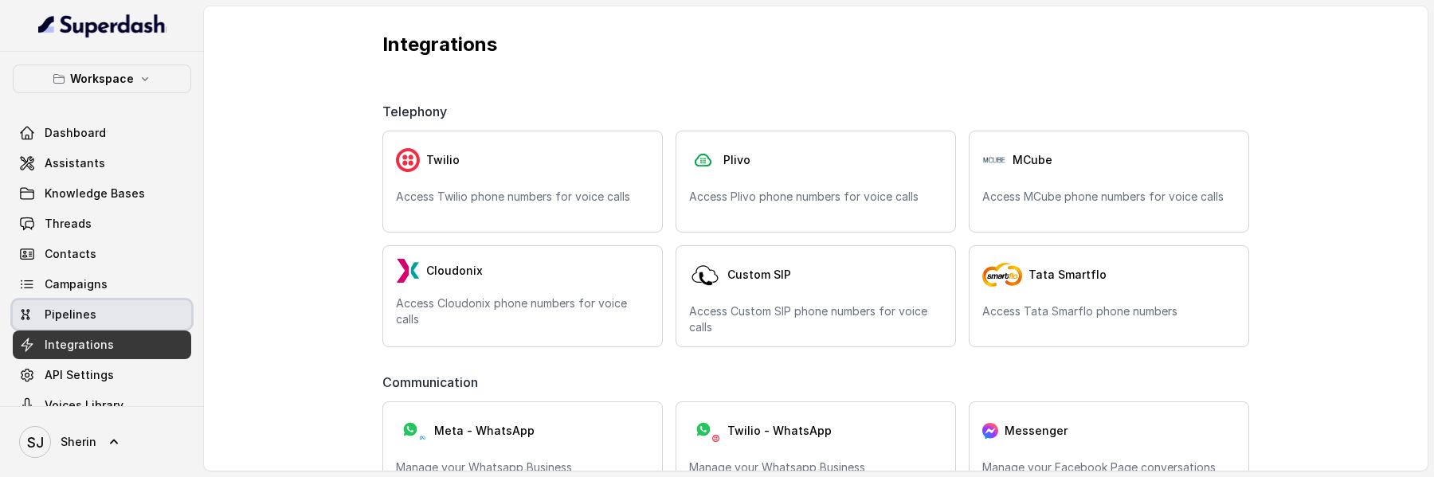
click at [61, 320] on span "Pipelines" at bounding box center [71, 315] width 52 height 16
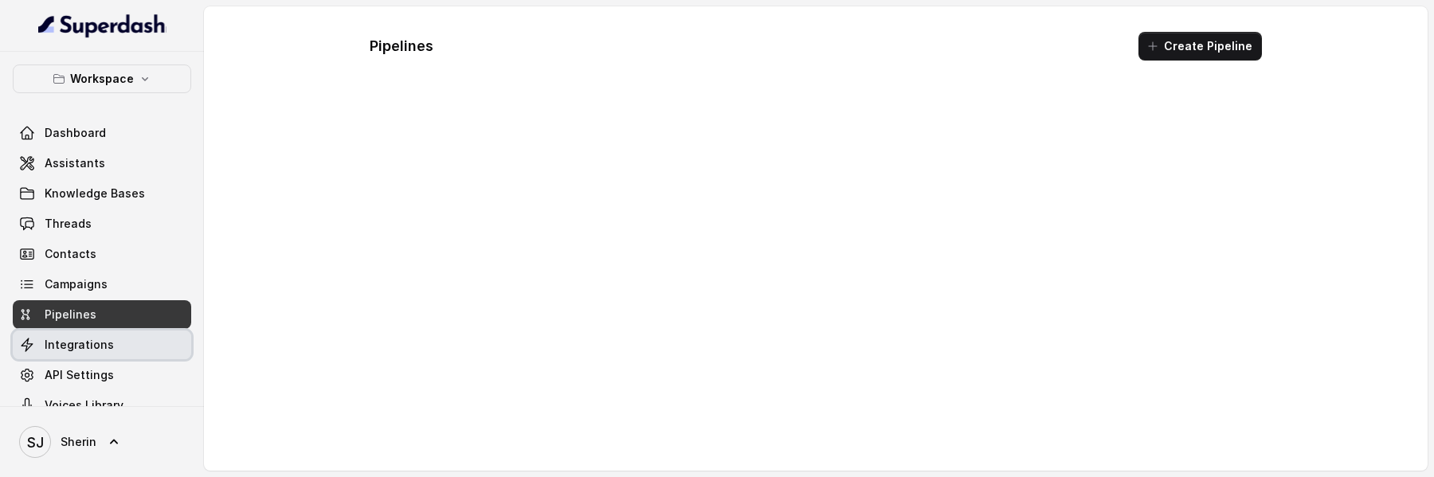
click at [61, 344] on span "Integrations" at bounding box center [79, 345] width 69 height 16
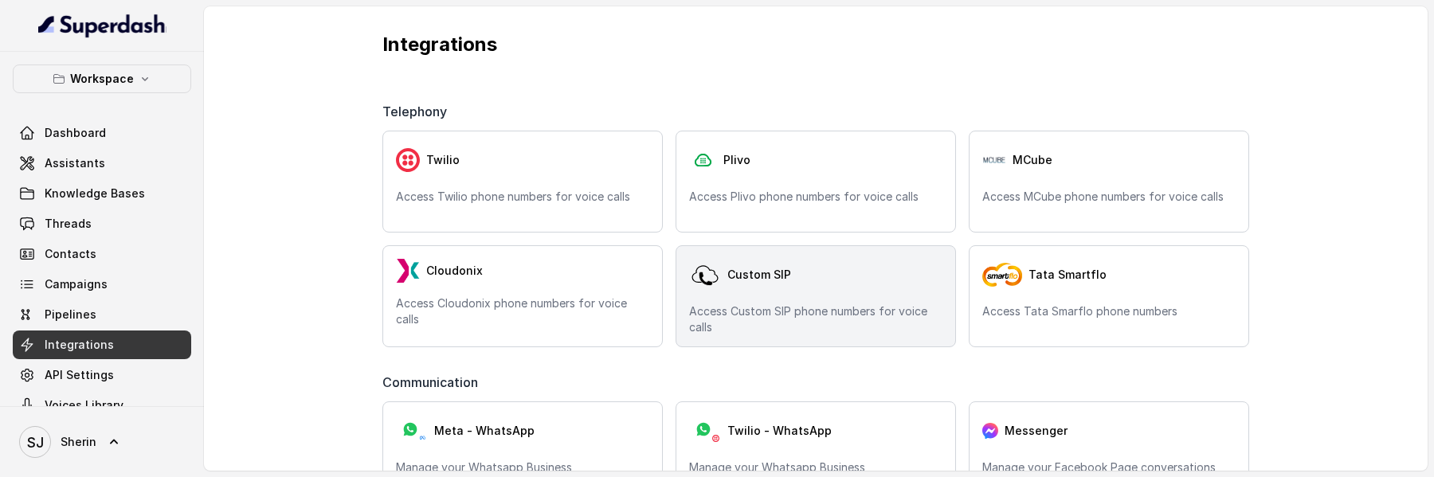
click at [806, 277] on div "Custom SIP" at bounding box center [815, 275] width 253 height 32
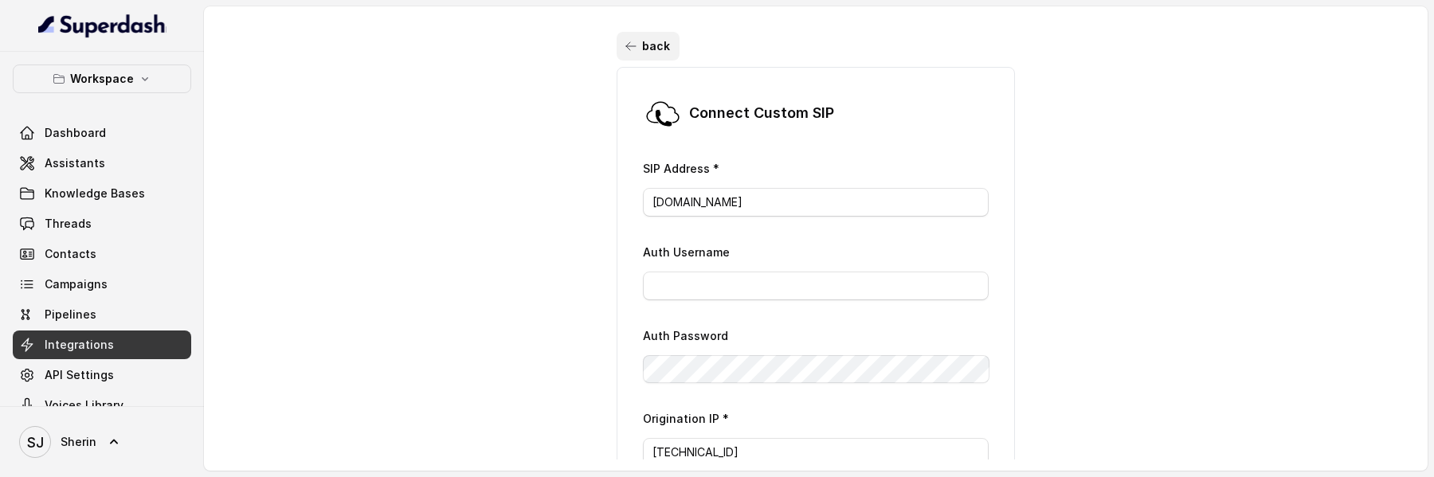
click at [633, 49] on icon "button" at bounding box center [630, 46] width 13 height 13
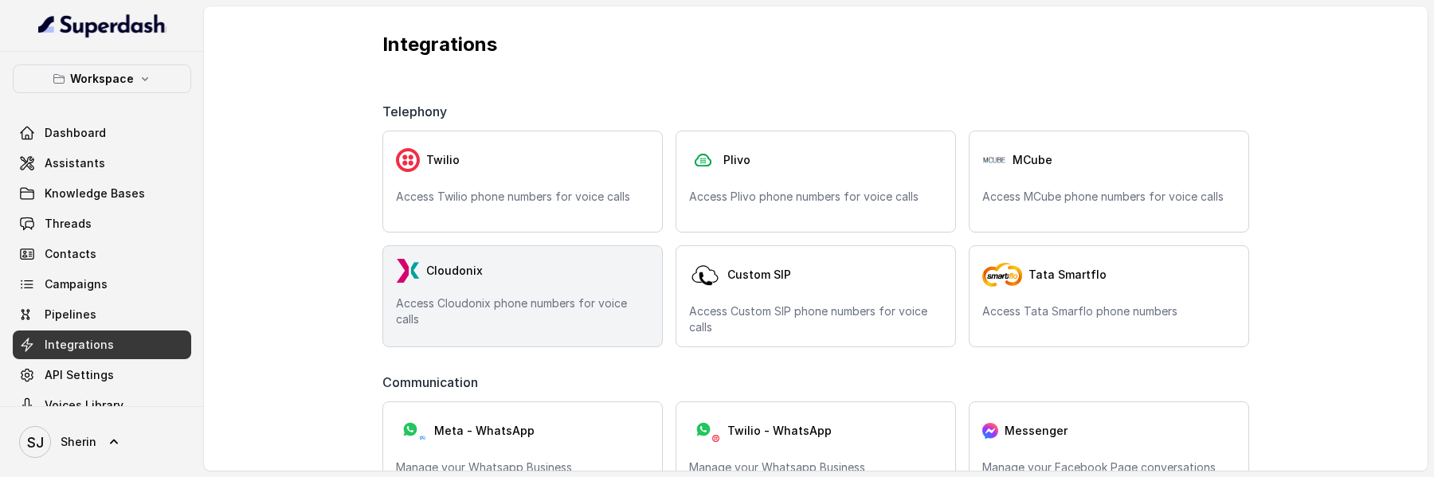
click at [489, 299] on p "Access Cloudonix phone numbers for voice calls" at bounding box center [522, 312] width 253 height 32
